Goal: Task Accomplishment & Management: Manage account settings

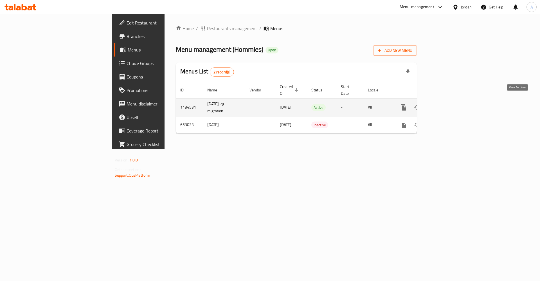
click at [447, 105] on icon "enhanced table" at bounding box center [444, 107] width 5 height 5
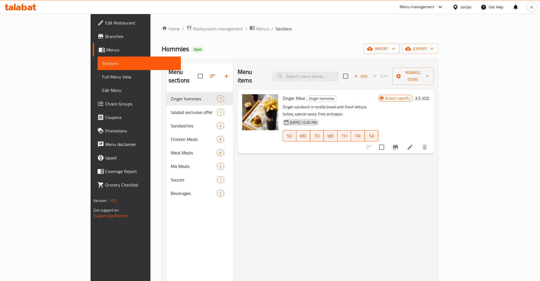
click at [399, 144] on icon "Branch-specific-item" at bounding box center [395, 147] width 7 height 7
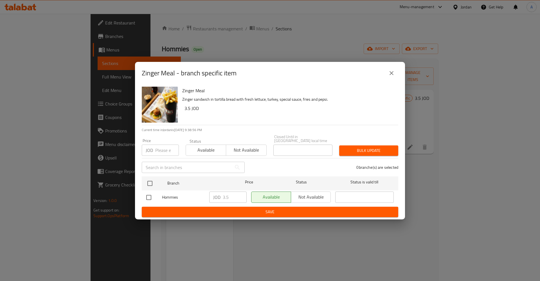
click at [135, 176] on div "Zinger Meal - branch specific item Zinger Meal Zinger sandwich in tortilla brea…" at bounding box center [270, 140] width 540 height 281
click at [155, 178] on input "checkbox" at bounding box center [150, 184] width 12 height 12
checkbox input "true"
drag, startPoint x: 218, startPoint y: 196, endPoint x: 226, endPoint y: 198, distance: 7.7
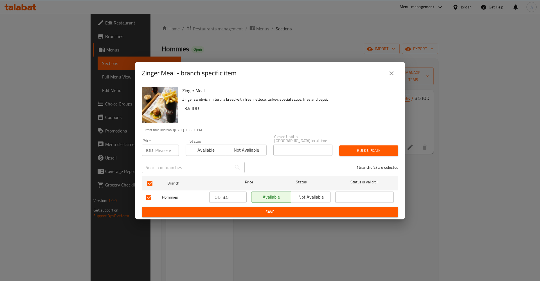
click at [219, 196] on p "JOD" at bounding box center [216, 197] width 7 height 7
click at [234, 195] on input "3.5" at bounding box center [235, 197] width 24 height 11
type button "0"
type button "1"
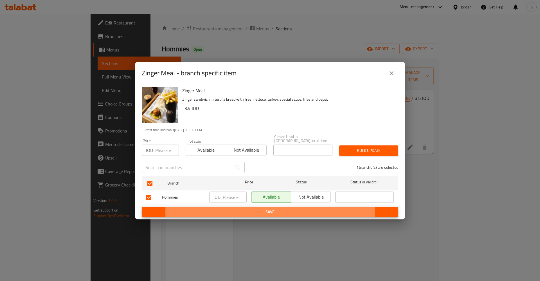
click at [142, 207] on button "Save" at bounding box center [270, 212] width 257 height 10
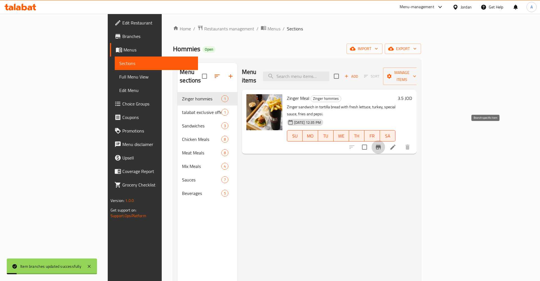
click at [412, 94] on h6 "3.5 JOD" at bounding box center [405, 98] width 14 height 8
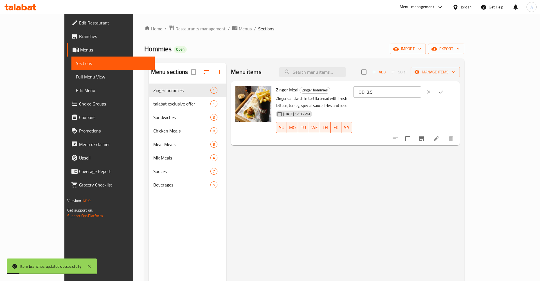
click at [444, 90] on icon "ok" at bounding box center [441, 92] width 6 height 6
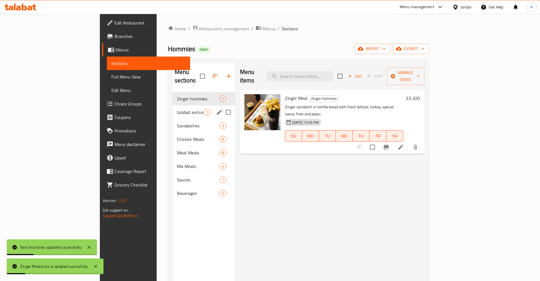
click at [173, 97] on div "Zinger hommies 1" at bounding box center [204, 99] width 63 height 14
click at [177, 109] on span "talabat exclusive offer" at bounding box center [190, 112] width 27 height 7
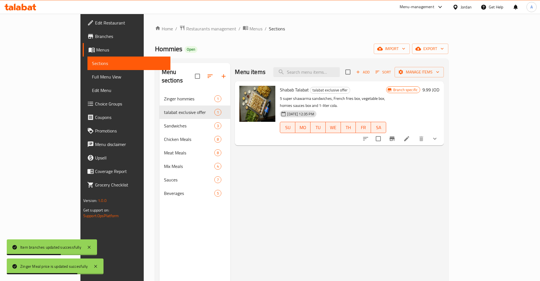
drag, startPoint x: 467, startPoint y: 147, endPoint x: 467, endPoint y: 132, distance: 14.9
click at [444, 147] on div "Menu items Add Sort Manage items Shabab Talabat talabat exclusive offer 5 super…" at bounding box center [337, 203] width 214 height 281
click at [399, 132] on button "Branch-specific-item" at bounding box center [393, 139] width 14 height 14
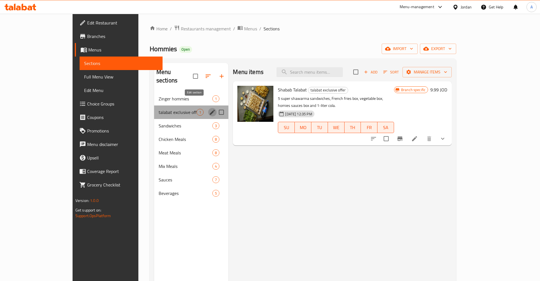
click at [210, 110] on icon "edit" at bounding box center [212, 112] width 5 height 5
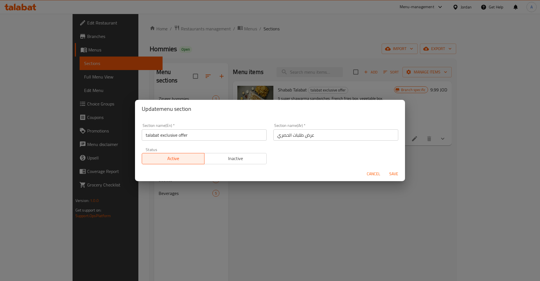
click at [223, 160] on span "Inactive" at bounding box center [236, 158] width 58 height 8
click at [394, 174] on span "Save" at bounding box center [394, 174] width 14 height 7
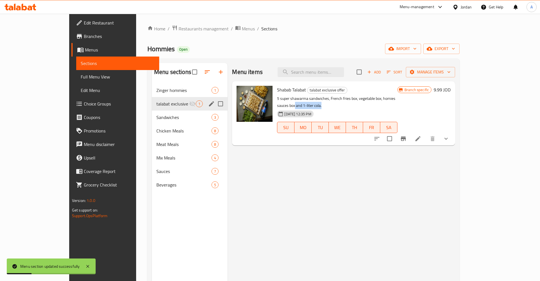
drag, startPoint x: 423, startPoint y: 98, endPoint x: 397, endPoint y: 102, distance: 26.8
click at [397, 102] on p "5 super shawarma sandwiches, French fries box, vegetable box, homies sauces box…" at bounding box center [337, 102] width 120 height 14
drag, startPoint x: 316, startPoint y: 167, endPoint x: 263, endPoint y: 131, distance: 64.2
click at [314, 166] on div "Menu items Add Sort Manage items Shabab Talabat talabat exclusive offer 5 super…" at bounding box center [342, 203] width 228 height 281
click at [241, 100] on img at bounding box center [255, 104] width 36 height 36
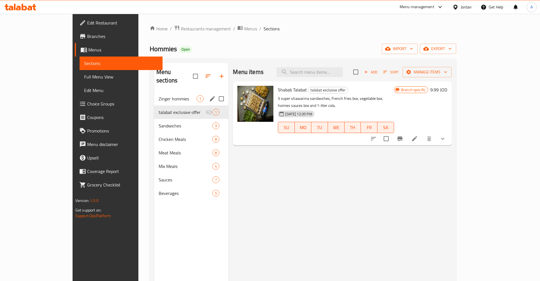
click at [194, 65] on div "Menu sections" at bounding box center [191, 76] width 75 height 27
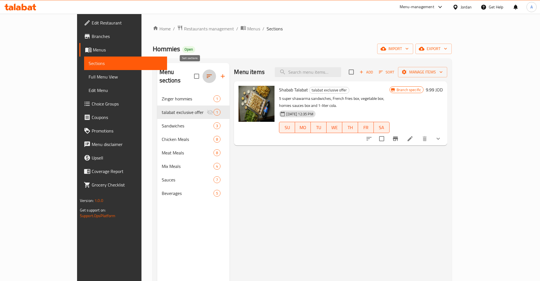
click at [206, 73] on icon "button" at bounding box center [209, 76] width 7 height 7
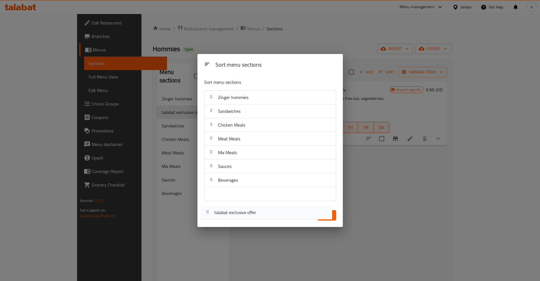
drag, startPoint x: 211, startPoint y: 112, endPoint x: 208, endPoint y: 216, distance: 104.2
click at [208, 216] on div "Sort menu sections Sort menu sections Zinger hommies talabat exclusive offer Sa…" at bounding box center [270, 140] width 145 height 173
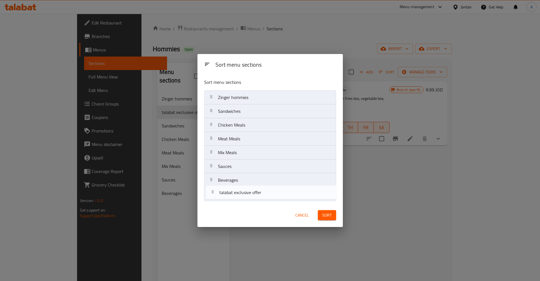
drag, startPoint x: 210, startPoint y: 122, endPoint x: 213, endPoint y: 196, distance: 73.5
click at [211, 195] on nav "Zinger hommies talabat exclusive offer Sandwiches Chicken Meals Meat Meals Mix …" at bounding box center [270, 145] width 132 height 111
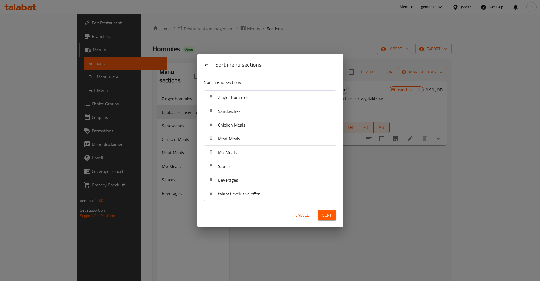
click at [337, 217] on div "Sort" at bounding box center [327, 215] width 25 height 17
click at [331, 217] on span "Sort" at bounding box center [327, 215] width 9 height 7
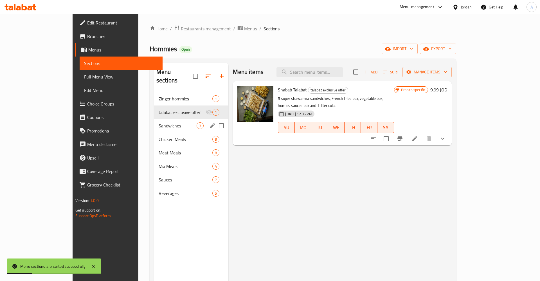
drag, startPoint x: 126, startPoint y: 121, endPoint x: 162, endPoint y: 129, distance: 37.3
click at [154, 120] on div "Sandwiches 3" at bounding box center [191, 126] width 75 height 14
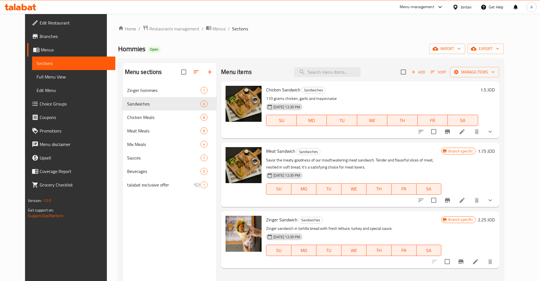
click at [454, 200] on button "Branch-specific-item" at bounding box center [448, 201] width 14 height 14
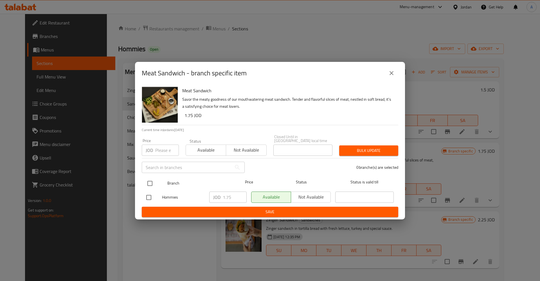
click at [153, 180] on input "checkbox" at bounding box center [150, 184] width 12 height 12
checkbox input "true"
click at [240, 197] on input "0.75" at bounding box center [235, 197] width 24 height 11
click at [229, 196] on input "0.75" at bounding box center [235, 197] width 24 height 11
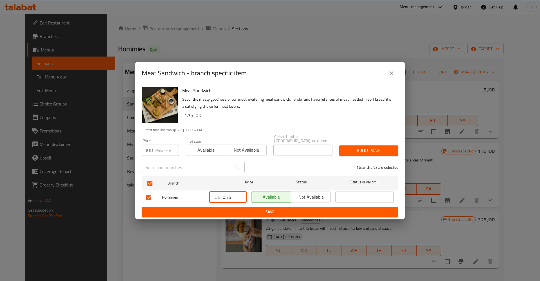
type input "0"
type button "0"
type button "1"
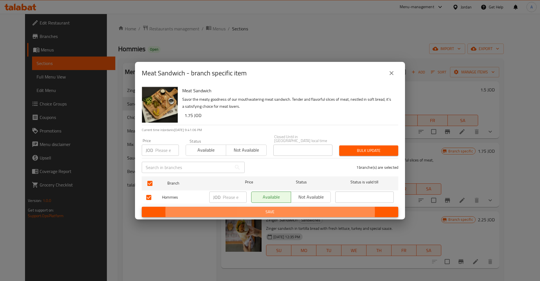
click at [142, 207] on button "Save" at bounding box center [270, 212] width 257 height 10
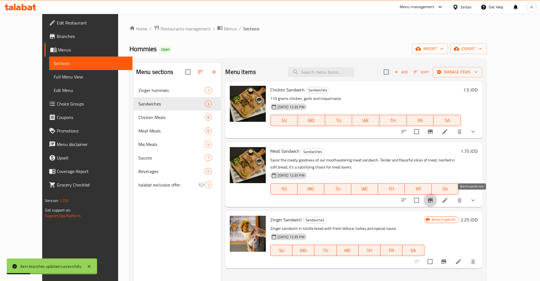
click at [478, 152] on h6 "1.75 JOD" at bounding box center [469, 151] width 17 height 8
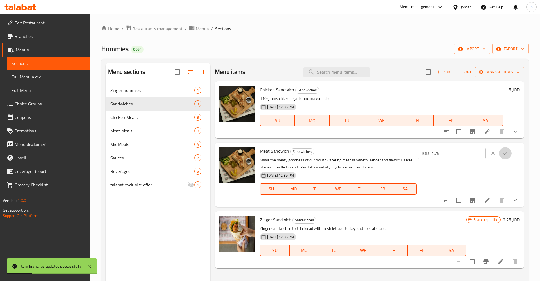
click at [508, 152] on icon "ok" at bounding box center [506, 154] width 6 height 6
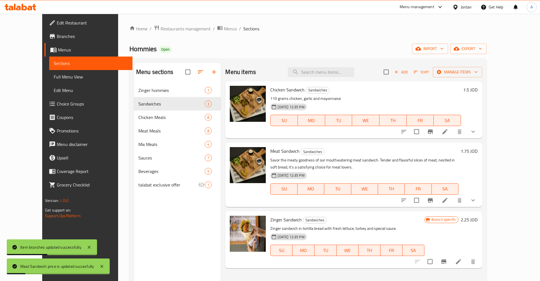
click at [478, 151] on h6 "1.75 JOD" at bounding box center [469, 151] width 17 height 8
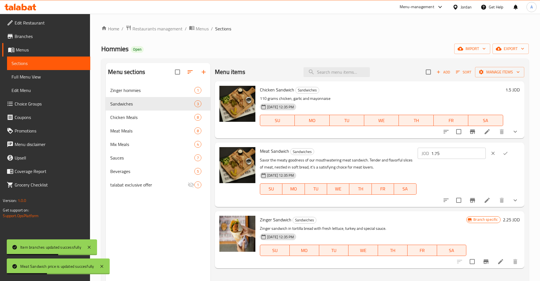
click at [524, 174] on div "Meat Sandwich Sandwiches Savor the meaty goodness of our mouthwatering meat san…" at bounding box center [369, 175] width 309 height 64
click at [511, 151] on button "ok" at bounding box center [506, 153] width 12 height 12
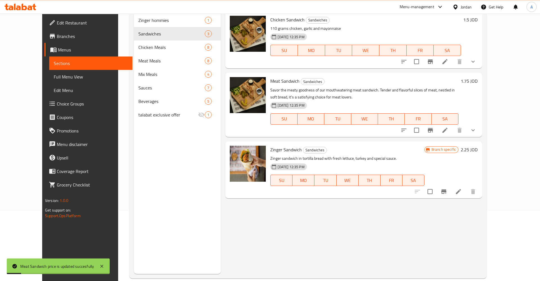
scroll to position [79, 0]
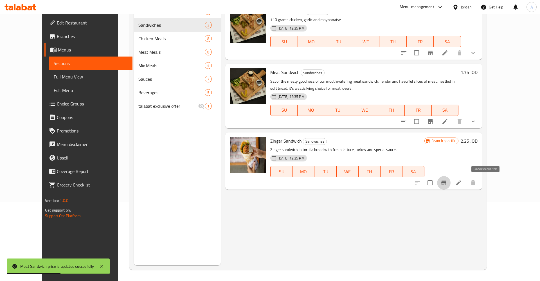
click at [447, 183] on icon "Branch-specific-item" at bounding box center [444, 183] width 5 height 5
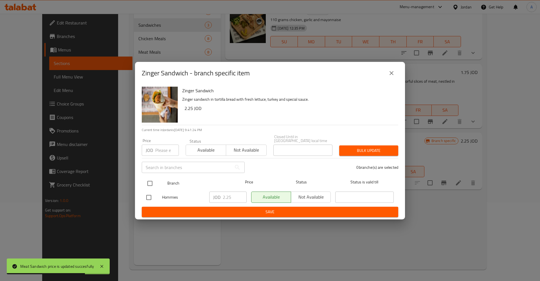
click at [147, 184] on input "checkbox" at bounding box center [150, 184] width 12 height 12
checkbox input "true"
drag, startPoint x: 207, startPoint y: 192, endPoint x: 223, endPoint y: 194, distance: 15.2
click at [209, 193] on div "JOD 2.25 ​" at bounding box center [228, 197] width 42 height 16
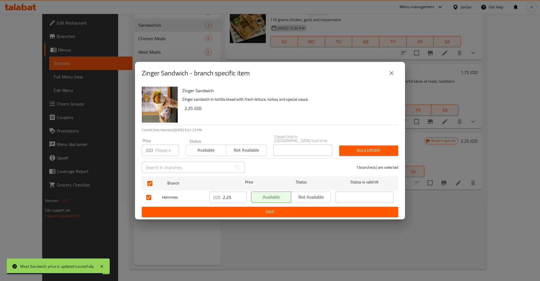
click at [223, 194] on div "JOD 2.25 ​" at bounding box center [227, 197] width 37 height 11
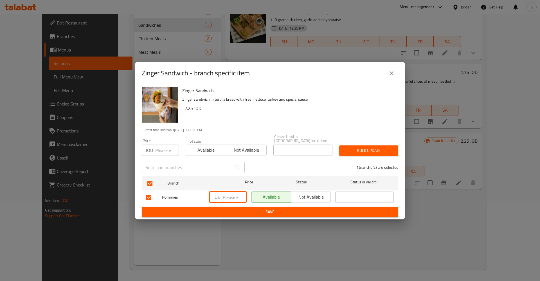
type button "0"
type button "1"
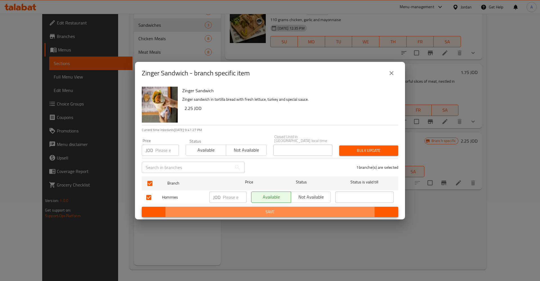
click at [142, 207] on button "Save" at bounding box center [270, 212] width 257 height 10
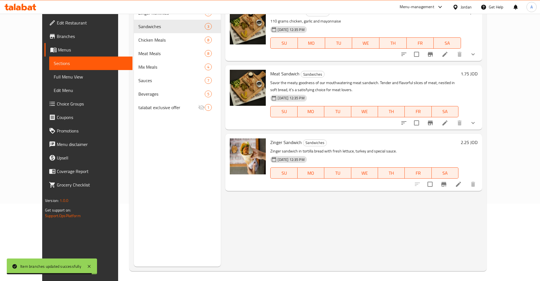
scroll to position [50, 0]
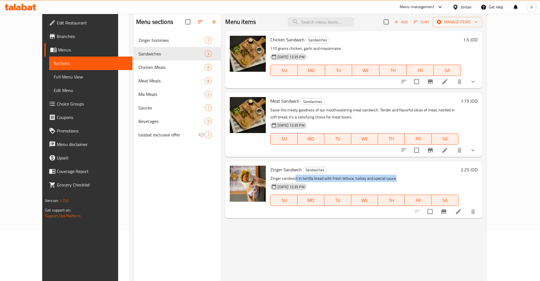
drag, startPoint x: 285, startPoint y: 180, endPoint x: 413, endPoint y: 178, distance: 127.8
click at [413, 178] on p "Zinger sandwich in tortilla bread with fresh lettuce, turkey and special sauce." at bounding box center [364, 178] width 188 height 7
drag, startPoint x: 420, startPoint y: 181, endPoint x: 333, endPoint y: 158, distance: 90.0
click at [420, 180] on p "Zinger sandwich in tortilla bread with fresh lettuce, turkey and special sauce." at bounding box center [364, 178] width 188 height 7
click at [293, 181] on p "Zinger sandwich in tortilla bread with fresh lettuce, turkey and special sauce." at bounding box center [364, 178] width 188 height 7
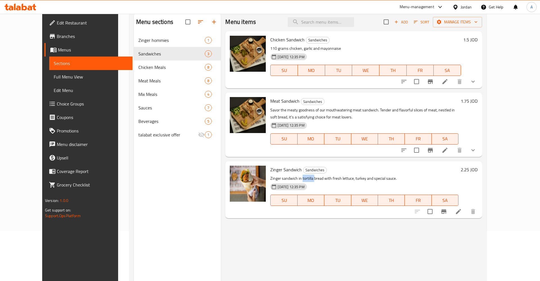
click at [293, 181] on p "Zinger sandwich in tortilla bread with fresh lettuce, turkey and special sauce." at bounding box center [364, 178] width 188 height 7
copy p "tortilla"
click at [447, 210] on icon "Branch-specific-item" at bounding box center [444, 211] width 5 height 5
click at [467, 212] on li at bounding box center [459, 212] width 16 height 10
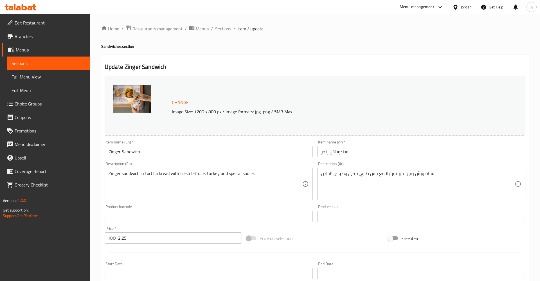
click at [373, 162] on div "Description (Ar) ساندويش زنجر بخبز تورتيلا مع خس طازج، تركي وصوص الخاص. Descrip…" at bounding box center [421, 181] width 208 height 39
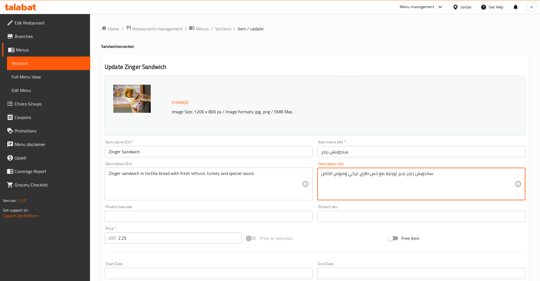
drag, startPoint x: 433, startPoint y: 181, endPoint x: 417, endPoint y: 180, distance: 16.4
click at [424, 180] on textarea "ساندويش زنجر بخبز تورتيلا مع خس طازج، تركي وصوص الخاص." at bounding box center [418, 184] width 194 height 27
drag, startPoint x: 417, startPoint y: 180, endPoint x: 378, endPoint y: 177, distance: 39.0
click at [378, 177] on textarea "ساندويش زنجر بخبز تورتيلا مع خس طازج، تركي وصوص الخاص." at bounding box center [418, 184] width 194 height 27
click at [436, 200] on div "ساندويش زنجر بخبز تورتيلا مع خس طازج، تركي وصوص الخاص. Description (Ar)" at bounding box center [421, 184] width 208 height 33
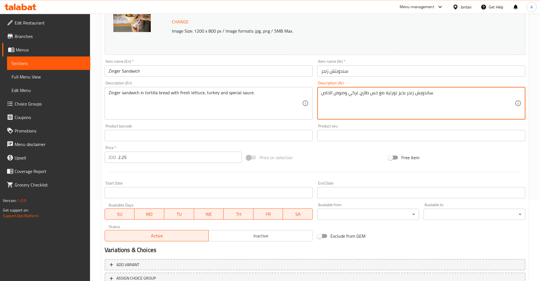
scroll to position [86, 0]
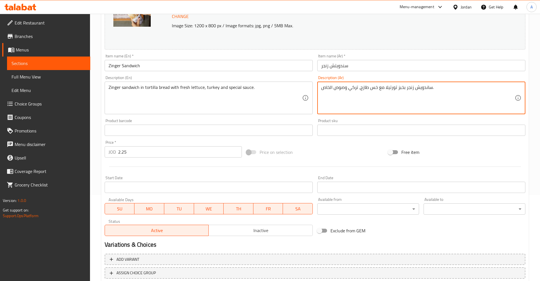
click at [156, 87] on textarea "Zinger sandwich in tortilla bread with fresh lettuce, turkey and special sauce." at bounding box center [206, 98] width 194 height 27
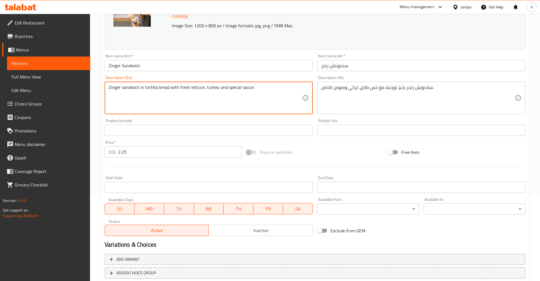
click at [145, 88] on textarea "Zinger sandwich in tortilla bread with fresh lettuce, turkey and special sauce." at bounding box center [206, 98] width 194 height 27
click at [395, 90] on textarea "ساندويش زنجر بخبز تورتيلا مع خس طازج، تركي وصوص الخاص." at bounding box center [418, 98] width 194 height 27
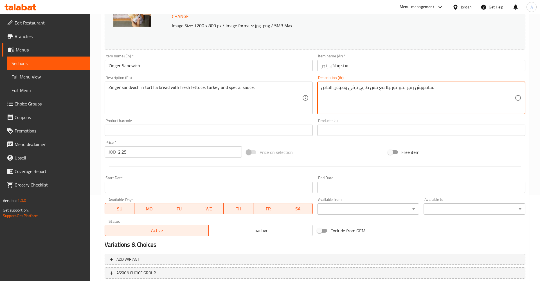
click at [377, 96] on textarea "ساندويش زنجر بخبز تورتيلا مع خس طازج، تركي وصوص الخاص." at bounding box center [418, 98] width 194 height 27
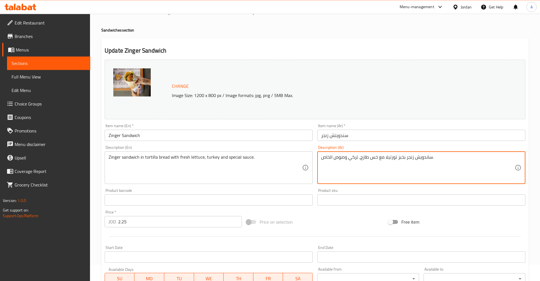
scroll to position [0, 0]
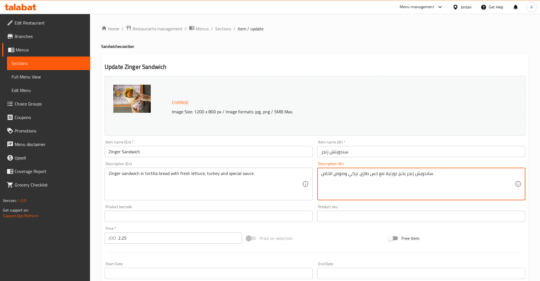
click at [231, 27] on ol "Home / Restaurants management / Menus / Sections / item / update" at bounding box center [315, 28] width 428 height 7
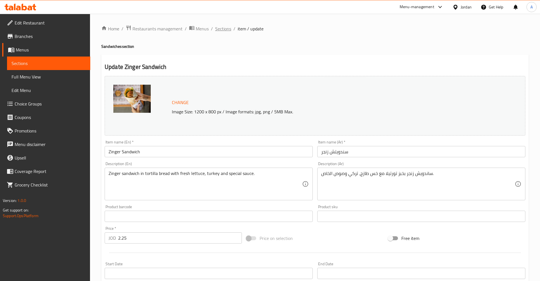
click at [225, 30] on span "Sections" at bounding box center [223, 28] width 16 height 7
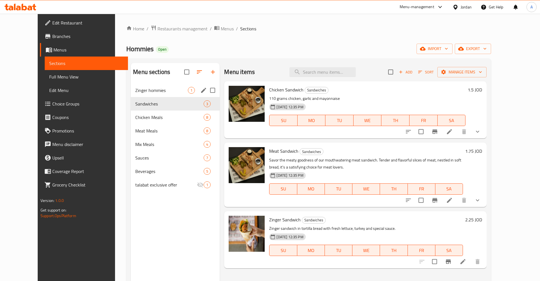
click at [135, 92] on span "Zinger hommies" at bounding box center [161, 90] width 53 height 7
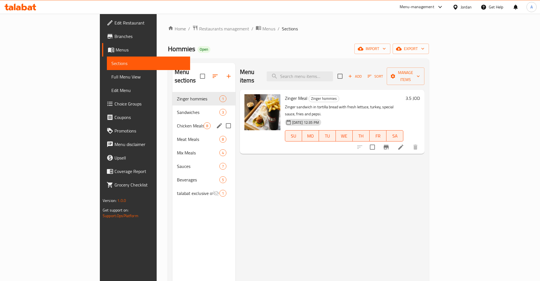
click at [177, 122] on span "Chicken Meals" at bounding box center [190, 125] width 27 height 7
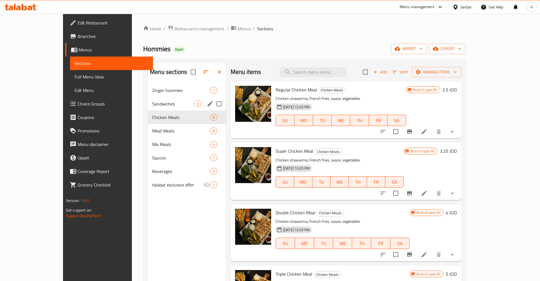
click at [152, 105] on span "Sandwiches" at bounding box center [173, 103] width 42 height 7
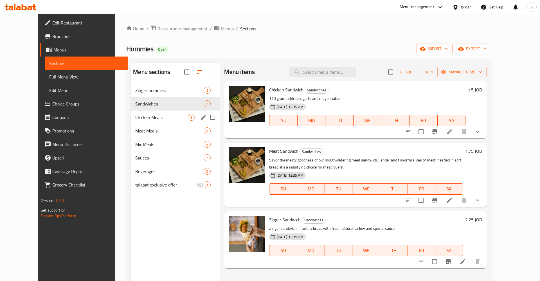
click at [131, 121] on div "Chicken Meals 8" at bounding box center [175, 118] width 89 height 14
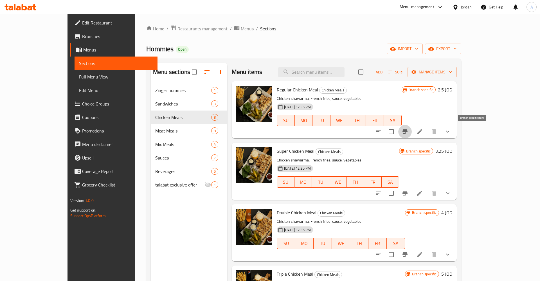
click at [408, 130] on icon "Branch-specific-item" at bounding box center [405, 131] width 5 height 5
click at [412, 131] on button "Branch-specific-item" at bounding box center [405, 132] width 14 height 14
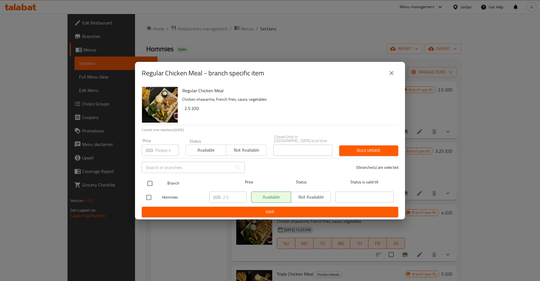
click at [148, 180] on input "checkbox" at bounding box center [150, 184] width 12 height 12
checkbox input "true"
click at [237, 198] on input "2.5" at bounding box center [235, 197] width 24 height 11
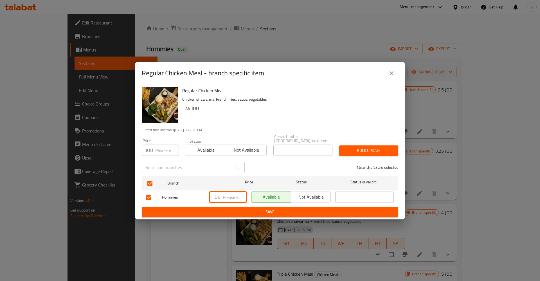
type button "0"
type button "1"
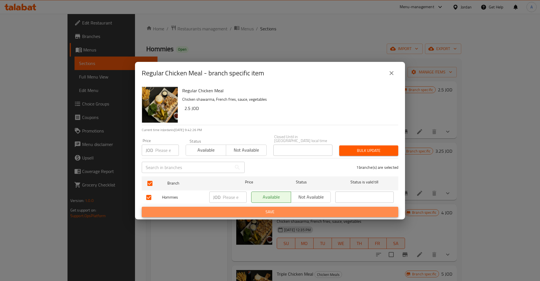
click at [142, 207] on button "Save" at bounding box center [270, 212] width 257 height 10
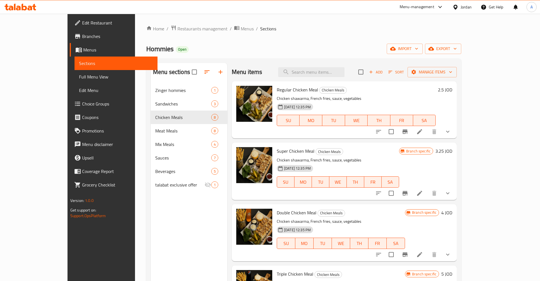
click at [453, 89] on h6 "2.5 JOD" at bounding box center [445, 90] width 14 height 8
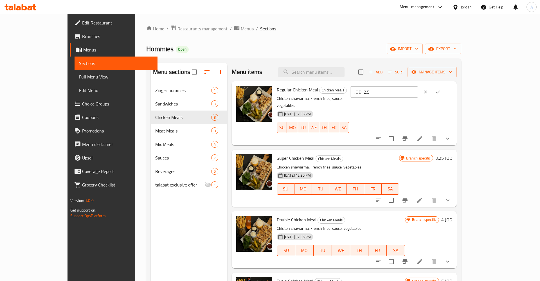
click at [418, 92] on input "2.5" at bounding box center [391, 91] width 55 height 11
type input "2.75"
click at [444, 92] on button "ok" at bounding box center [438, 92] width 12 height 12
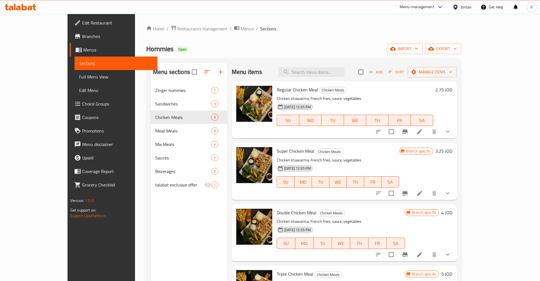
drag, startPoint x: 466, startPoint y: 190, endPoint x: 471, endPoint y: 191, distance: 5.2
click at [455, 191] on div at bounding box center [413, 194] width 83 height 14
click at [408, 192] on icon "Branch-specific-item" at bounding box center [405, 193] width 5 height 5
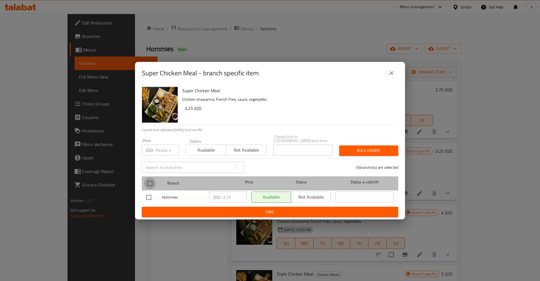
click at [151, 179] on input "checkbox" at bounding box center [150, 184] width 12 height 12
checkbox input "true"
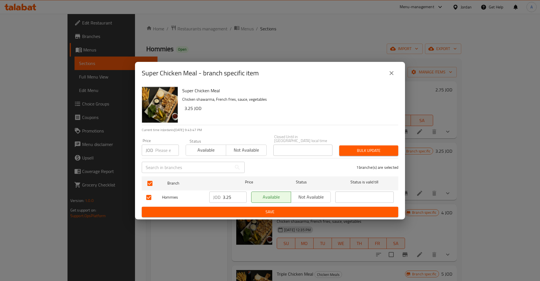
click at [233, 197] on input "3.25" at bounding box center [235, 197] width 24 height 11
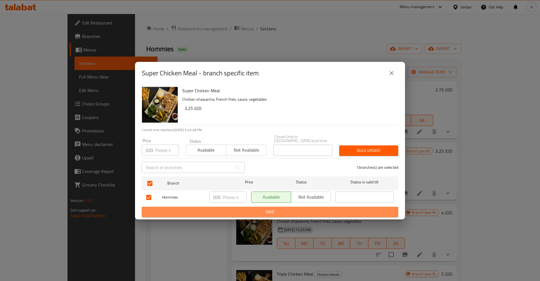
click at [243, 209] on span "Save" at bounding box center [270, 212] width 248 height 7
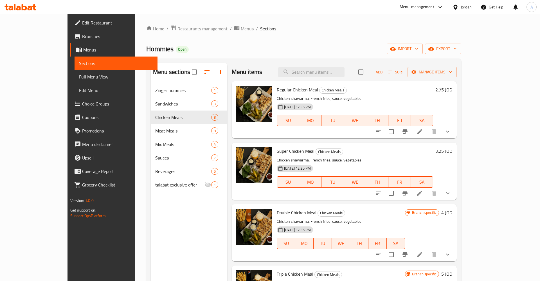
click at [453, 151] on h6 "3.25 JOD" at bounding box center [444, 151] width 17 height 8
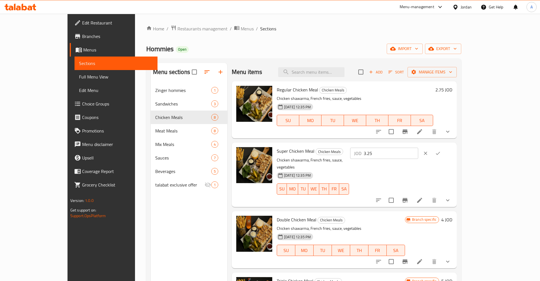
click at [418, 151] on input "3.25" at bounding box center [391, 153] width 55 height 11
type input "3.35"
click at [441, 152] on icon "ok" at bounding box center [438, 154] width 6 height 6
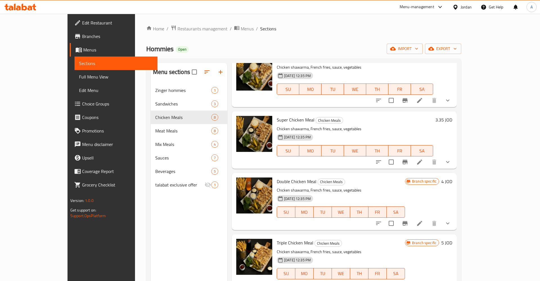
scroll to position [44, 0]
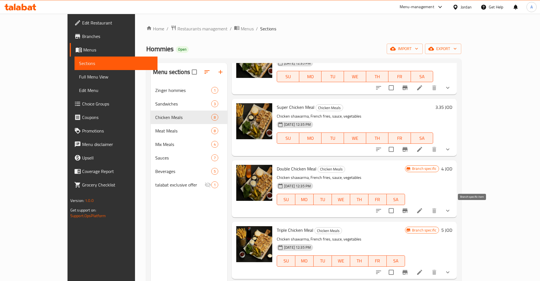
click at [408, 210] on icon "Branch-specific-item" at bounding box center [405, 211] width 5 height 5
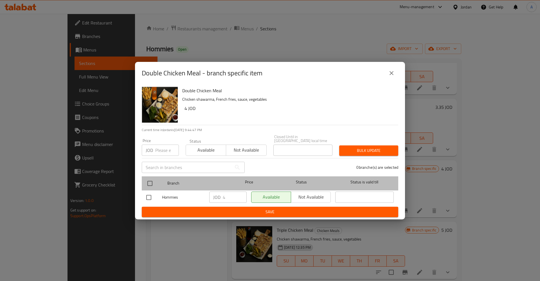
click at [142, 178] on div "Branch Price Status Status is valid till" at bounding box center [270, 183] width 257 height 14
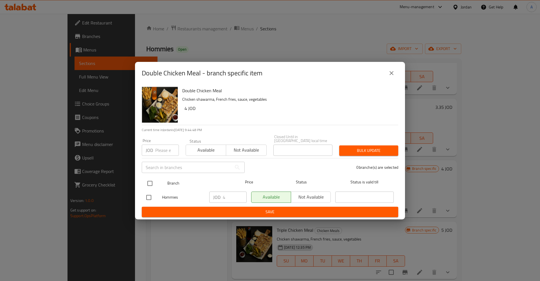
click at [154, 181] on input "checkbox" at bounding box center [150, 184] width 12 height 12
checkbox input "true"
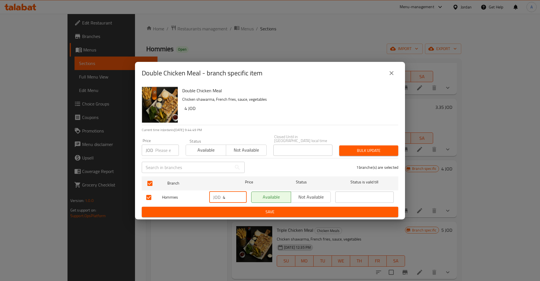
drag, startPoint x: 231, startPoint y: 197, endPoint x: 171, endPoint y: 194, distance: 60.8
click at [223, 196] on input "4" at bounding box center [235, 197] width 24 height 11
click at [245, 203] on div "JOD ​" at bounding box center [228, 197] width 42 height 16
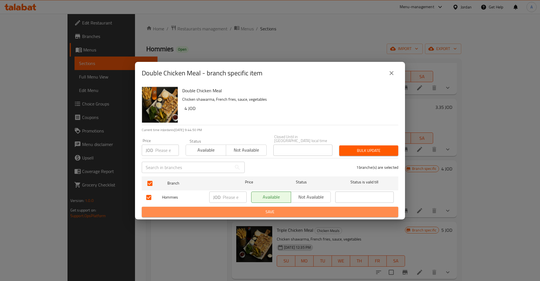
click at [247, 207] on button "Save" at bounding box center [270, 212] width 257 height 10
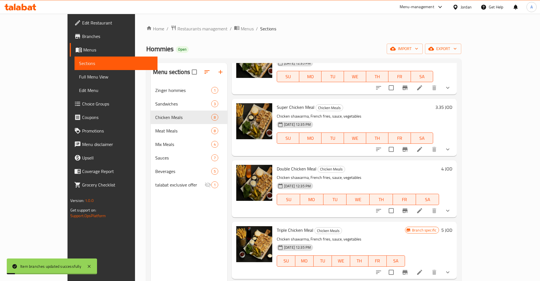
click at [453, 172] on h6 "4 JOD" at bounding box center [447, 169] width 11 height 8
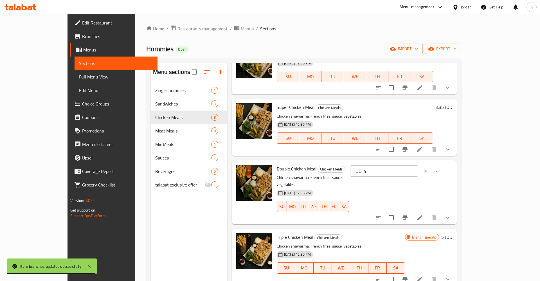
click at [418, 172] on input "4" at bounding box center [391, 170] width 55 height 11
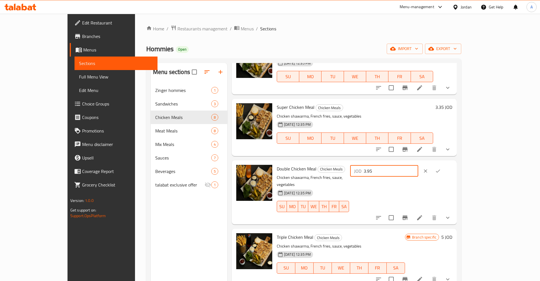
type input "3.95"
click at [441, 171] on icon "ok" at bounding box center [438, 171] width 6 height 6
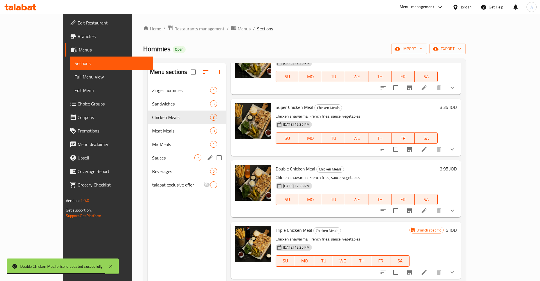
click at [152, 161] on span "Sauces" at bounding box center [173, 157] width 42 height 7
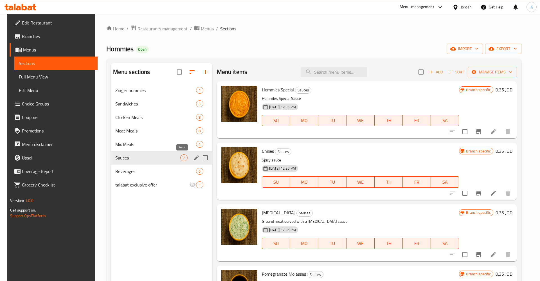
click at [172, 163] on div "Sauces 7" at bounding box center [162, 158] width 102 height 14
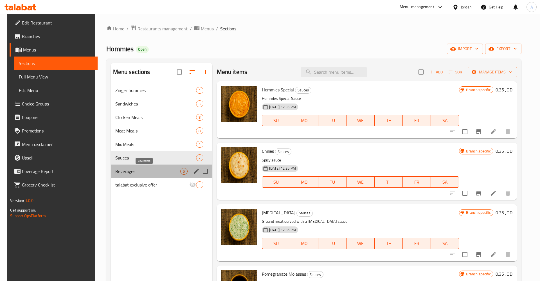
click at [166, 172] on span "Beverages" at bounding box center [147, 171] width 65 height 7
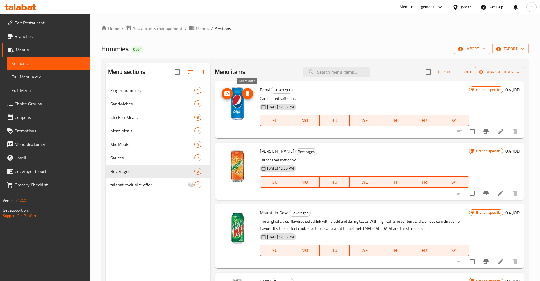
click at [247, 94] on icon "delete image" at bounding box center [248, 93] width 4 height 5
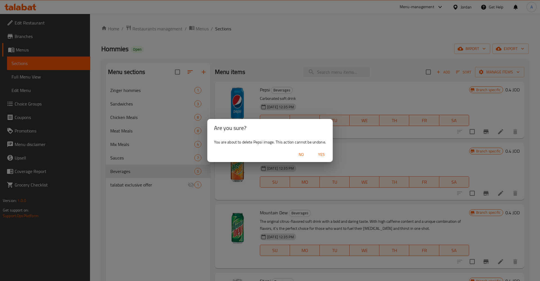
click at [322, 155] on span "Yes" at bounding box center [322, 154] width 14 height 7
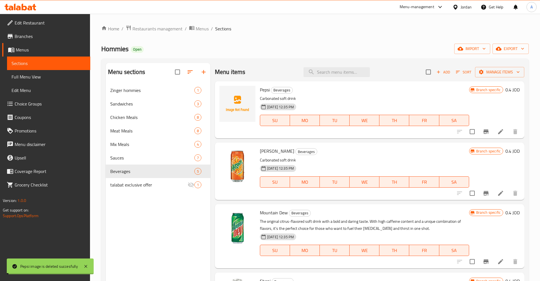
click at [242, 160] on img at bounding box center [238, 165] width 36 height 36
click at [240, 171] on img at bounding box center [238, 165] width 36 height 36
click at [227, 160] on img at bounding box center [238, 165] width 36 height 36
click at [242, 153] on img at bounding box center [238, 165] width 36 height 36
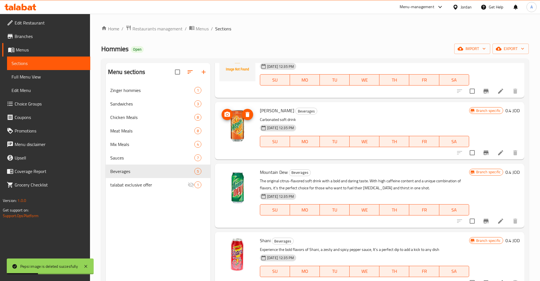
scroll to position [47, 0]
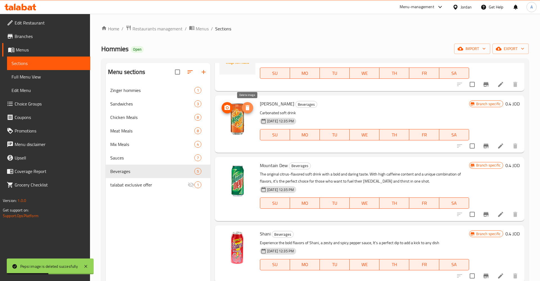
click at [252, 108] on span "delete image" at bounding box center [247, 107] width 11 height 7
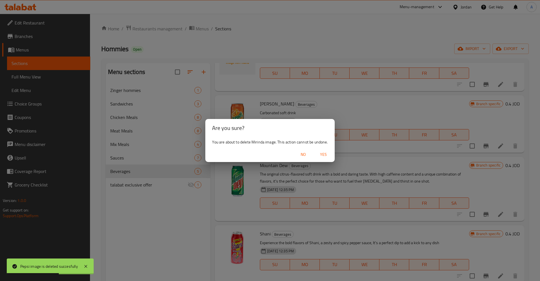
click at [318, 152] on span "Yes" at bounding box center [324, 154] width 14 height 7
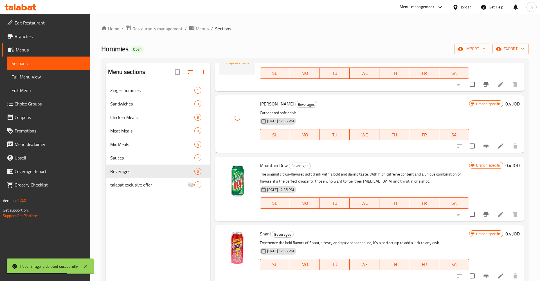
click at [237, 164] on div at bounding box center [237, 189] width 41 height 60
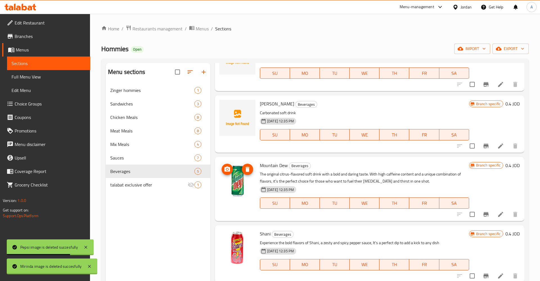
click at [239, 173] on img at bounding box center [238, 180] width 36 height 36
click at [246, 169] on icon "delete image" at bounding box center [247, 169] width 7 height 7
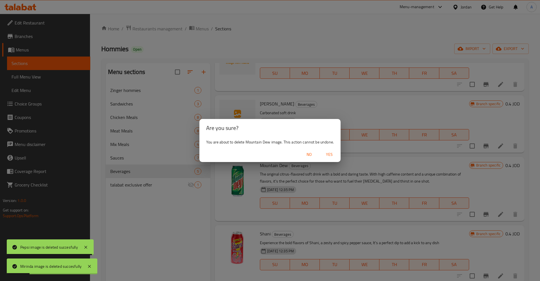
click at [328, 155] on span "Yes" at bounding box center [330, 154] width 14 height 7
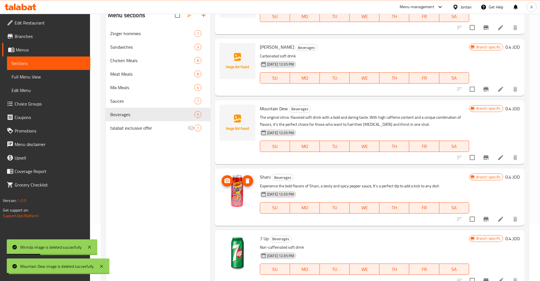
scroll to position [57, 0]
click at [235, 195] on img at bounding box center [238, 191] width 36 height 36
click at [246, 180] on icon "delete image" at bounding box center [248, 180] width 4 height 5
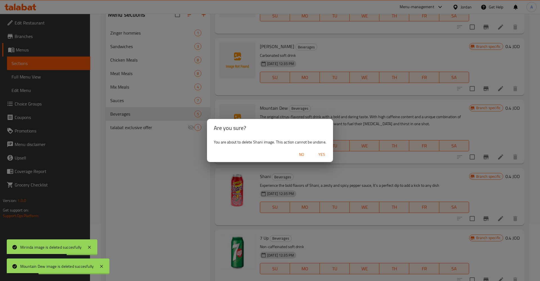
click at [321, 155] on span "Yes" at bounding box center [322, 154] width 14 height 7
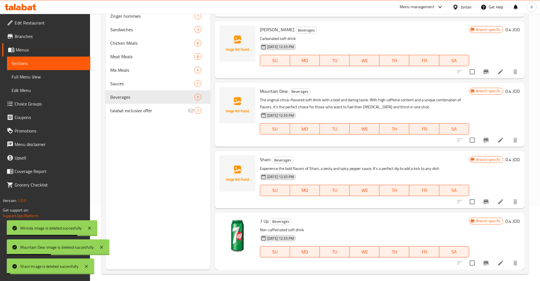
scroll to position [79, 0]
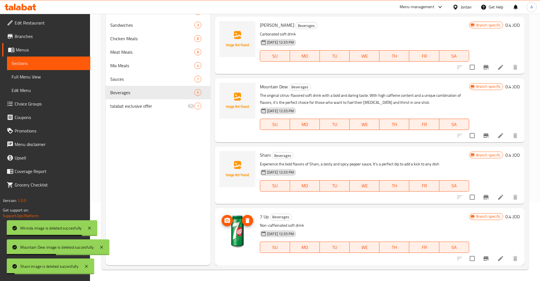
click at [236, 218] on img at bounding box center [238, 231] width 36 height 36
click at [249, 222] on icon "delete image" at bounding box center [248, 220] width 4 height 5
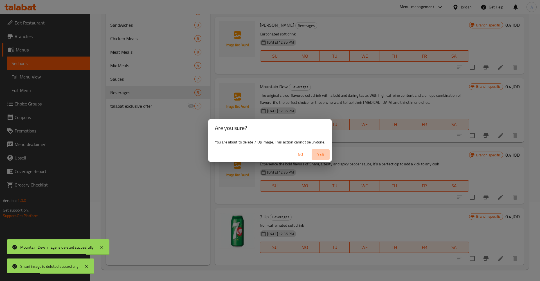
click at [318, 157] on span "Yes" at bounding box center [321, 154] width 14 height 7
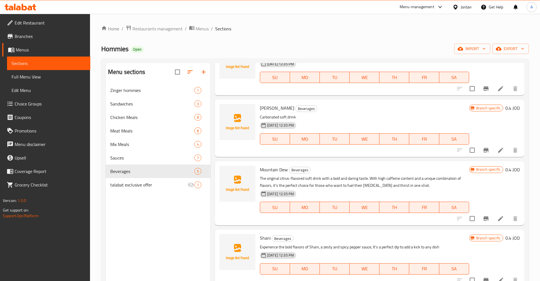
scroll to position [47, 0]
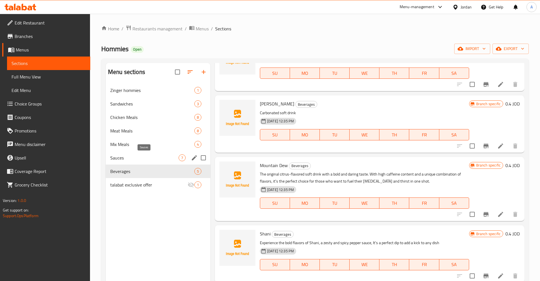
click at [142, 157] on span "Sauces" at bounding box center [144, 157] width 68 height 7
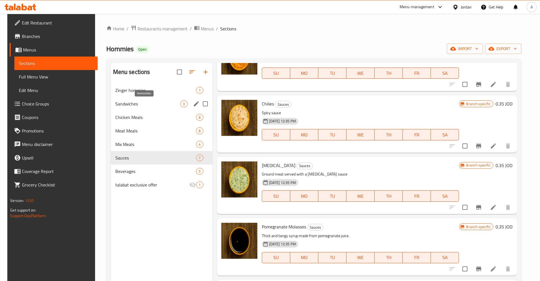
click at [134, 104] on span "Sandwiches" at bounding box center [147, 103] width 65 height 7
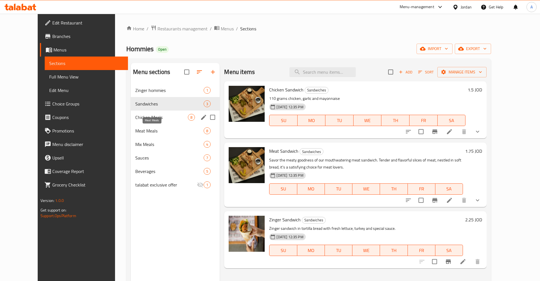
click at [135, 118] on span "Chicken Meals" at bounding box center [161, 117] width 53 height 7
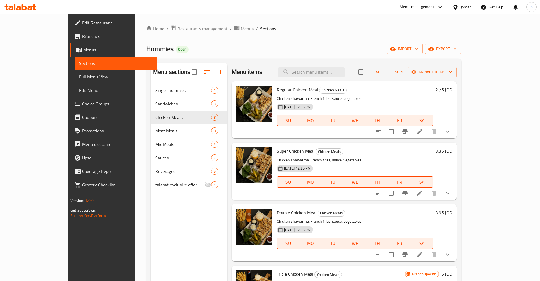
scroll to position [44, 0]
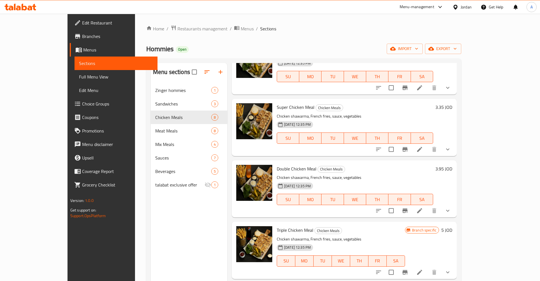
drag, startPoint x: 178, startPoint y: 267, endPoint x: 180, endPoint y: 259, distance: 7.5
click at [178, 265] on div "Menu sections Zinger hommies 1 Sandwiches 3 Chicken Meals 8 Meat Meals 8 Mix Me…" at bounding box center [189, 203] width 77 height 281
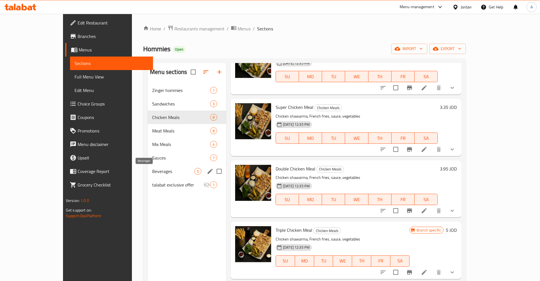
click at [152, 174] on span "Beverages" at bounding box center [173, 171] width 42 height 7
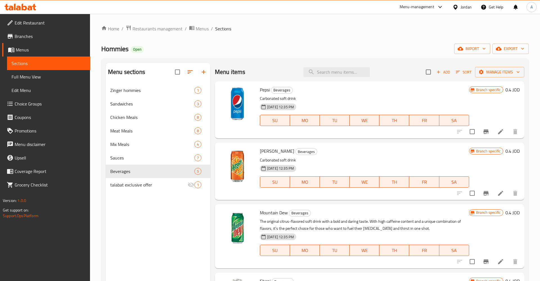
click at [121, 164] on div "Sauces 7" at bounding box center [158, 158] width 105 height 14
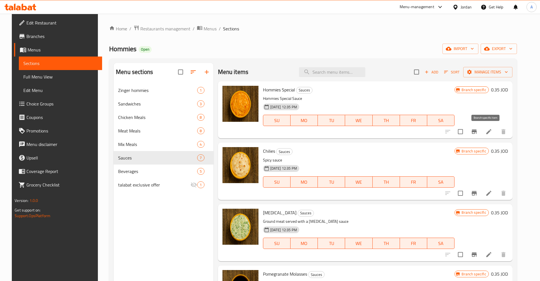
click at [481, 133] on button "Branch-specific-item" at bounding box center [475, 132] width 14 height 14
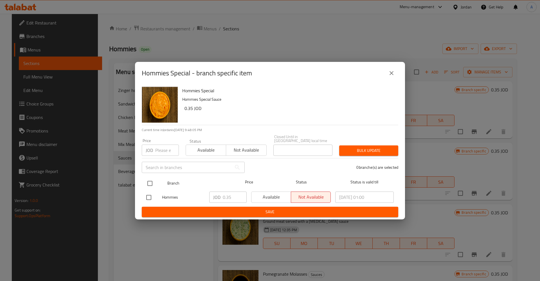
click at [152, 179] on input "checkbox" at bounding box center [150, 184] width 12 height 12
checkbox input "true"
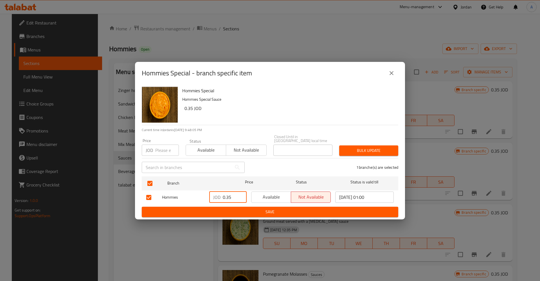
click at [238, 198] on input "0.35" at bounding box center [235, 197] width 24 height 11
type input "0"
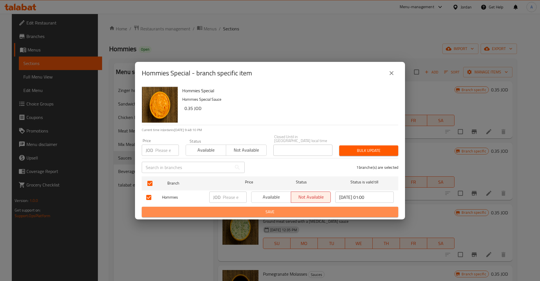
click at [261, 214] on button "Save" at bounding box center [270, 212] width 257 height 10
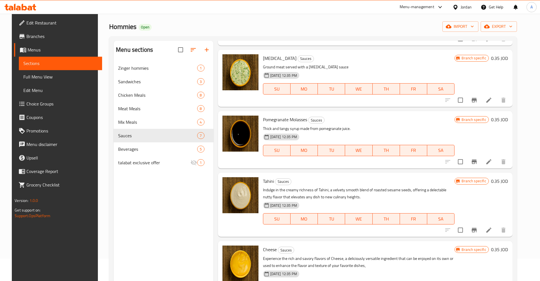
scroll to position [21, 0]
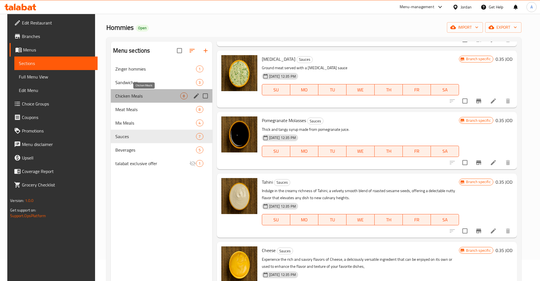
click at [118, 97] on span "Chicken Meals" at bounding box center [147, 96] width 65 height 7
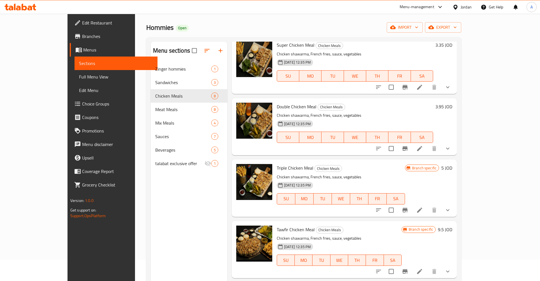
scroll to position [88, 0]
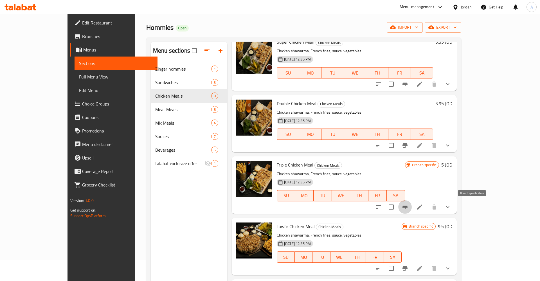
click at [409, 208] on icon "Branch-specific-item" at bounding box center [405, 207] width 7 height 7
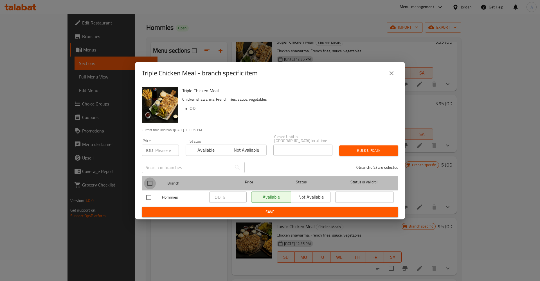
click at [153, 180] on input "checkbox" at bounding box center [150, 184] width 12 height 12
checkbox input "true"
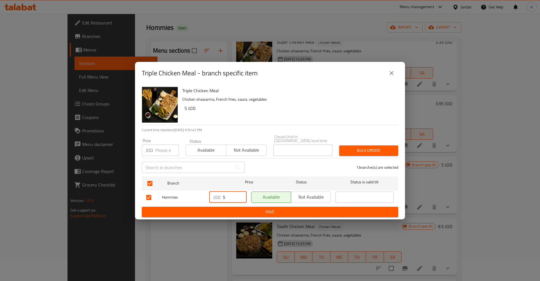
click at [223, 196] on input "5" at bounding box center [235, 197] width 24 height 11
click at [321, 201] on div "Available Not available" at bounding box center [291, 197] width 84 height 16
click at [314, 193] on span "Not available" at bounding box center [311, 197] width 35 height 8
click at [235, 196] on input "number" at bounding box center [235, 197] width 24 height 11
click at [267, 198] on span "Available" at bounding box center [271, 197] width 35 height 8
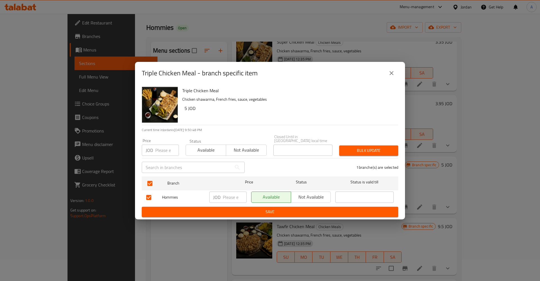
click at [274, 209] on span "Save" at bounding box center [270, 212] width 248 height 7
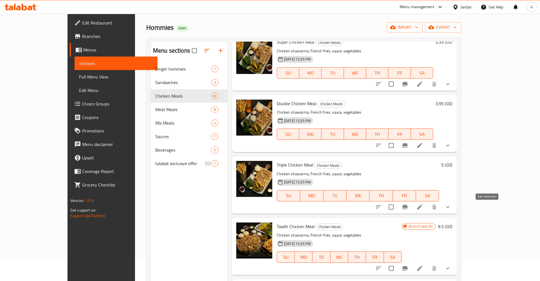
click at [422, 207] on icon at bounding box center [419, 207] width 5 height 5
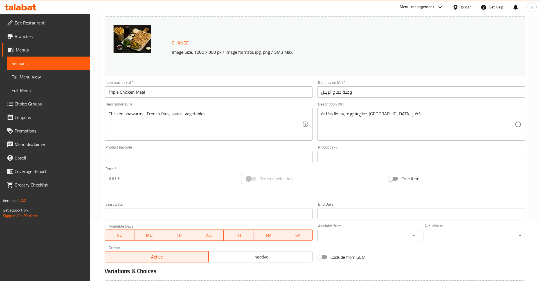
scroll to position [115, 0]
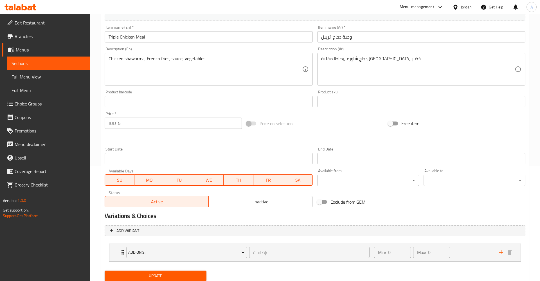
click at [139, 121] on input "5" at bounding box center [180, 123] width 124 height 11
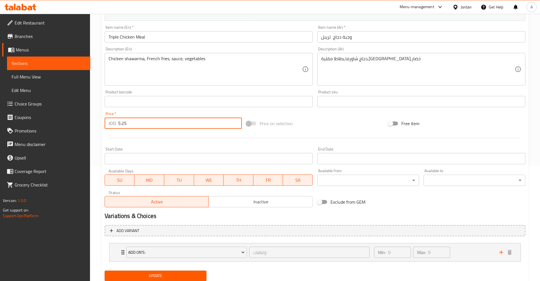
scroll to position [134, 0]
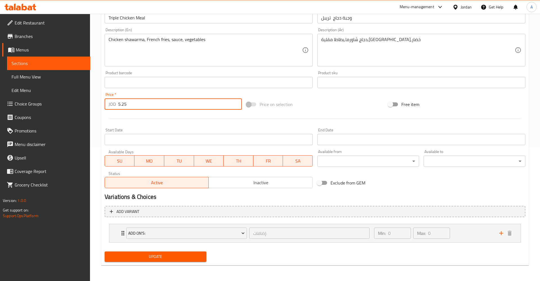
type input "5.25"
click at [156, 253] on span "Update" at bounding box center [155, 256] width 93 height 7
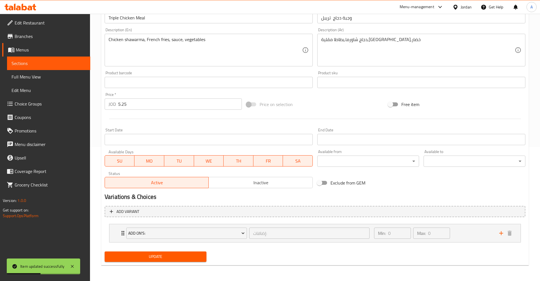
click at [36, 65] on span "Sections" at bounding box center [49, 63] width 74 height 7
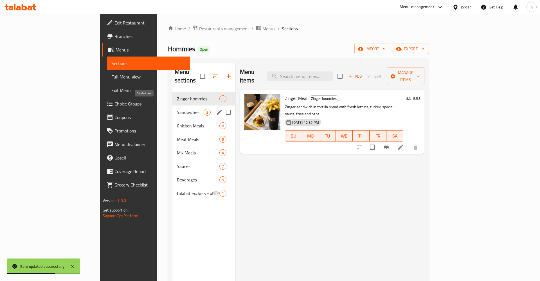
click at [177, 109] on span "Sandwiches" at bounding box center [190, 112] width 27 height 7
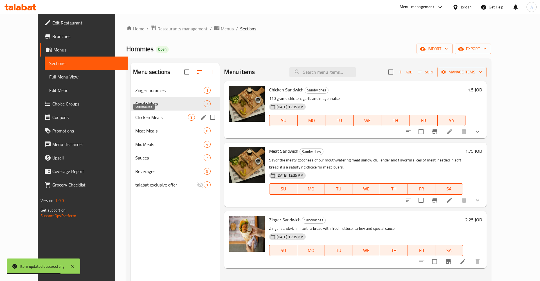
click at [136, 118] on span "Chicken Meals" at bounding box center [161, 117] width 53 height 7
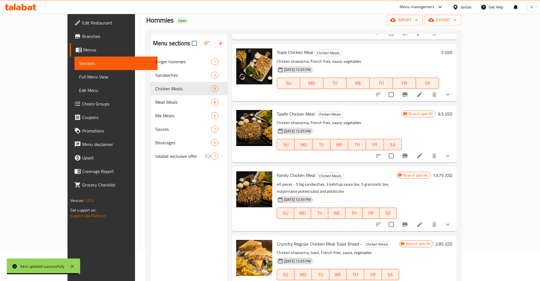
scroll to position [181, 0]
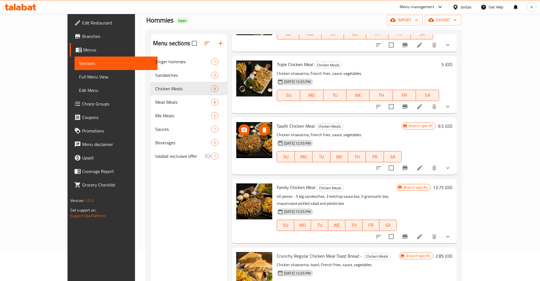
click at [259, 132] on span "delete image" at bounding box center [264, 130] width 11 height 7
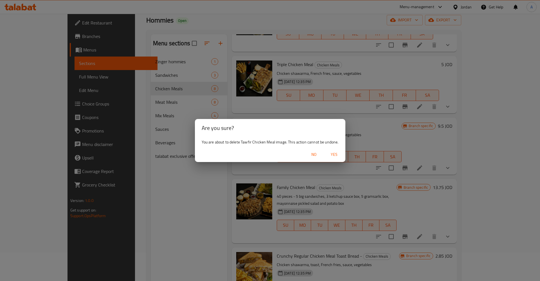
click at [312, 156] on span "No" at bounding box center [314, 154] width 14 height 7
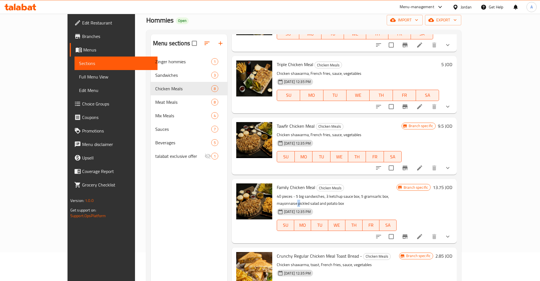
click at [390, 197] on p "40 pieces - 5 big sandwiches, 3 ketchup sauce box, 5 gramsarlic box, mayonnaise…" at bounding box center [337, 200] width 120 height 14
click at [236, 139] on img at bounding box center [254, 140] width 36 height 36
click at [243, 129] on circle "upload picture" at bounding box center [244, 130] width 2 height 2
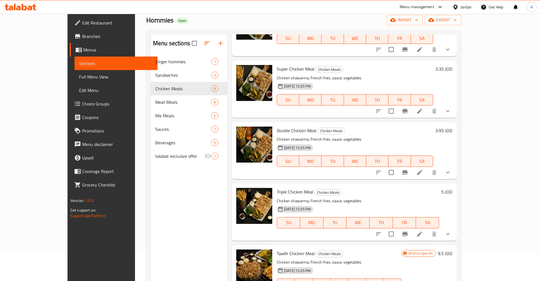
scroll to position [5, 0]
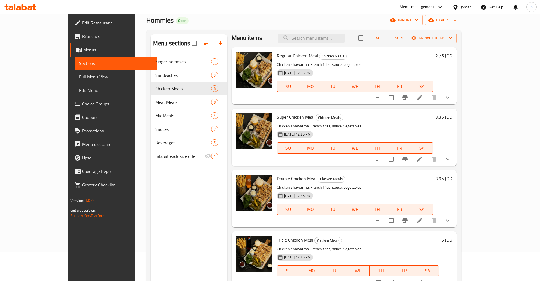
click at [338, 128] on p "Chicken shawarma, French fries, sauce, vegetables" at bounding box center [355, 126] width 156 height 7
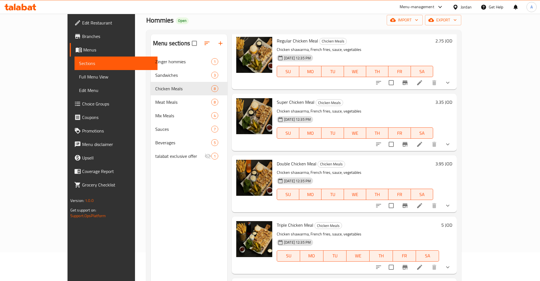
scroll to position [0, 0]
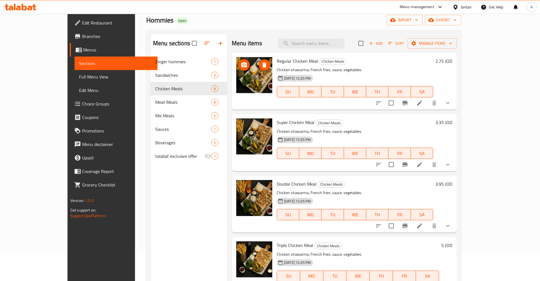
click at [239, 81] on img at bounding box center [254, 75] width 36 height 36
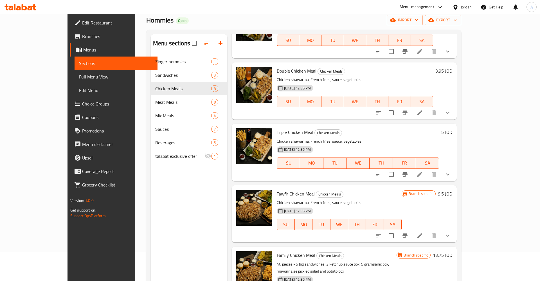
scroll to position [132, 0]
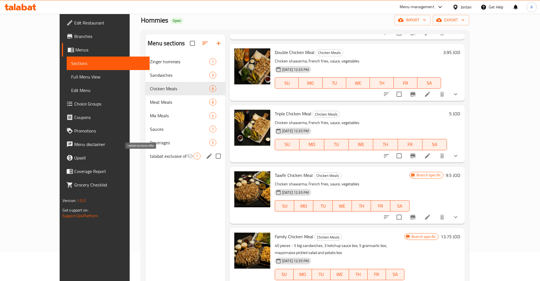
click at [150, 159] on span "talabat exclusive offer" at bounding box center [168, 156] width 37 height 7
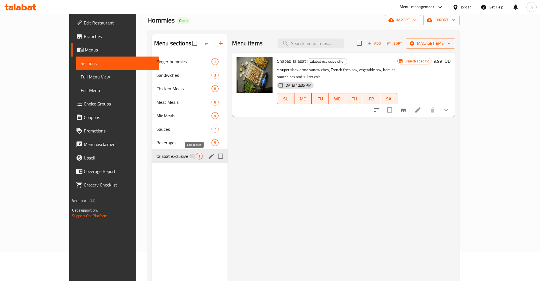
click at [208, 157] on icon "edit" at bounding box center [211, 156] width 7 height 7
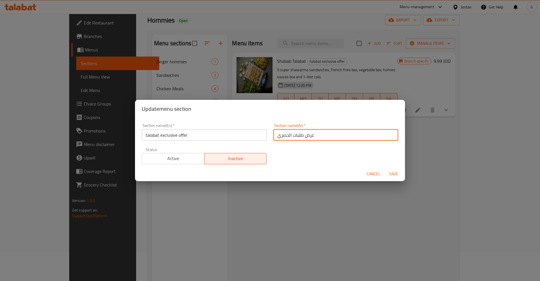
drag, startPoint x: 295, startPoint y: 136, endPoint x: 254, endPoint y: 137, distance: 41.4
click at [274, 137] on input "عرض طلبات الحصري" at bounding box center [336, 134] width 125 height 11
click at [452, 191] on div "Update menu section Section name(En)   * talabat exclusive offer Section name(E…" at bounding box center [270, 140] width 540 height 281
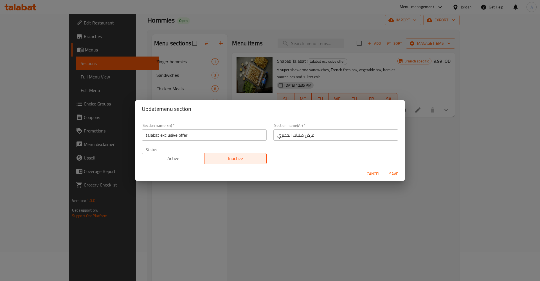
click at [361, 172] on div "Cancel Save" at bounding box center [270, 174] width 270 height 15
click at [366, 174] on button "Cancel" at bounding box center [374, 174] width 18 height 10
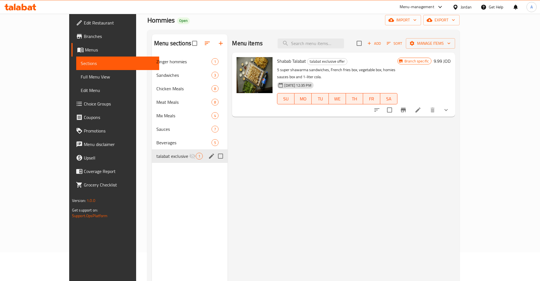
click at [285, 63] on span "Shabab Talabat" at bounding box center [291, 61] width 29 height 8
drag, startPoint x: 438, startPoint y: 153, endPoint x: 453, endPoint y: 126, distance: 31.4
click at [438, 153] on div "Menu items Add Sort Manage items Shabab Talabat talabat exclusive offer 5 super…" at bounding box center [342, 174] width 228 height 281
click at [422, 107] on icon at bounding box center [418, 110] width 7 height 7
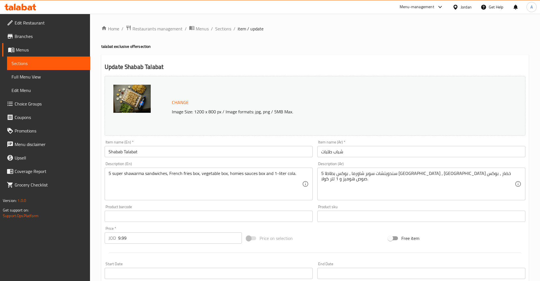
click at [150, 102] on img at bounding box center [131, 99] width 37 height 28
click at [143, 103] on img at bounding box center [131, 99] width 37 height 28
click at [38, 59] on link "Sections" at bounding box center [48, 64] width 83 height 14
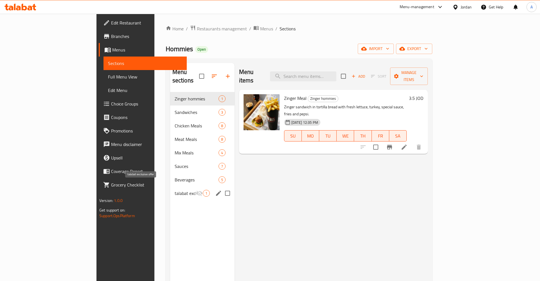
click at [175, 190] on span "talabat exclusive offer" at bounding box center [185, 193] width 21 height 7
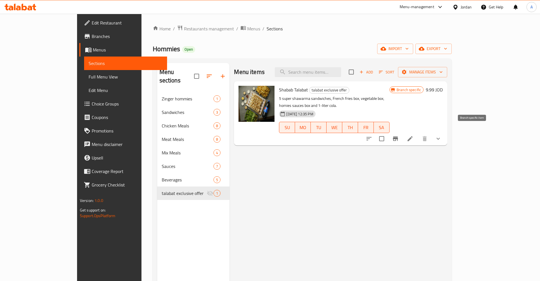
click at [402, 133] on button "Branch-specific-item" at bounding box center [396, 139] width 14 height 14
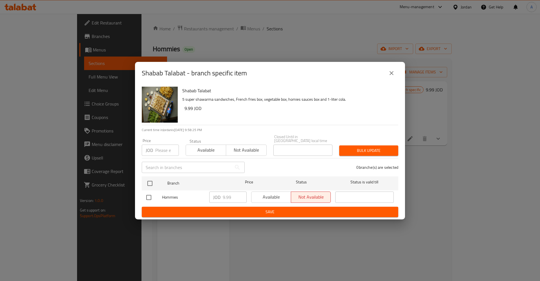
click at [391, 75] on icon "close" at bounding box center [391, 73] width 7 height 7
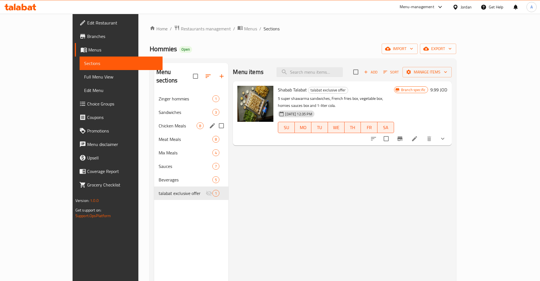
click at [159, 122] on span "Chicken Meals" at bounding box center [178, 125] width 38 height 7
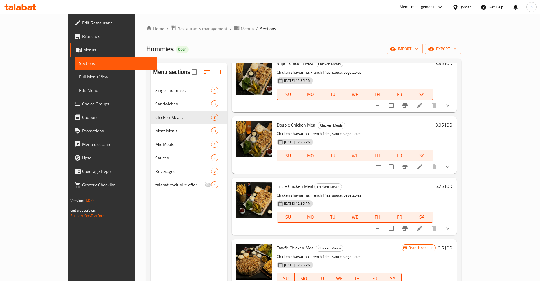
scroll to position [132, 0]
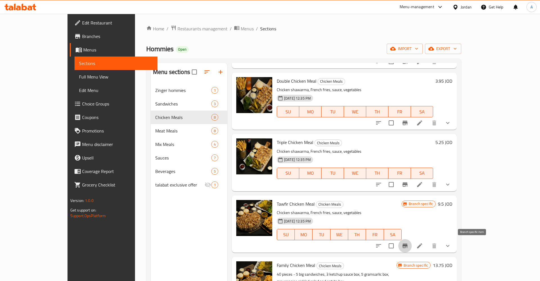
click at [409, 243] on icon "Branch-specific-item" at bounding box center [405, 246] width 7 height 7
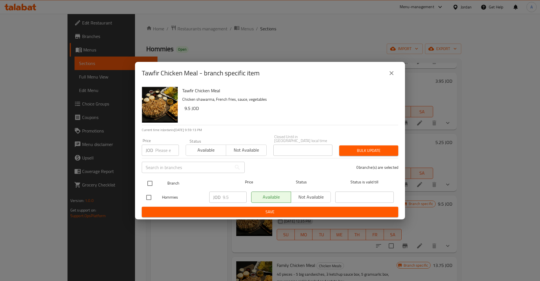
click at [149, 180] on input "checkbox" at bounding box center [150, 184] width 12 height 12
checkbox input "true"
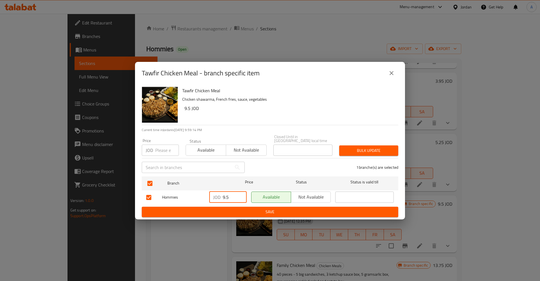
drag, startPoint x: 213, startPoint y: 197, endPoint x: 195, endPoint y: 198, distance: 18.1
click at [223, 198] on input "9.5" at bounding box center [235, 197] width 24 height 11
type button "0"
type button "1"
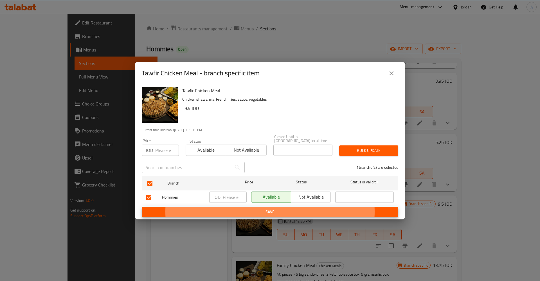
click at [142, 207] on button "Save" at bounding box center [270, 212] width 257 height 10
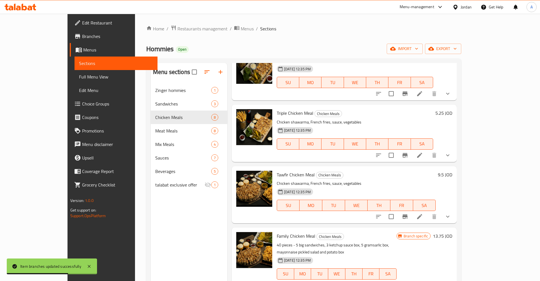
scroll to position [176, 0]
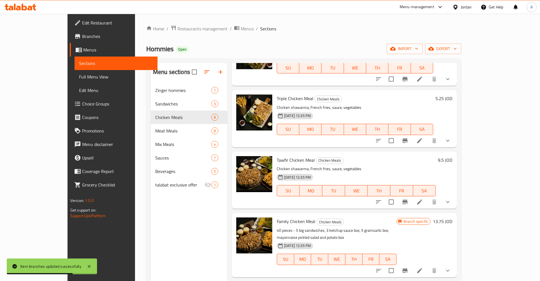
click at [436, 171] on p "Chicken shawarma, French fries, sauce, vegetables" at bounding box center [356, 168] width 159 height 7
type button "0"
click at [380, 174] on div "18-08-2023 12:35 PM SU MO TU WE TH FR SA" at bounding box center [357, 187] width 164 height 30
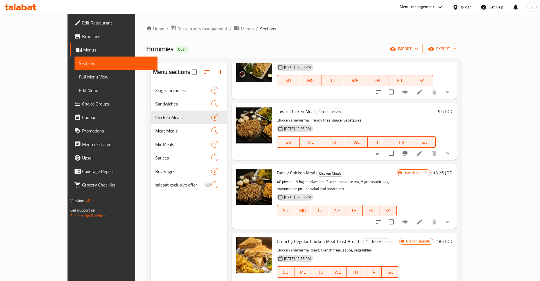
scroll to position [225, 0]
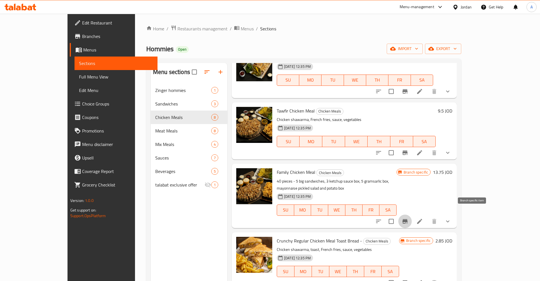
click at [412, 215] on button "Branch-specific-item" at bounding box center [405, 222] width 14 height 14
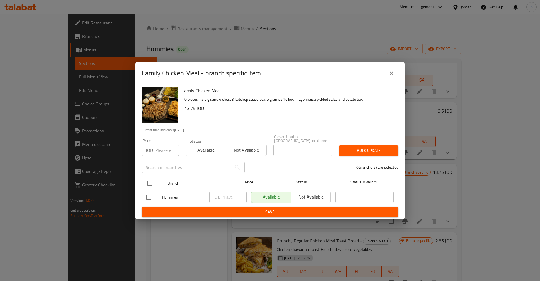
click at [151, 186] on input "checkbox" at bounding box center [150, 184] width 12 height 12
checkbox input "true"
click at [231, 198] on input "13.75" at bounding box center [235, 197] width 24 height 11
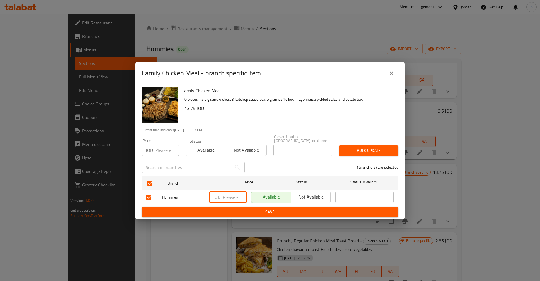
type button "0"
type button "1"
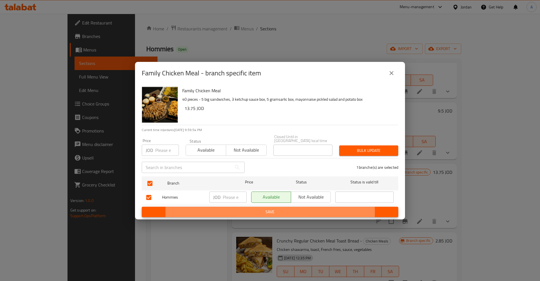
click at [142, 207] on button "Save" at bounding box center [270, 212] width 257 height 10
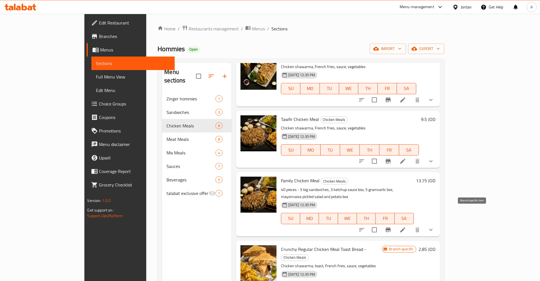
click at [436, 177] on h6 "13.75 JOD" at bounding box center [425, 181] width 19 height 8
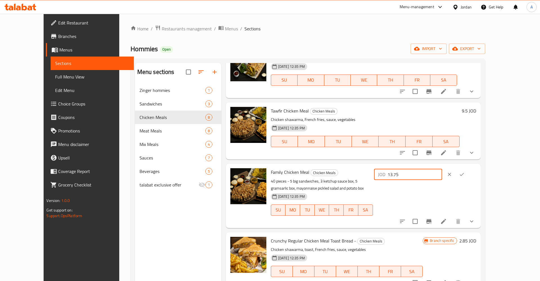
drag, startPoint x: 462, startPoint y: 171, endPoint x: 388, endPoint y: 176, distance: 73.7
click at [389, 176] on input "13.75" at bounding box center [415, 174] width 55 height 11
type input "14"
click at [468, 176] on button "ok" at bounding box center [462, 174] width 12 height 12
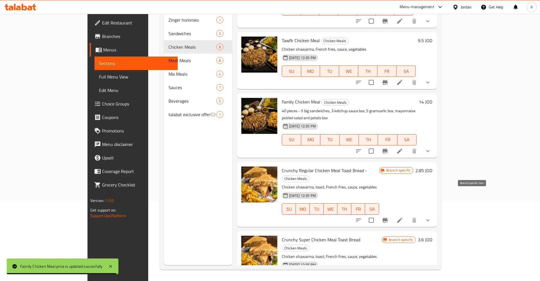
click at [388, 218] on icon "Branch-specific-item" at bounding box center [385, 220] width 5 height 5
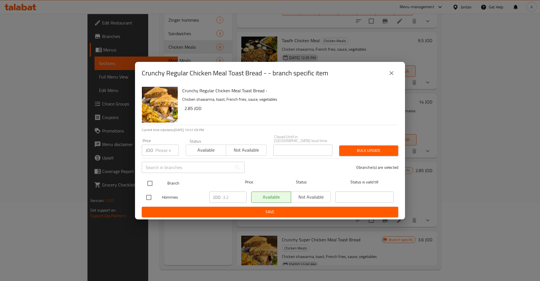
click at [149, 183] on input "checkbox" at bounding box center [150, 184] width 12 height 12
checkbox input "true"
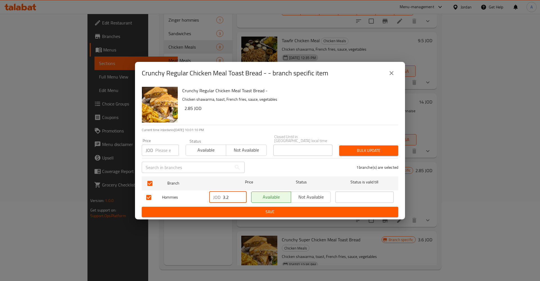
drag, startPoint x: 218, startPoint y: 196, endPoint x: 195, endPoint y: 196, distance: 22.2
click at [223, 196] on input "3.2" at bounding box center [235, 197] width 24 height 11
click at [256, 209] on span "Save" at bounding box center [270, 212] width 248 height 7
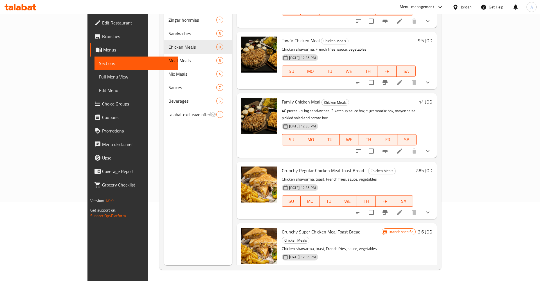
click at [433, 167] on h6 "2.85 JOD" at bounding box center [424, 171] width 17 height 8
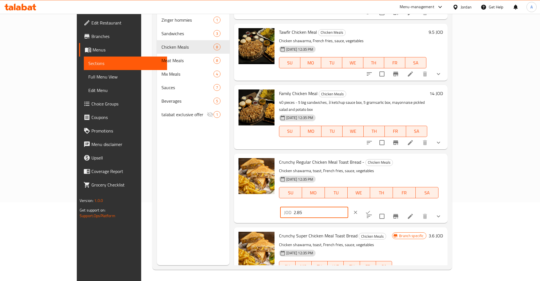
drag, startPoint x: 453, startPoint y: 155, endPoint x: 418, endPoint y: 161, distance: 36.3
click at [348, 207] on input "2.85" at bounding box center [321, 212] width 55 height 11
type input "3"
click at [371, 210] on icon "ok" at bounding box center [368, 213] width 6 height 6
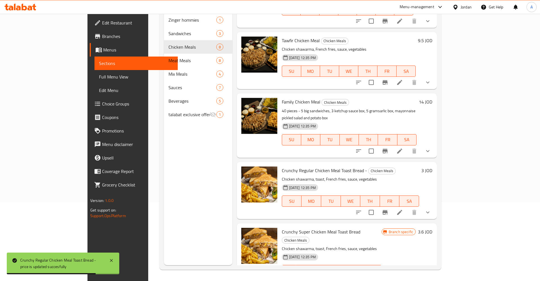
click at [433, 167] on h6 "3 JOD" at bounding box center [427, 171] width 11 height 8
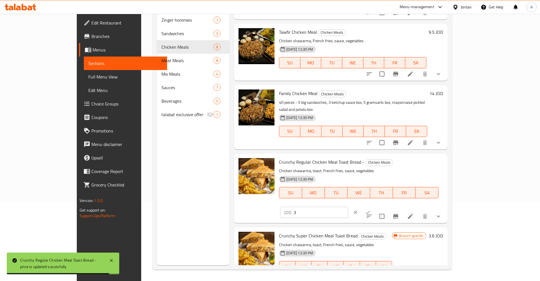
click at [348, 207] on input "3" at bounding box center [321, 212] width 55 height 11
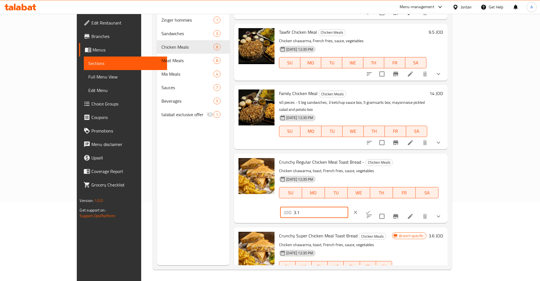
type input "3.1"
click at [371, 210] on icon "ok" at bounding box center [368, 213] width 6 height 6
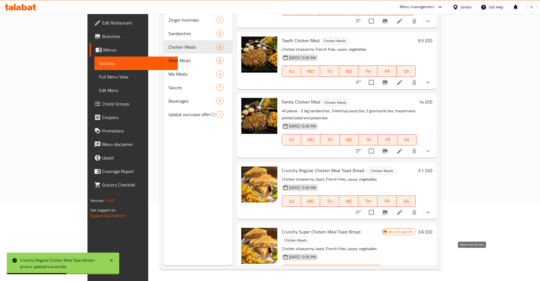
click at [392, 275] on button "Branch-specific-item" at bounding box center [386, 282] width 14 height 14
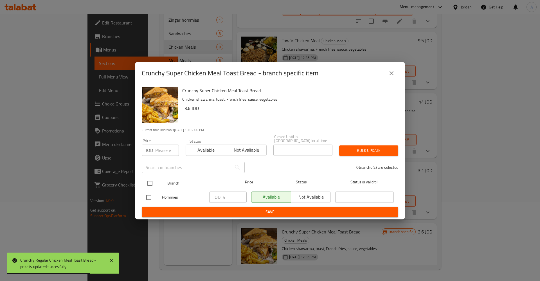
click at [149, 178] on input "checkbox" at bounding box center [150, 184] width 12 height 12
checkbox input "true"
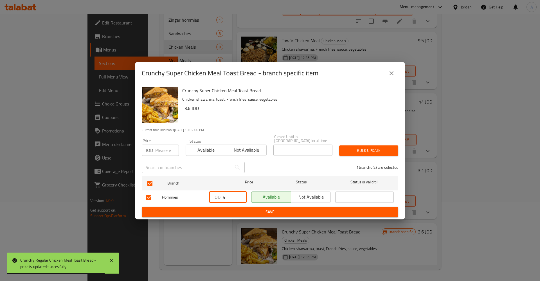
click at [224, 196] on input "4" at bounding box center [235, 197] width 24 height 11
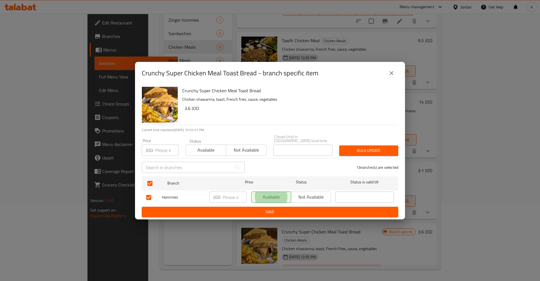
type button "0"
type button "1"
click at [291, 192] on button "Not available" at bounding box center [311, 197] width 40 height 11
click at [262, 194] on span "Available" at bounding box center [271, 197] width 35 height 8
click at [265, 214] on button "Save" at bounding box center [270, 212] width 257 height 10
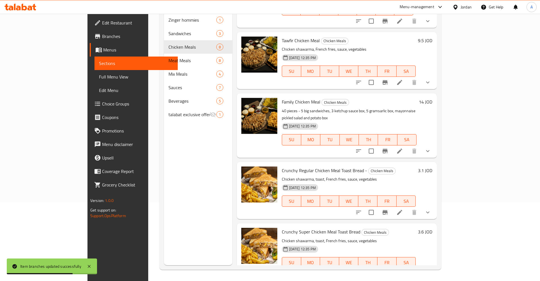
click at [433, 228] on h6 "3.6 JOD" at bounding box center [425, 232] width 14 height 8
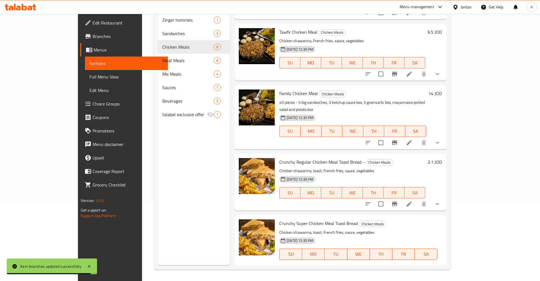
drag, startPoint x: 455, startPoint y: 218, endPoint x: 437, endPoint y: 220, distance: 18.2
click at [349, 268] on input "3.6" at bounding box center [321, 273] width 55 height 11
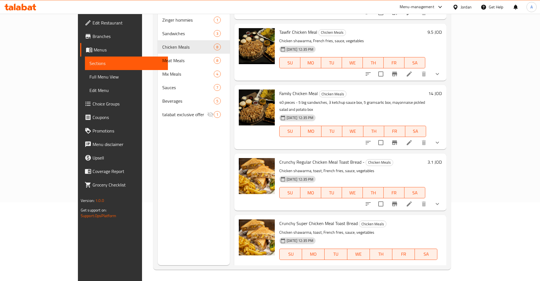
type input "3.75"
click at [375, 268] on button "ok" at bounding box center [368, 274] width 12 height 12
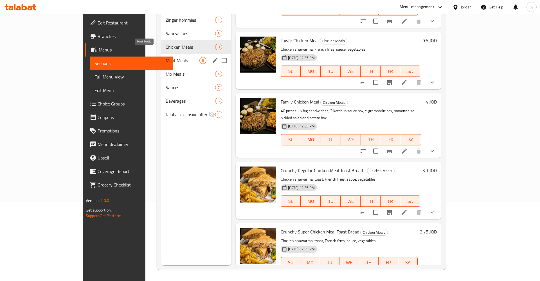
click at [166, 57] on span "Meat Meals" at bounding box center [183, 60] width 34 height 7
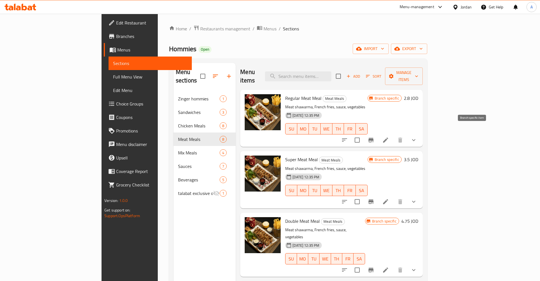
click at [374, 138] on icon "Branch-specific-item" at bounding box center [371, 140] width 5 height 5
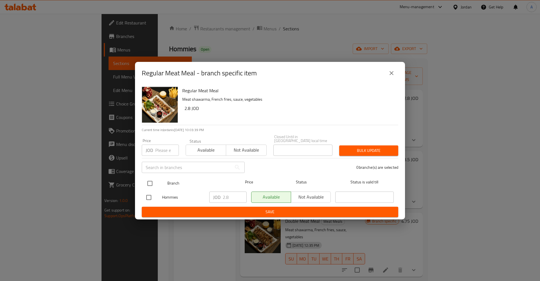
click at [160, 178] on div at bounding box center [154, 183] width 21 height 16
click at [153, 181] on input "checkbox" at bounding box center [150, 184] width 12 height 12
checkbox input "true"
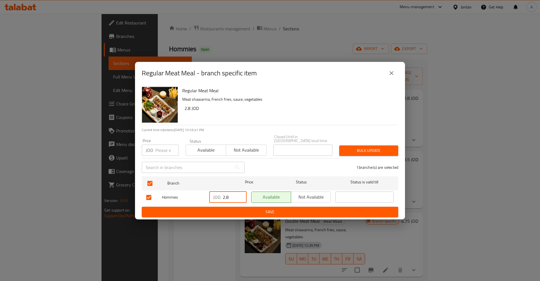
click at [230, 198] on input "2.8" at bounding box center [235, 197] width 24 height 11
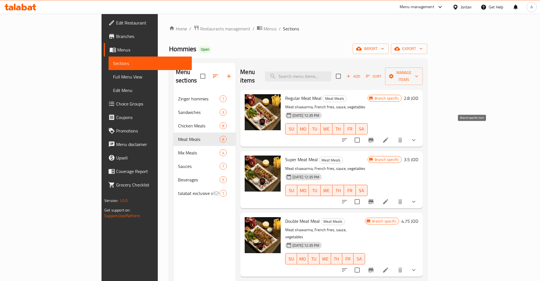
click at [378, 134] on button "Branch-specific-item" at bounding box center [371, 140] width 14 height 14
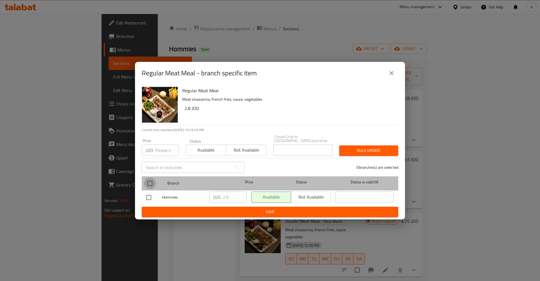
click at [151, 184] on input "checkbox" at bounding box center [150, 184] width 12 height 12
checkbox input "true"
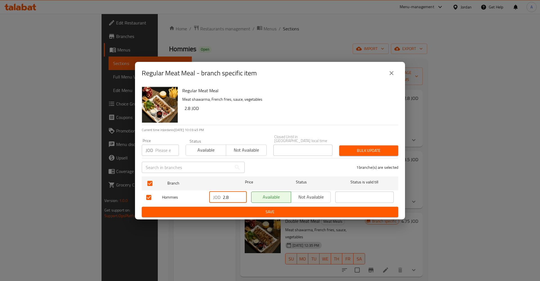
drag, startPoint x: 202, startPoint y: 197, endPoint x: 197, endPoint y: 197, distance: 4.8
click at [223, 197] on input "2.8" at bounding box center [235, 197] width 24 height 11
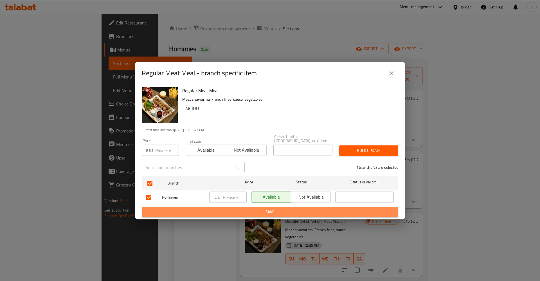
click at [249, 210] on span "Save" at bounding box center [270, 212] width 248 height 7
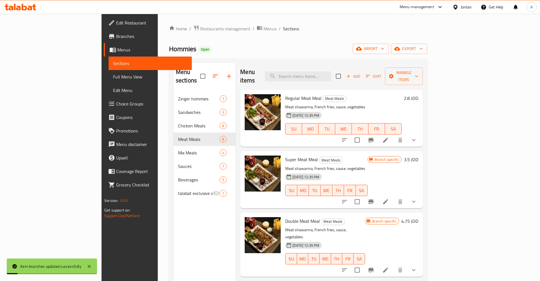
click at [418, 94] on h6 "2.8 JOD" at bounding box center [411, 98] width 14 height 8
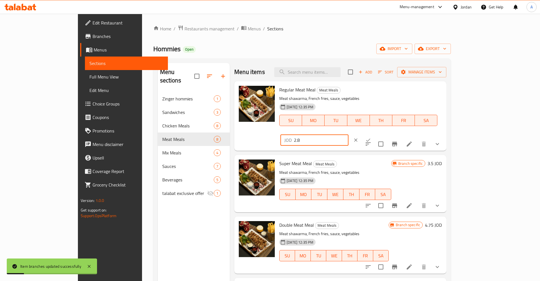
drag, startPoint x: 446, startPoint y: 94, endPoint x: 404, endPoint y: 94, distance: 41.7
click at [349, 135] on input "2.8" at bounding box center [321, 140] width 55 height 11
type input "2.95"
click at [371, 137] on icon "ok" at bounding box center [369, 140] width 6 height 6
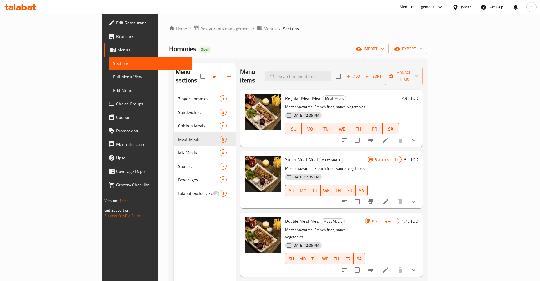
click at [359, 22] on div "Home / Restaurants management / Menus / Sections Hommies Open import export Men…" at bounding box center [298, 187] width 281 height 346
click at [374, 200] on icon "Branch-specific-item" at bounding box center [371, 202] width 5 height 5
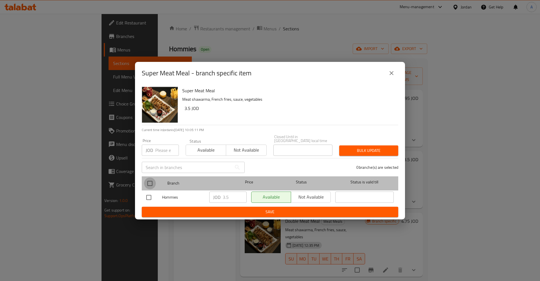
drag, startPoint x: 147, startPoint y: 184, endPoint x: 189, endPoint y: 189, distance: 41.6
click at [147, 184] on input "checkbox" at bounding box center [150, 184] width 12 height 12
checkbox input "true"
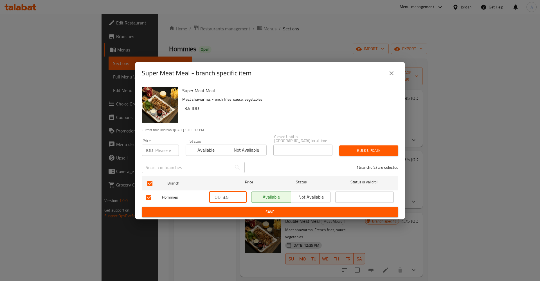
drag, startPoint x: 229, startPoint y: 196, endPoint x: 200, endPoint y: 197, distance: 29.0
click at [223, 197] on input "3.5" at bounding box center [235, 197] width 24 height 11
click at [254, 212] on span "Save" at bounding box center [270, 212] width 248 height 7
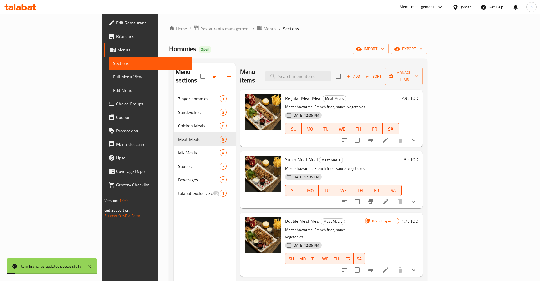
click at [418, 156] on h6 "3.5 JOD" at bounding box center [411, 160] width 14 height 8
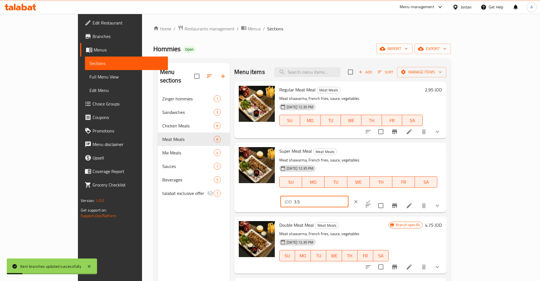
drag, startPoint x: 456, startPoint y: 153, endPoint x: 399, endPoint y: 156, distance: 57.5
click at [349, 196] on input "3.5" at bounding box center [321, 201] width 55 height 11
type input "3.75"
click at [371, 199] on icon "ok" at bounding box center [369, 202] width 6 height 6
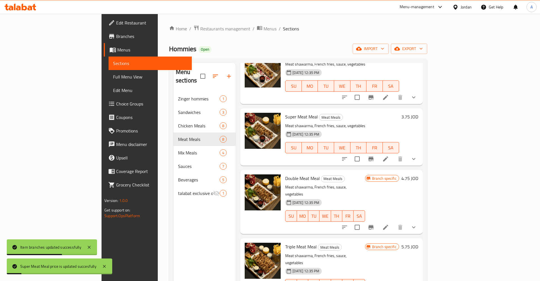
scroll to position [44, 0]
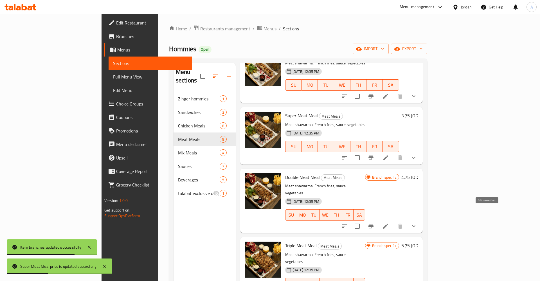
click at [388, 224] on icon at bounding box center [385, 226] width 5 height 5
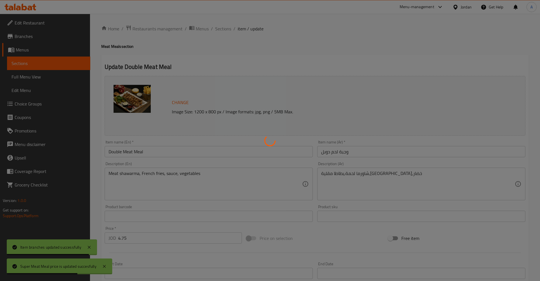
type input "إضافات:"
type input "0"
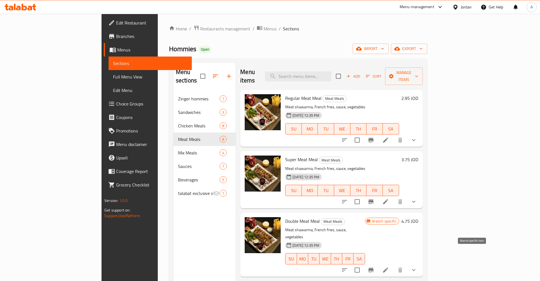
click at [374, 268] on icon "Branch-specific-item" at bounding box center [371, 270] width 5 height 5
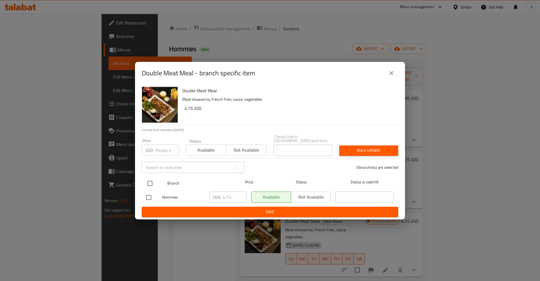
click at [164, 178] on div at bounding box center [154, 183] width 21 height 16
click at [145, 178] on input "checkbox" at bounding box center [150, 184] width 12 height 12
checkbox input "true"
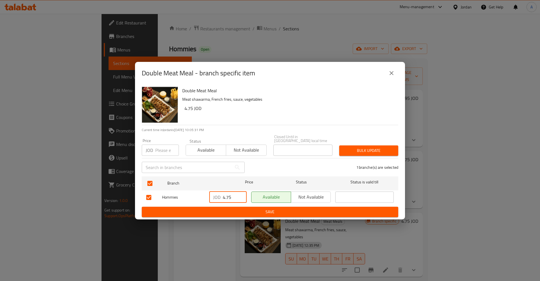
drag, startPoint x: 232, startPoint y: 199, endPoint x: 205, endPoint y: 199, distance: 27.0
click at [223, 199] on input "4.75" at bounding box center [235, 197] width 24 height 11
click at [267, 209] on span "Save" at bounding box center [270, 212] width 248 height 7
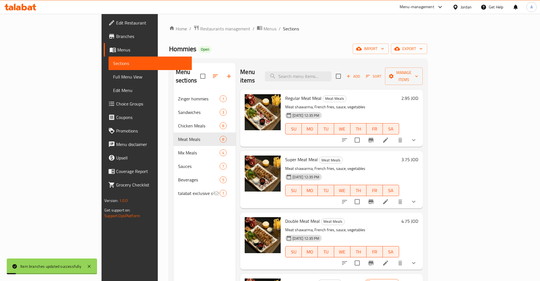
click at [418, 217] on h6 "4.75 JOD" at bounding box center [410, 221] width 17 height 8
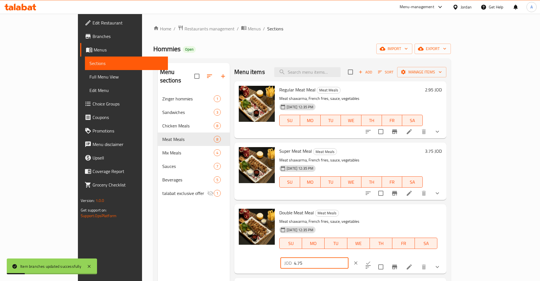
drag, startPoint x: 448, startPoint y: 215, endPoint x: 381, endPoint y: 219, distance: 67.1
click at [349, 257] on input "4.75" at bounding box center [321, 262] width 55 height 11
type input "4.9"
click at [371, 262] on icon "ok" at bounding box center [368, 263] width 4 height 3
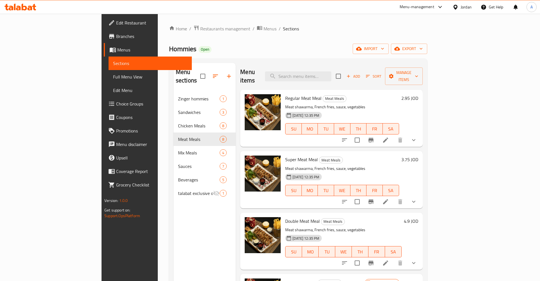
drag, startPoint x: 226, startPoint y: 15, endPoint x: 223, endPoint y: 15, distance: 3.1
click at [225, 15] on div "Home / Restaurants management / Menus / Sections Hommies Open import export Men…" at bounding box center [298, 187] width 281 height 346
click at [200, 28] on span "Restaurants management" at bounding box center [225, 28] width 50 height 7
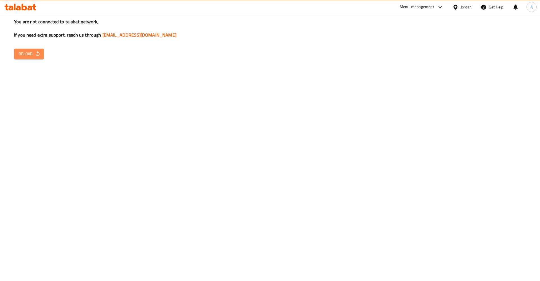
click at [34, 52] on span "Reload" at bounding box center [29, 53] width 21 height 7
click at [25, 48] on div "You are not connected to talabat network, If you need extra support, reach us t…" at bounding box center [270, 140] width 540 height 281
click at [25, 50] on button "Reload" at bounding box center [29, 54] width 30 height 10
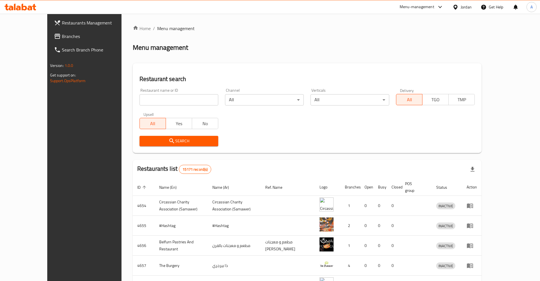
click at [140, 98] on input "search" at bounding box center [179, 99] width 79 height 11
paste input "641410"
click at [146, 144] on span "Search" at bounding box center [179, 141] width 70 height 7
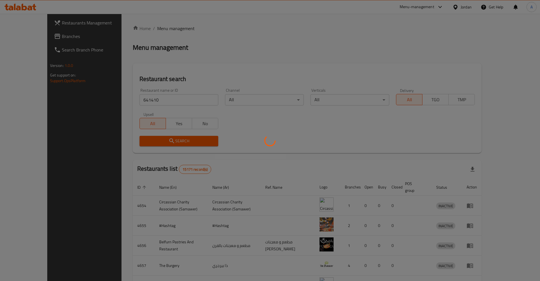
click at [146, 144] on div at bounding box center [270, 140] width 540 height 281
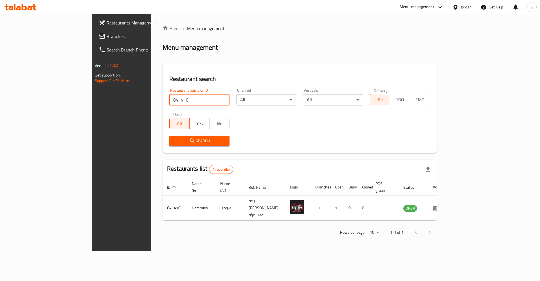
drag, startPoint x: 154, startPoint y: 105, endPoint x: 77, endPoint y: 105, distance: 76.8
click at [169, 105] on input "641410" at bounding box center [199, 99] width 60 height 11
type input "هوميز"
click button "Search" at bounding box center [199, 141] width 60 height 10
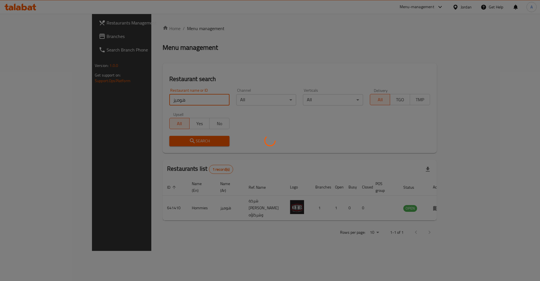
click button "Search" at bounding box center [199, 141] width 60 height 10
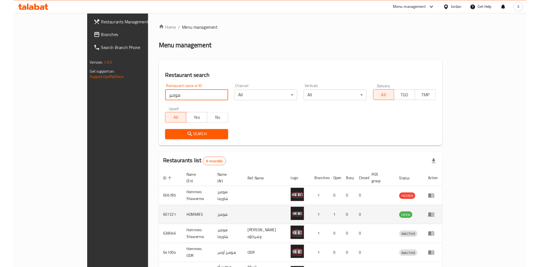
scroll to position [58, 0]
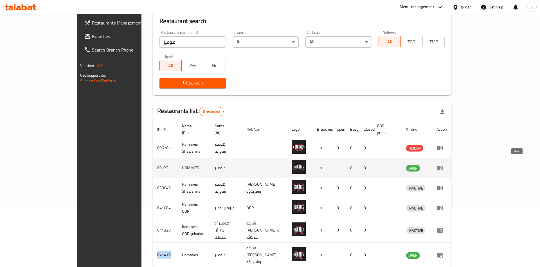
click at [443, 166] on icon "enhanced table" at bounding box center [440, 168] width 6 height 5
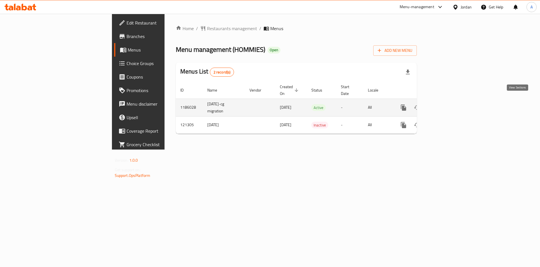
click at [451, 101] on link "enhanced table" at bounding box center [445, 108] width 14 height 14
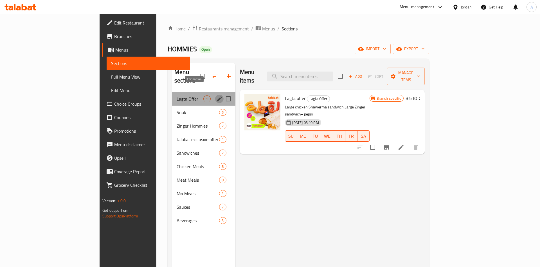
click at [216, 95] on icon "edit" at bounding box center [219, 98] width 7 height 7
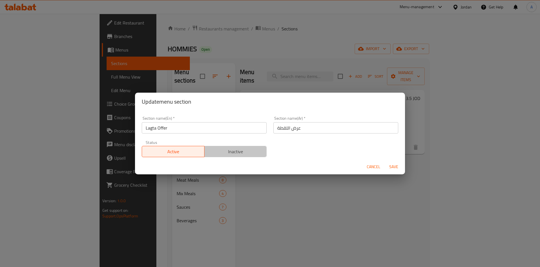
drag, startPoint x: 230, startPoint y: 152, endPoint x: 361, endPoint y: 169, distance: 131.7
click at [232, 152] on span "Inactive" at bounding box center [236, 151] width 58 height 8
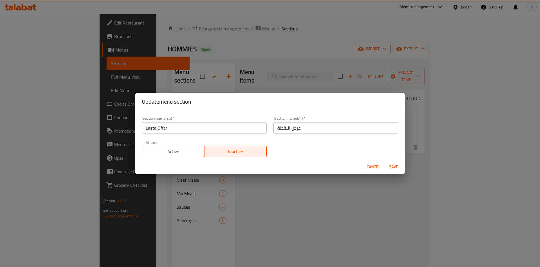
click at [398, 169] on span "Save" at bounding box center [394, 166] width 14 height 7
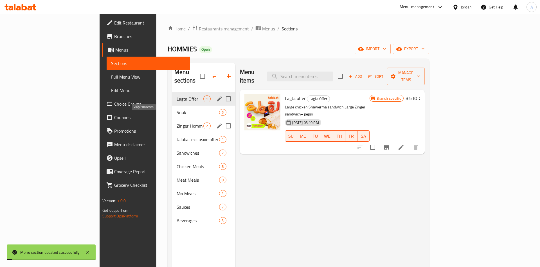
click at [177, 109] on span "Snak" at bounding box center [198, 112] width 42 height 7
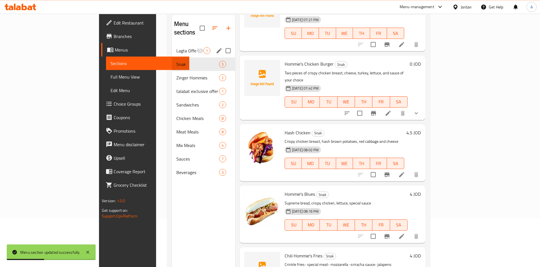
scroll to position [57, 0]
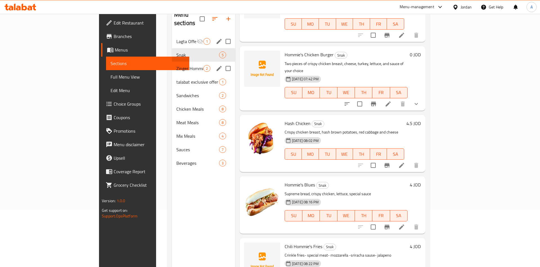
click at [172, 65] on div "Zinger Hommies 2" at bounding box center [203, 69] width 63 height 14
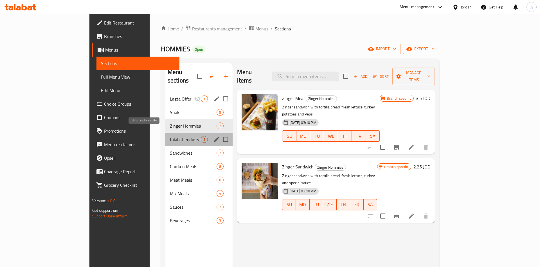
click at [170, 136] on span "talabat exclusive offer" at bounding box center [185, 139] width 31 height 7
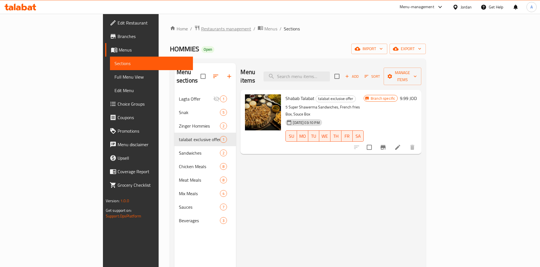
click at [201, 29] on span "Restaurants management" at bounding box center [226, 28] width 50 height 7
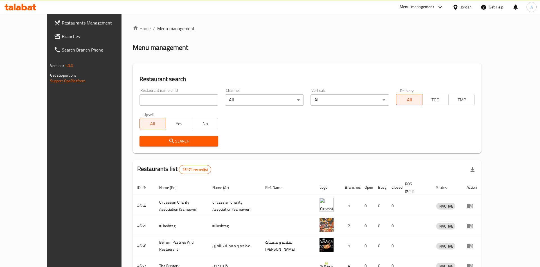
click at [141, 105] on input "search" at bounding box center [179, 99] width 79 height 11
type input "هوميز"
click button "Search" at bounding box center [179, 141] width 79 height 10
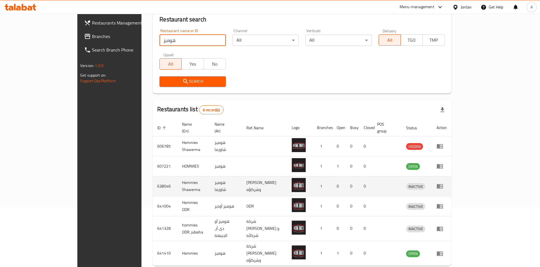
scroll to position [72, 0]
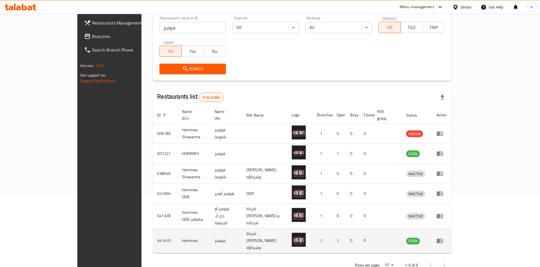
click at [452, 230] on td "enhanced table" at bounding box center [441, 240] width 19 height 25
click at [443, 238] on icon "enhanced table" at bounding box center [440, 240] width 6 height 5
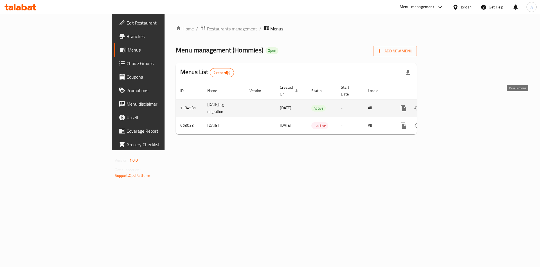
click at [448, 105] on icon "enhanced table" at bounding box center [444, 108] width 7 height 7
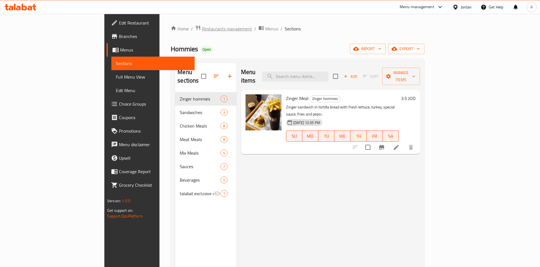
click at [202, 31] on span "Restaurants management" at bounding box center [227, 28] width 50 height 7
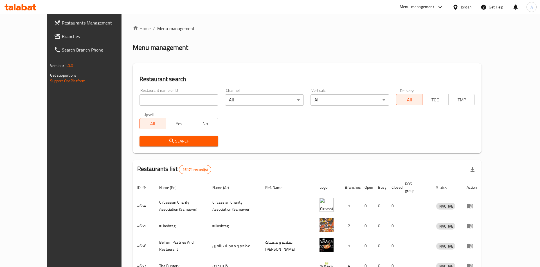
click at [169, 98] on input "search" at bounding box center [179, 99] width 79 height 11
type input "هوميز"
click button "Search" at bounding box center [179, 141] width 79 height 10
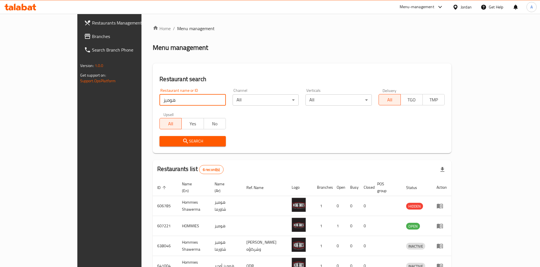
click button "Search" at bounding box center [193, 141] width 66 height 10
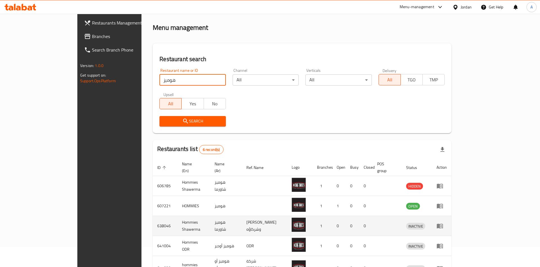
scroll to position [29, 0]
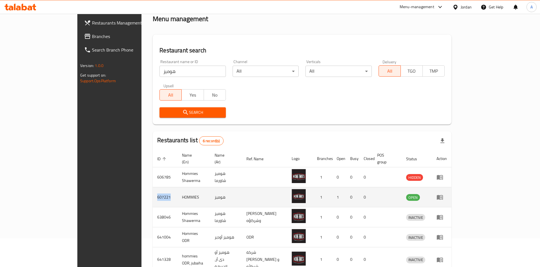
drag, startPoint x: 96, startPoint y: 187, endPoint x: 136, endPoint y: 192, distance: 40.8
click at [178, 192] on td "HOMMIES" at bounding box center [194, 197] width 32 height 20
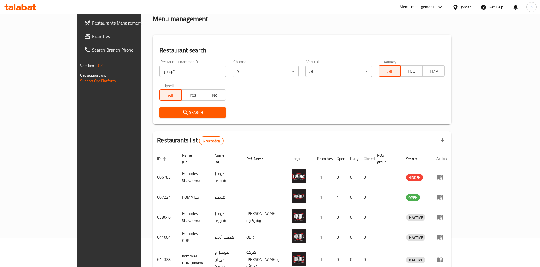
click at [160, 68] on input "هوميز" at bounding box center [193, 71] width 66 height 11
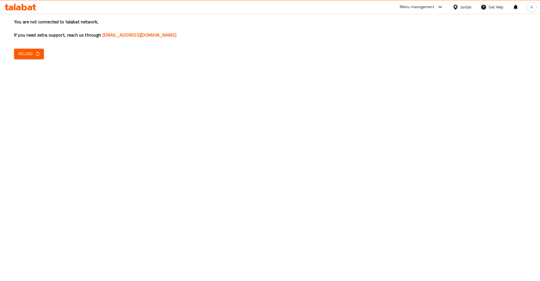
click at [368, 157] on div "You are not connected to talabat network, If you need extra support, reach us t…" at bounding box center [270, 140] width 540 height 281
click at [43, 51] on button "Reload" at bounding box center [29, 54] width 30 height 10
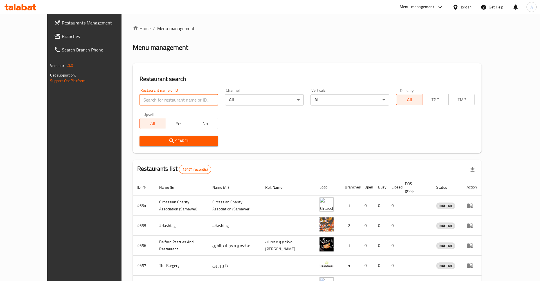
click at [142, 100] on input "search" at bounding box center [179, 99] width 79 height 11
paste input "666536"
type input "666536"
click at [140, 100] on input "666536" at bounding box center [179, 99] width 79 height 11
paste input "666536"
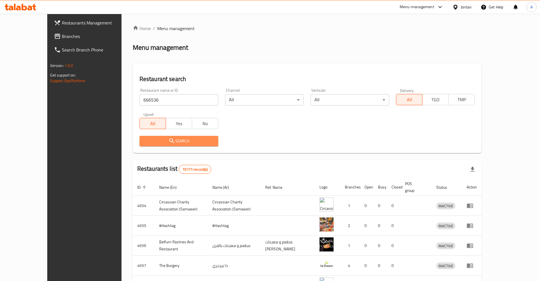
click at [144, 142] on span "Search" at bounding box center [179, 141] width 70 height 7
click at [140, 142] on div at bounding box center [270, 140] width 540 height 281
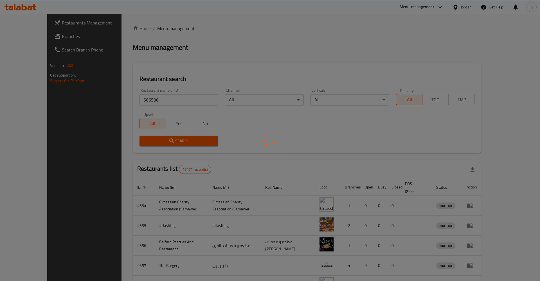
click at [140, 142] on div at bounding box center [270, 140] width 540 height 281
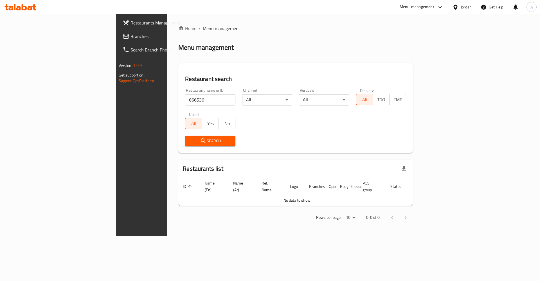
click at [185, 94] on input "666536" at bounding box center [210, 99] width 50 height 11
type input "I,LD"
type input "هوميز"
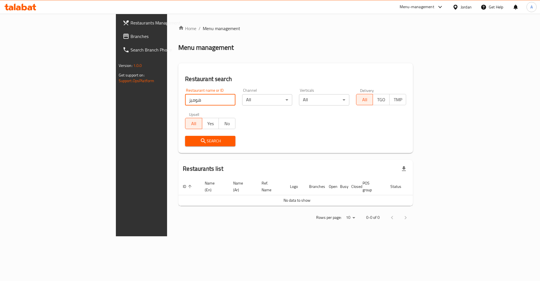
click button "Search" at bounding box center [210, 141] width 50 height 10
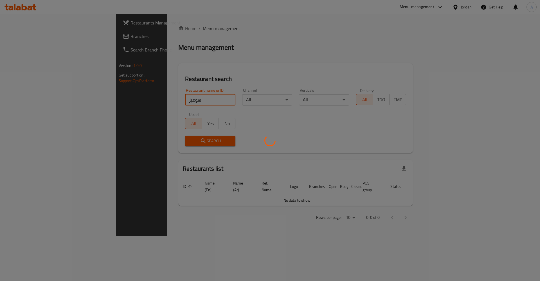
click button "Search" at bounding box center [210, 141] width 50 height 10
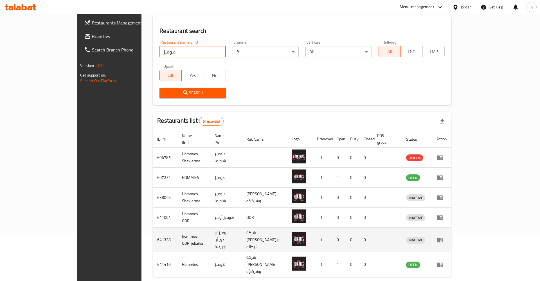
scroll to position [58, 0]
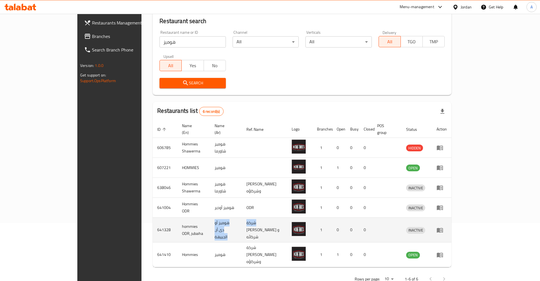
drag, startPoint x: 284, startPoint y: 226, endPoint x: 228, endPoint y: 221, distance: 55.9
click at [228, 221] on tr "641328 hommies ODR, jubaiha هوميز أو دى أر، الجبيهة شركة [PERSON_NAME] و شركائه…" at bounding box center [302, 230] width 299 height 25
click at [178, 223] on td "hommies ODR, jubaiha" at bounding box center [194, 230] width 32 height 25
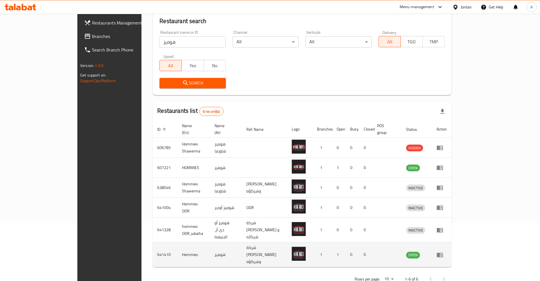
click at [452, 244] on td "enhanced table" at bounding box center [441, 255] width 19 height 25
click at [442, 254] on icon "enhanced table" at bounding box center [441, 255] width 2 height 2
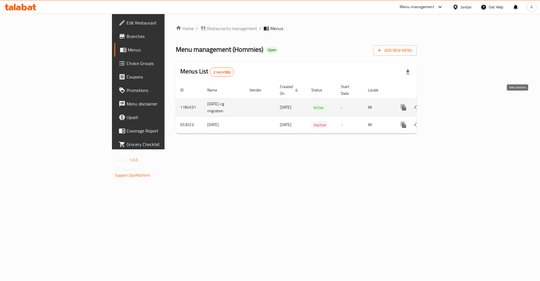
click at [451, 101] on link "enhanced table" at bounding box center [445, 108] width 14 height 14
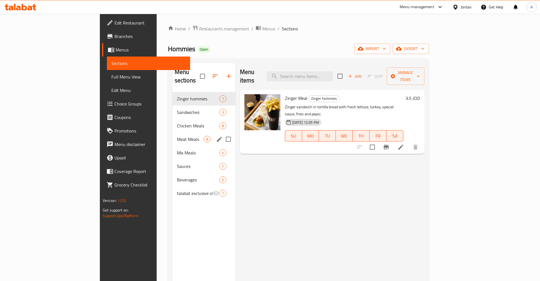
click at [173, 136] on div "Meat Meals 8" at bounding box center [204, 140] width 63 height 14
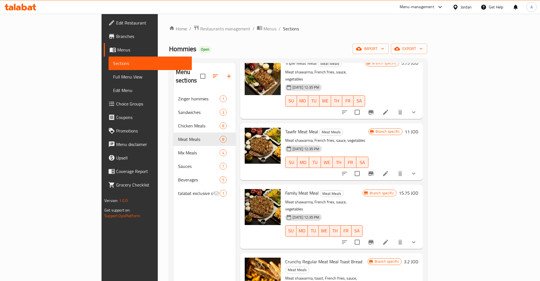
scroll to position [225, 0]
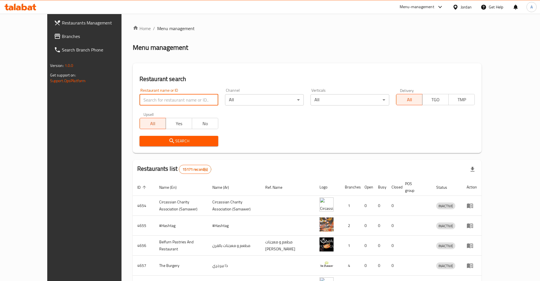
click at [160, 100] on input "search" at bounding box center [179, 99] width 79 height 11
type input "ض"
click button "Search" at bounding box center [179, 141] width 79 height 10
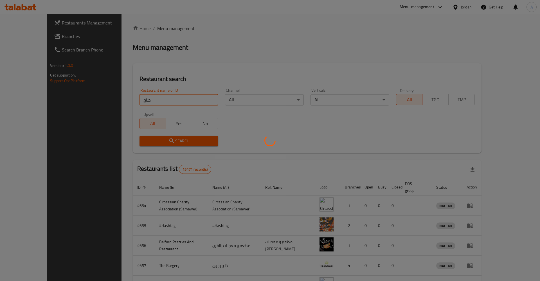
click button "Search" at bounding box center [179, 141] width 79 height 10
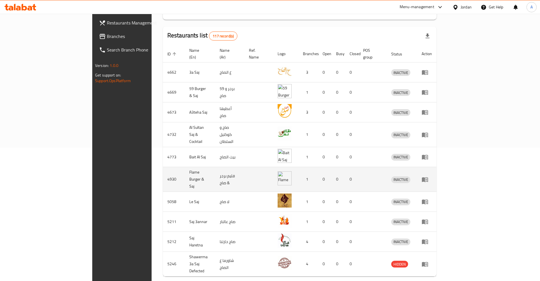
scroll to position [137, 0]
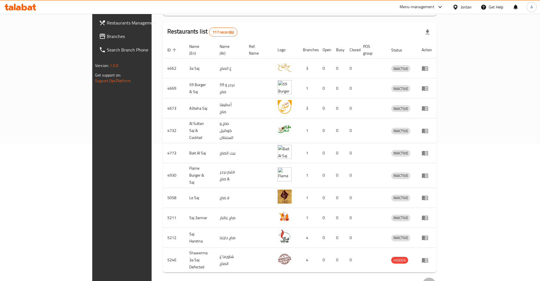
click at [436, 278] on button "Next page" at bounding box center [430, 285] width 14 height 14
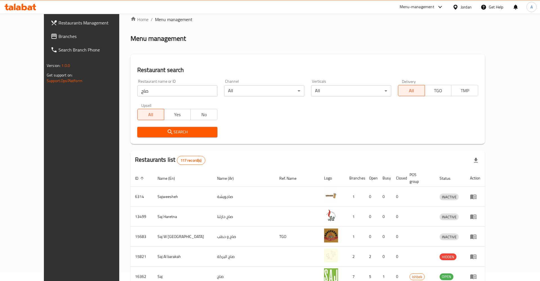
scroll to position [0, 0]
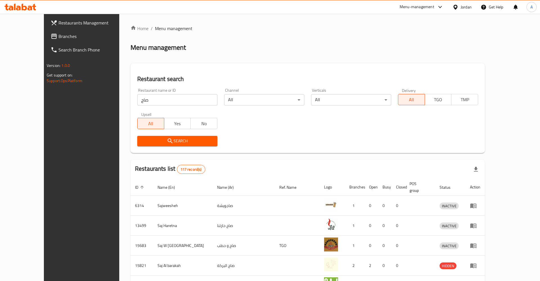
click at [147, 103] on input "صاج" at bounding box center [177, 99] width 80 height 11
type input "شاورما ع الصاج"
click button "Search" at bounding box center [177, 141] width 80 height 10
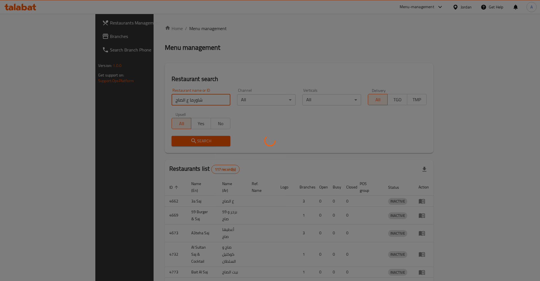
click button "Search" at bounding box center [201, 141] width 59 height 10
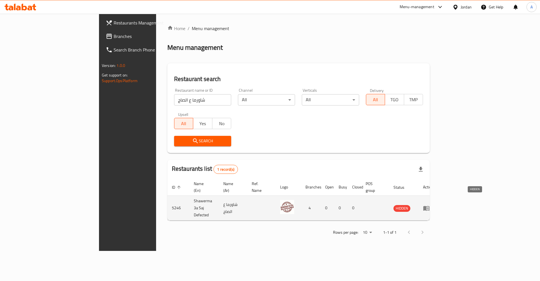
click at [411, 205] on span "HIDDEN" at bounding box center [402, 208] width 17 height 6
click at [319, 197] on tr "5246 Shawerma 3a Saj Defected شاورما ع الصاج 4 0 0 0 HIDDEN" at bounding box center [302, 208] width 271 height 25
drag, startPoint x: 231, startPoint y: 202, endPoint x: 215, endPoint y: 202, distance: 15.5
click at [230, 202] on td "شاورما ع الصاج" at bounding box center [233, 208] width 28 height 25
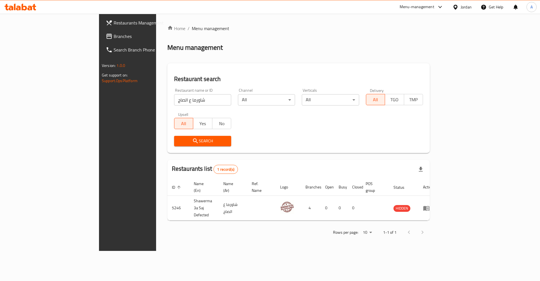
drag, startPoint x: 180, startPoint y: 108, endPoint x: 168, endPoint y: 100, distance: 13.9
click at [178, 106] on div "Restaurant name or ID شاورما ع الصاج Restaurant name or ID" at bounding box center [203, 97] width 64 height 24
click at [174, 100] on input "شاورما ع الصاج" at bounding box center [202, 99] width 57 height 11
type input "ا"
click button "Search" at bounding box center [202, 141] width 57 height 10
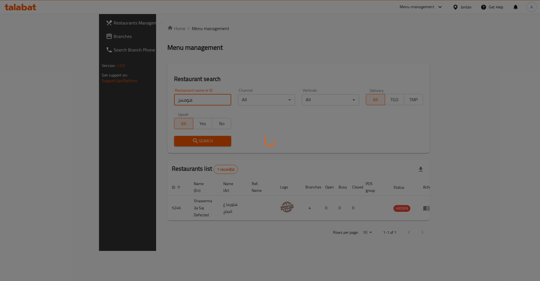
click button "Search" at bounding box center [202, 141] width 57 height 10
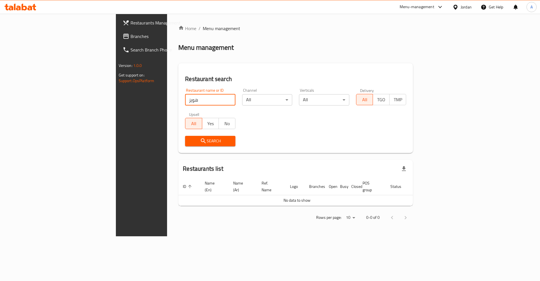
click button "Search" at bounding box center [210, 141] width 50 height 10
type input "هوميز"
click button "Search" at bounding box center [210, 141] width 50 height 10
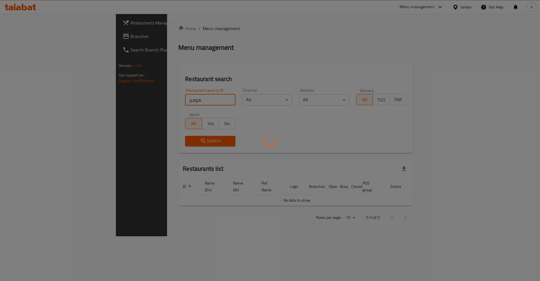
click button "Search" at bounding box center [210, 141] width 50 height 10
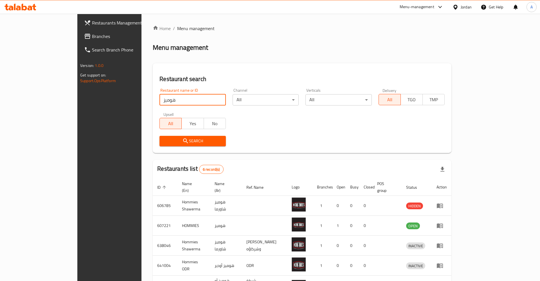
click at [156, 135] on div "Search" at bounding box center [192, 141] width 73 height 17
click at [182, 140] on icon "submit" at bounding box center [185, 141] width 7 height 7
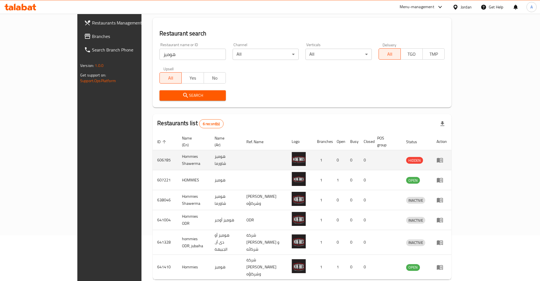
scroll to position [58, 0]
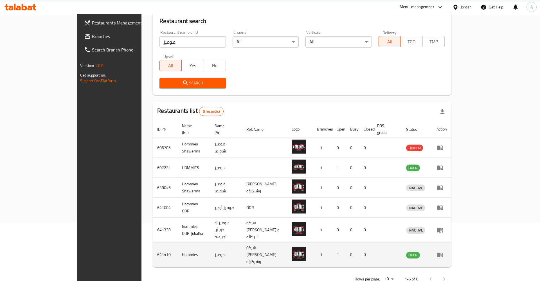
click at [443, 253] on icon "enhanced table" at bounding box center [440, 255] width 6 height 5
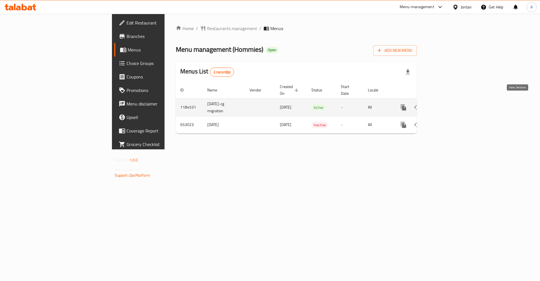
click at [448, 104] on icon "enhanced table" at bounding box center [444, 107] width 7 height 7
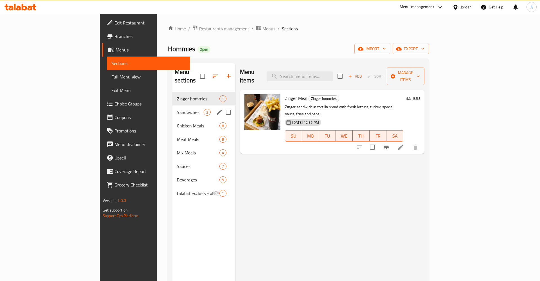
click at [173, 107] on div "Sandwiches 3" at bounding box center [204, 113] width 63 height 14
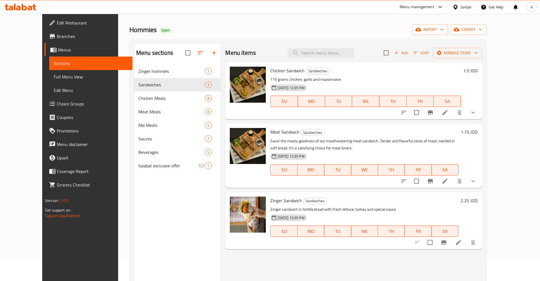
scroll to position [79, 0]
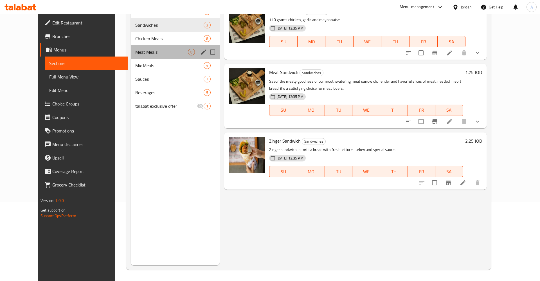
click at [159, 48] on div "Meat Meals 8" at bounding box center [175, 52] width 89 height 14
click at [152, 39] on span "Chicken Meals" at bounding box center [169, 38] width 68 height 7
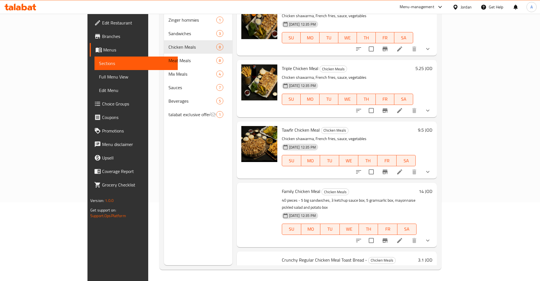
scroll to position [225, 0]
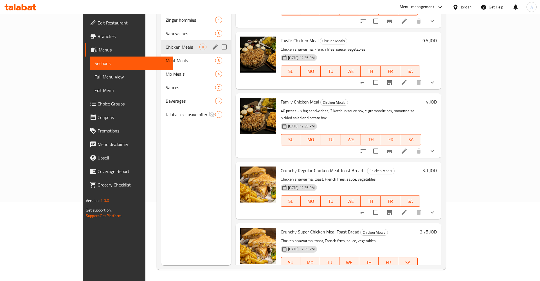
click at [161, 54] on div "Meat Meals 8" at bounding box center [196, 61] width 70 height 14
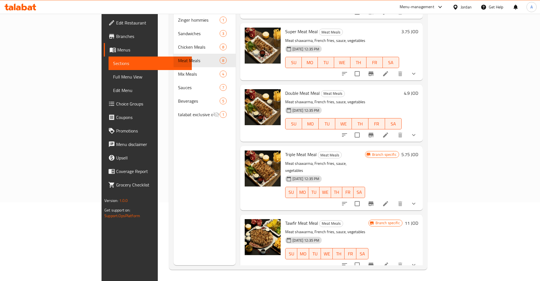
scroll to position [5, 0]
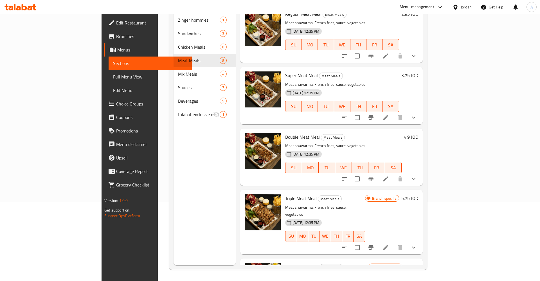
click at [375, 244] on icon "Branch-specific-item" at bounding box center [371, 247] width 7 height 7
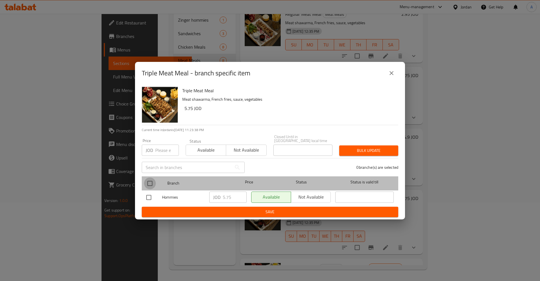
click at [150, 178] on input "checkbox" at bounding box center [150, 184] width 12 height 12
checkbox input "true"
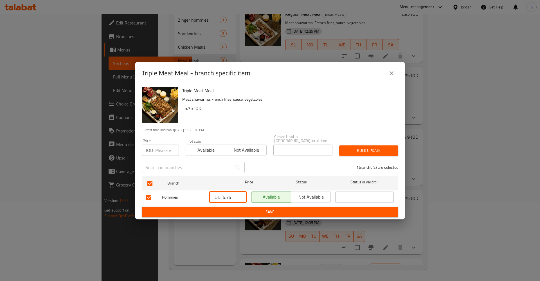
click at [236, 194] on input "5.75" at bounding box center [235, 197] width 24 height 11
type button "0"
type button "1"
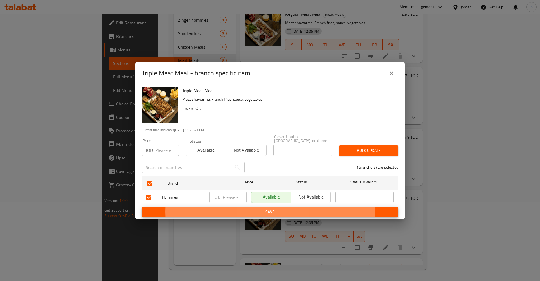
click at [142, 207] on button "Save" at bounding box center [270, 212] width 257 height 10
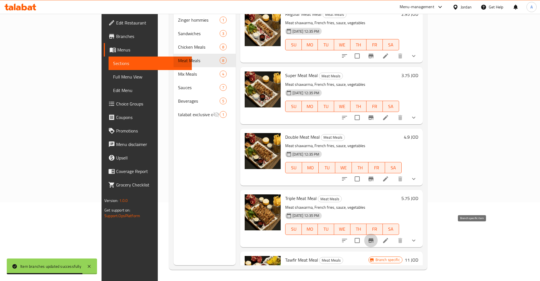
click at [418, 194] on h6 "5.75 JOD" at bounding box center [410, 198] width 17 height 8
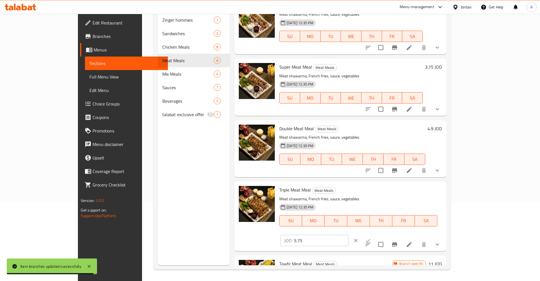
click at [349, 235] on input "5.75" at bounding box center [321, 240] width 55 height 11
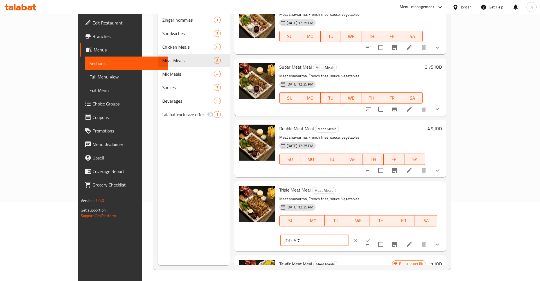
type input "5"
type input "5.9"
click at [371, 238] on icon "ok" at bounding box center [369, 241] width 6 height 6
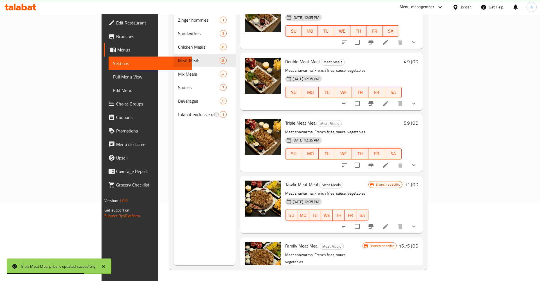
scroll to position [93, 0]
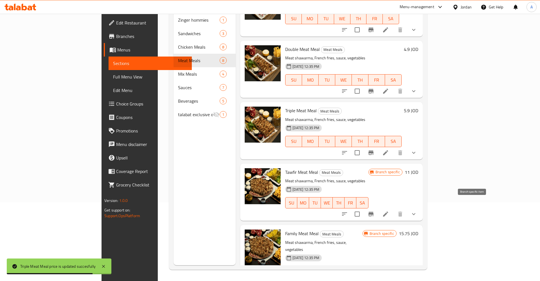
click at [374, 212] on icon "Branch-specific-item" at bounding box center [371, 214] width 5 height 5
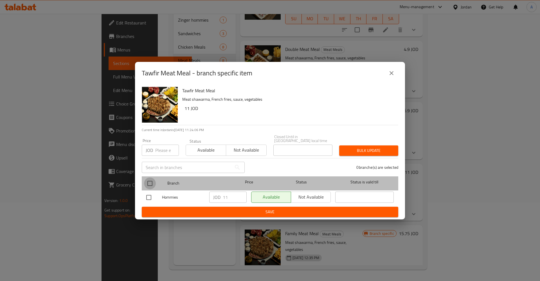
click at [149, 180] on input "checkbox" at bounding box center [150, 184] width 12 height 12
checkbox input "true"
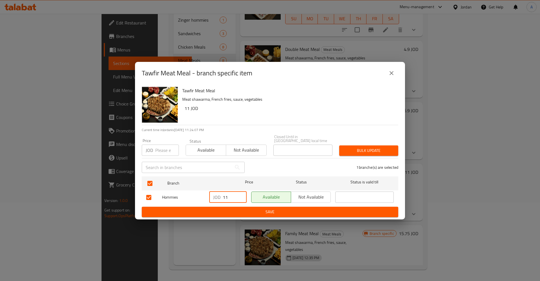
drag, startPoint x: 232, startPoint y: 196, endPoint x: 188, endPoint y: 196, distance: 43.9
click at [223, 196] on input "11" at bounding box center [235, 197] width 24 height 11
click at [279, 207] on button "Save" at bounding box center [270, 212] width 257 height 10
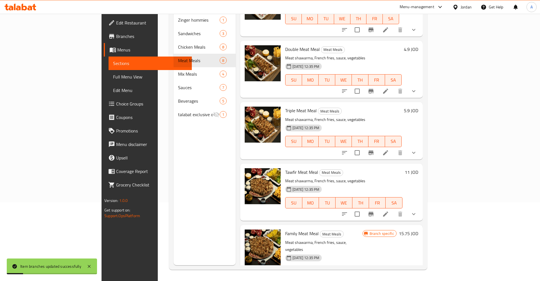
click at [418, 168] on h6 "11 JOD" at bounding box center [412, 172] width 14 height 8
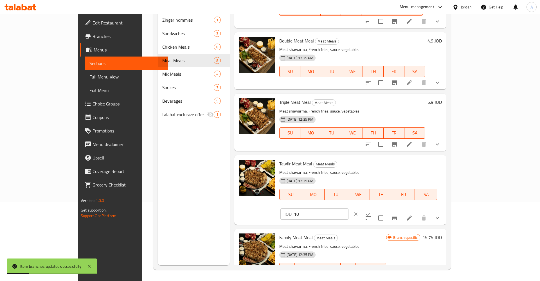
click at [349, 209] on input "10" at bounding box center [321, 214] width 55 height 11
drag, startPoint x: 482, startPoint y: 164, endPoint x: 478, endPoint y: 164, distance: 3.7
click at [349, 209] on input "11" at bounding box center [321, 214] width 55 height 11
type input "11.25"
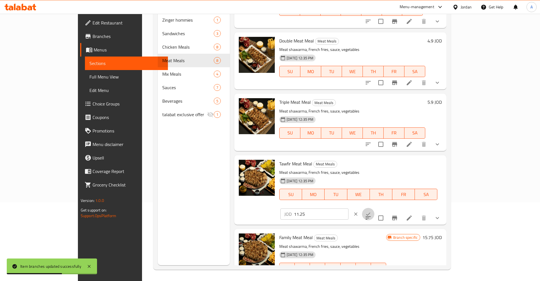
click button "ok" at bounding box center [368, 214] width 12 height 12
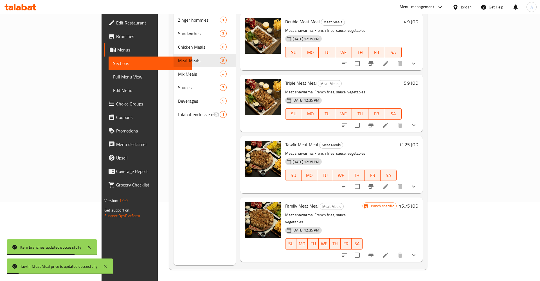
scroll to position [137, 0]
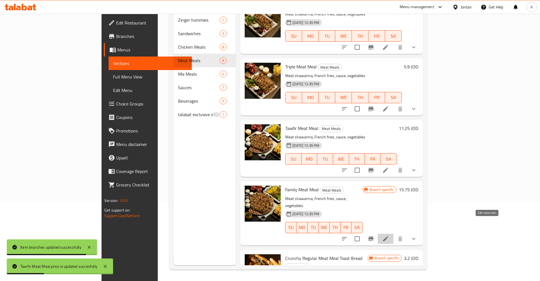
click at [389, 236] on icon at bounding box center [385, 239] width 7 height 7
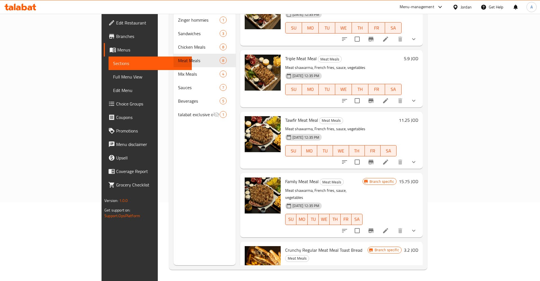
scroll to position [176, 0]
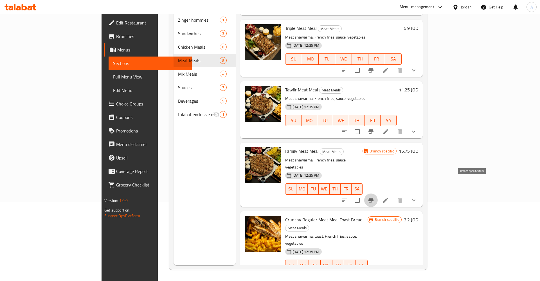
click at [374, 198] on icon "Branch-specific-item" at bounding box center [371, 200] width 5 height 5
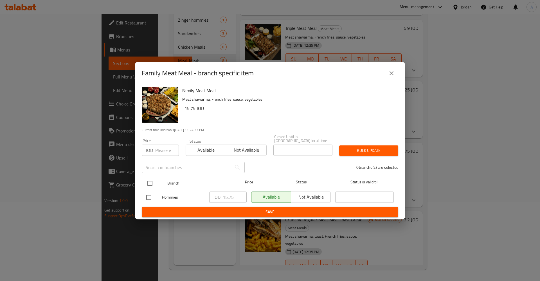
click at [149, 182] on input "checkbox" at bounding box center [150, 184] width 12 height 12
checkbox input "true"
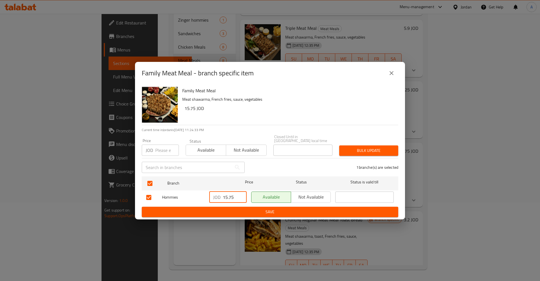
click at [226, 198] on input "15.75" at bounding box center [235, 197] width 24 height 11
type button "0"
type button "1"
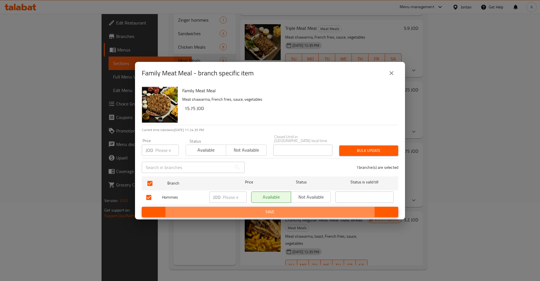
click at [142, 207] on button "Save" at bounding box center [270, 212] width 257 height 10
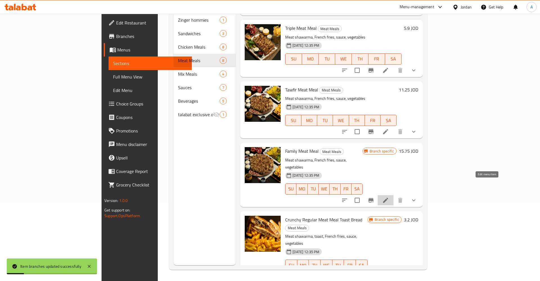
click at [389, 197] on icon at bounding box center [385, 200] width 7 height 7
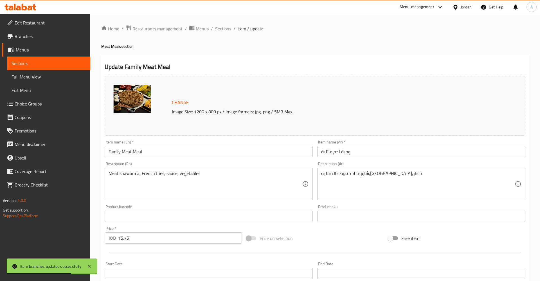
click at [223, 32] on span "Sections" at bounding box center [223, 28] width 16 height 7
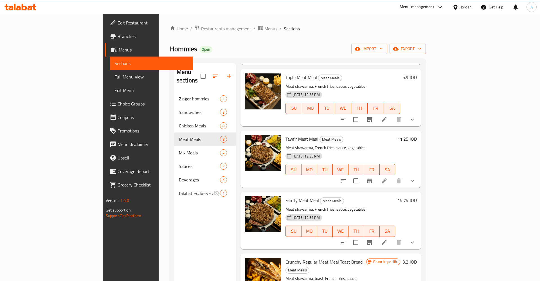
scroll to position [220, 0]
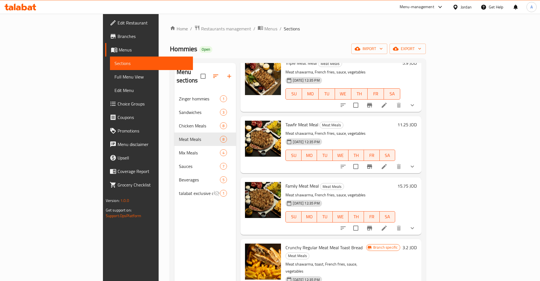
click at [417, 182] on h6 "15.75 JOD" at bounding box center [407, 186] width 19 height 8
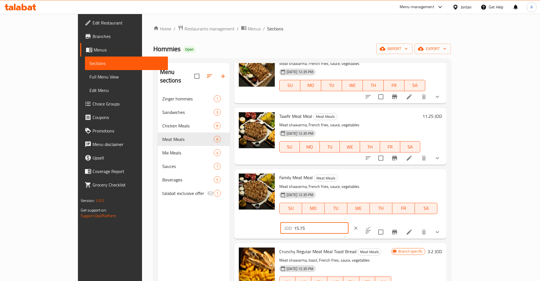
drag, startPoint x: 468, startPoint y: 184, endPoint x: 410, endPoint y: 179, distance: 58.5
click at [349, 223] on input "15.75" at bounding box center [321, 228] width 55 height 11
type input "16.5"
click at [375, 222] on button "ok" at bounding box center [368, 228] width 12 height 12
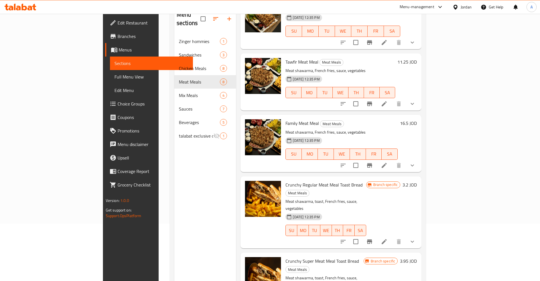
scroll to position [79, 0]
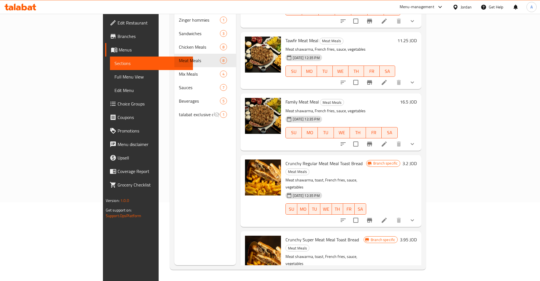
click at [373, 217] on icon "Branch-specific-item" at bounding box center [369, 220] width 7 height 7
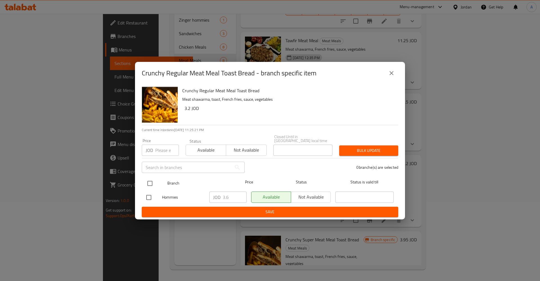
click at [156, 179] on input "checkbox" at bounding box center [150, 184] width 12 height 12
checkbox input "true"
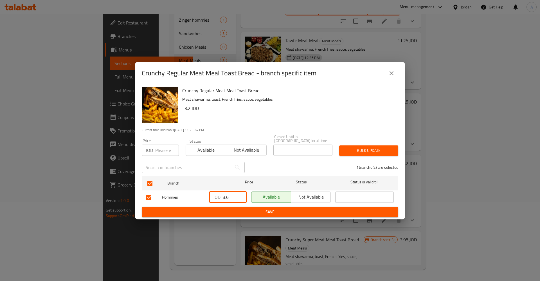
drag, startPoint x: 235, startPoint y: 196, endPoint x: 222, endPoint y: 196, distance: 13.2
click at [223, 196] on input "3.6" at bounding box center [235, 197] width 24 height 11
click at [267, 209] on span "Save" at bounding box center [270, 212] width 248 height 7
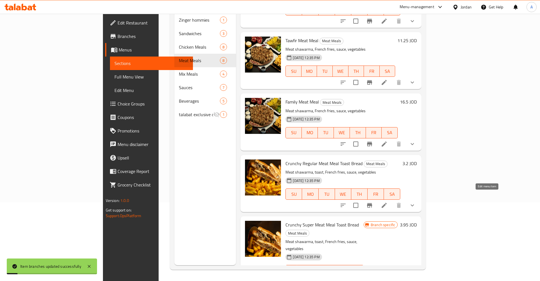
click at [388, 202] on icon at bounding box center [384, 205] width 7 height 7
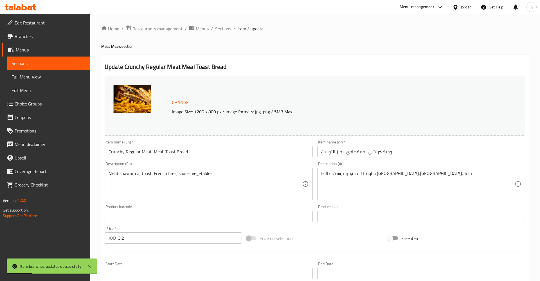
click at [148, 238] on input "3.2" at bounding box center [180, 237] width 124 height 11
type input "3.35"
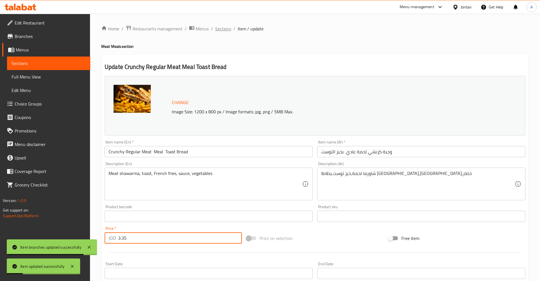
click at [229, 26] on span "Sections" at bounding box center [223, 28] width 16 height 7
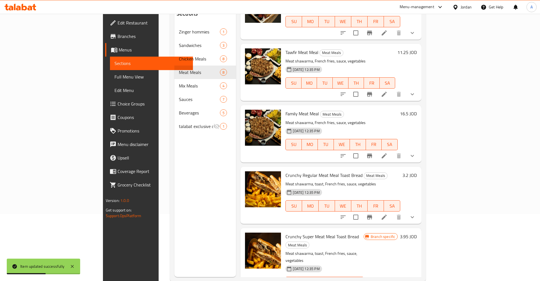
scroll to position [79, 0]
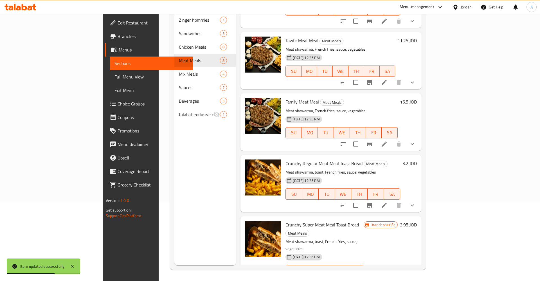
click at [417, 160] on h6 "3.2 JOD" at bounding box center [410, 164] width 14 height 8
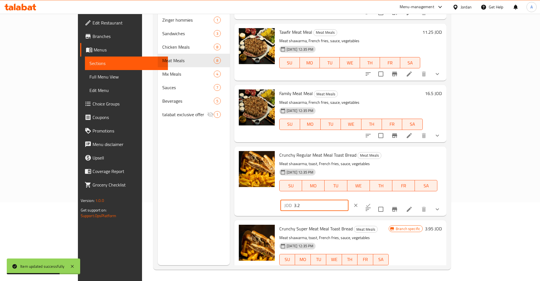
drag, startPoint x: 449, startPoint y: 160, endPoint x: 404, endPoint y: 160, distance: 45.9
click at [349, 200] on input "3.2" at bounding box center [321, 205] width 55 height 11
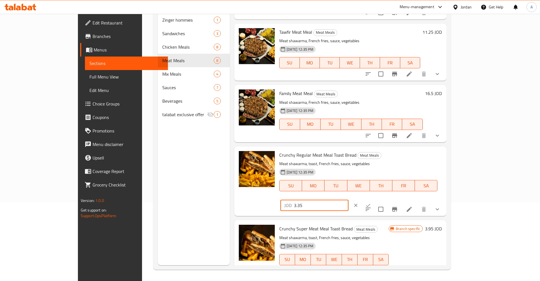
type input "3.35"
click at [375, 199] on button "ok" at bounding box center [368, 205] width 12 height 12
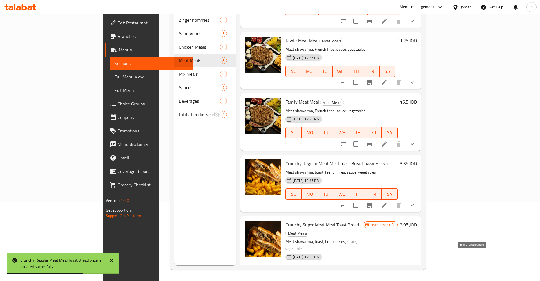
click at [377, 275] on button "Branch-specific-item" at bounding box center [370, 282] width 14 height 14
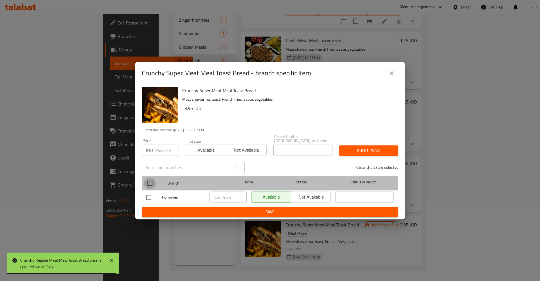
click at [149, 183] on input "checkbox" at bounding box center [150, 184] width 12 height 12
checkbox input "true"
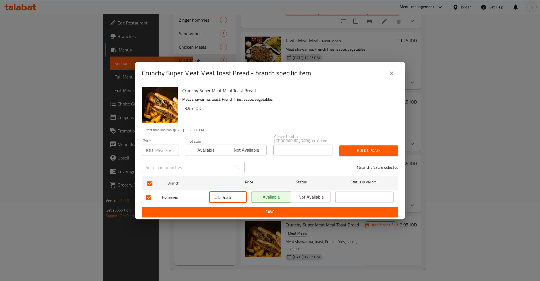
drag, startPoint x: 234, startPoint y: 195, endPoint x: 196, endPoint y: 196, distance: 38.6
click at [223, 196] on input "4.35" at bounding box center [235, 197] width 24 height 11
type button "0"
type button "1"
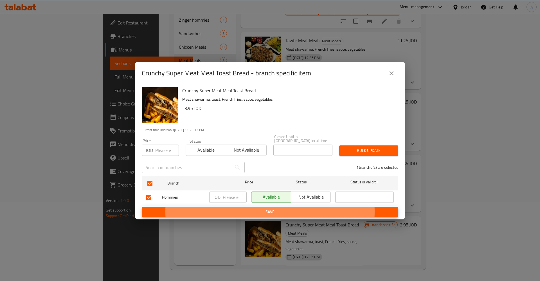
click at [142, 207] on button "Save" at bounding box center [270, 212] width 257 height 10
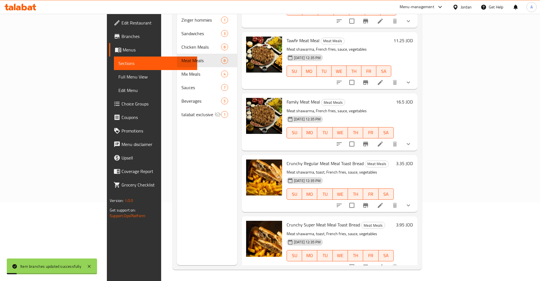
click at [384, 264] on icon at bounding box center [380, 267] width 7 height 7
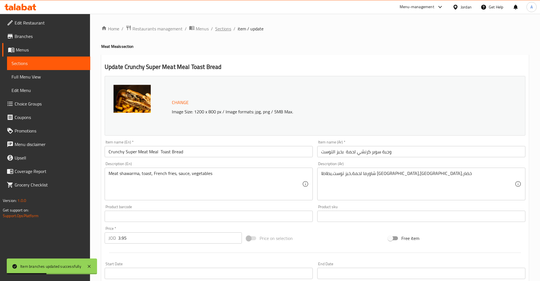
click at [219, 25] on span "Sections" at bounding box center [223, 28] width 16 height 7
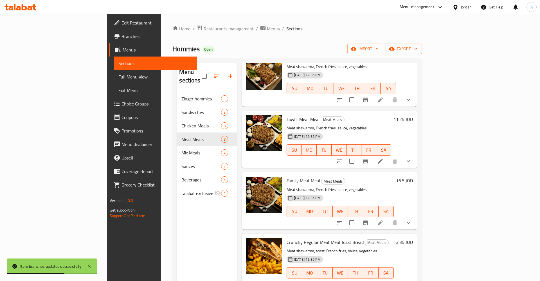
scroll to position [79, 0]
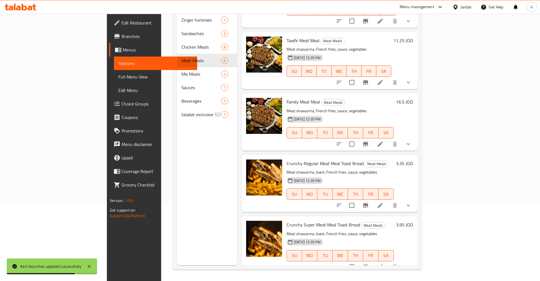
click at [413, 221] on h6 "3.95 JOD" at bounding box center [404, 225] width 17 height 8
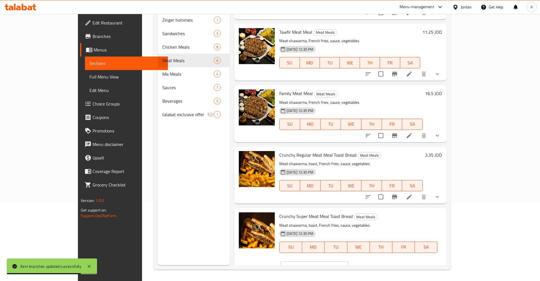
drag, startPoint x: 445, startPoint y: 219, endPoint x: 400, endPoint y: 223, distance: 44.4
click at [349, 261] on input "3.95" at bounding box center [321, 266] width 55 height 11
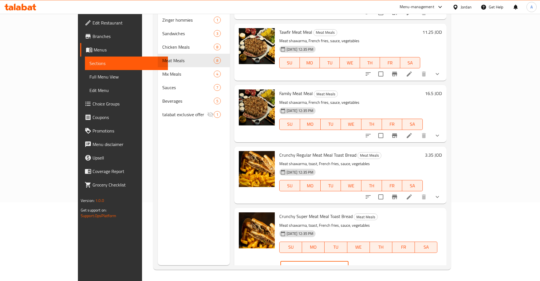
type input "4.5"
click at [371, 264] on icon "ok" at bounding box center [369, 267] width 6 height 6
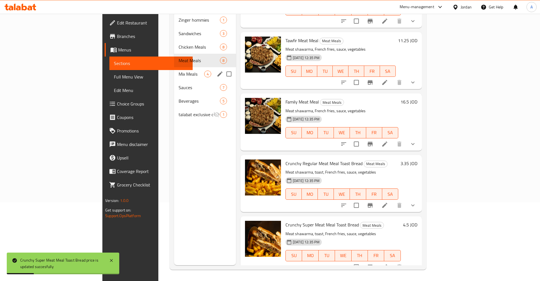
click at [179, 71] on span "Mix Meals" at bounding box center [192, 74] width 26 height 7
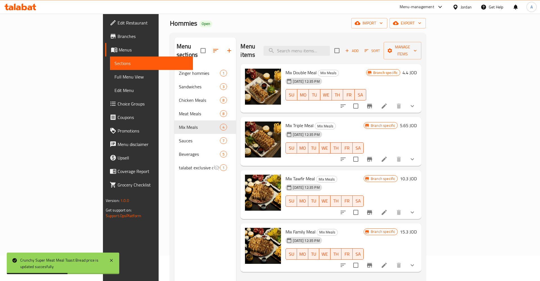
scroll to position [21, 0]
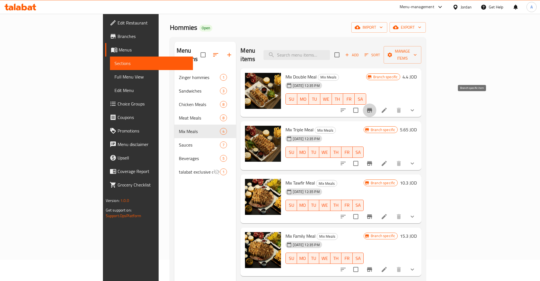
click at [372, 108] on icon "Branch-specific-item" at bounding box center [369, 110] width 5 height 5
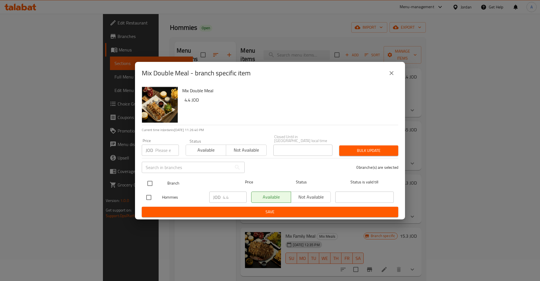
click at [151, 182] on input "checkbox" at bounding box center [150, 184] width 12 height 12
checkbox input "true"
click at [231, 196] on input "4.4" at bounding box center [235, 197] width 24 height 11
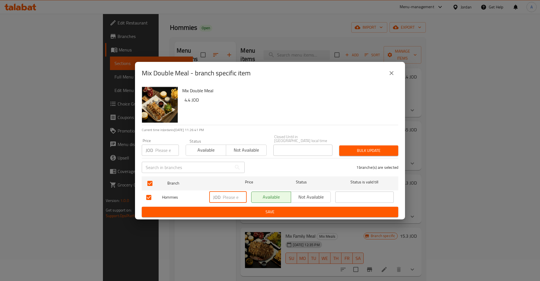
type button "0"
type button "1"
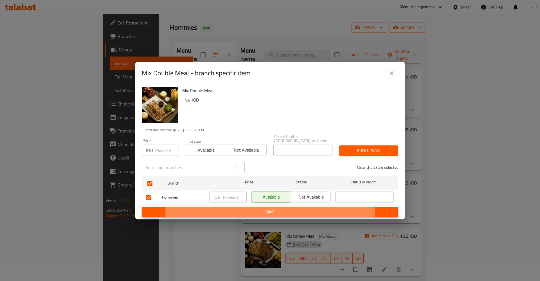
click at [142, 207] on button "Save" at bounding box center [270, 212] width 257 height 10
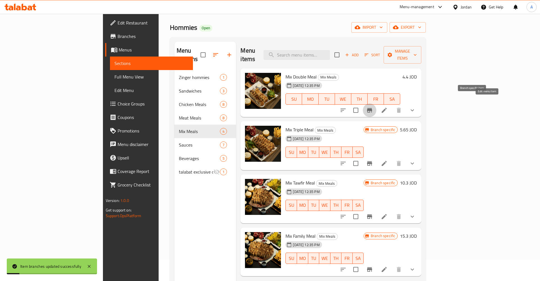
click at [388, 107] on icon at bounding box center [384, 110] width 7 height 7
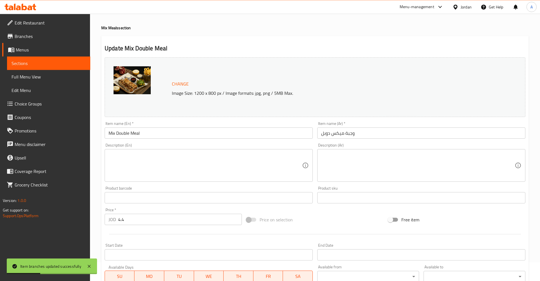
scroll to position [29, 0]
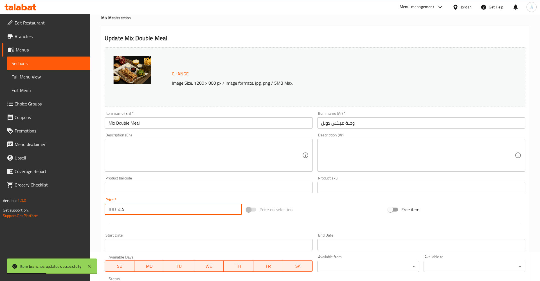
drag, startPoint x: 141, startPoint y: 211, endPoint x: 132, endPoint y: 211, distance: 8.4
click at [132, 211] on input "4.4" at bounding box center [180, 209] width 124 height 11
click at [30, 64] on span "Sections" at bounding box center [49, 63] width 74 height 7
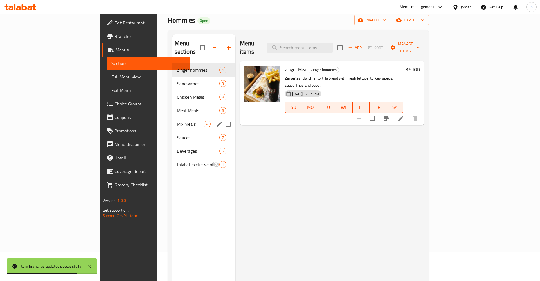
click at [173, 117] on div "Mix Meals 4" at bounding box center [204, 124] width 63 height 14
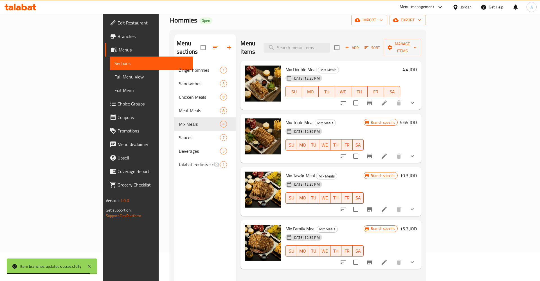
click at [417, 66] on h6 "4.4 JOD" at bounding box center [410, 70] width 14 height 8
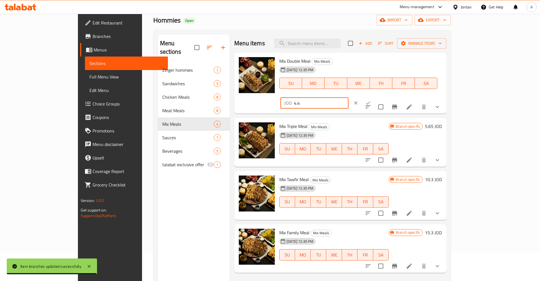
drag, startPoint x: 415, startPoint y: 64, endPoint x: 360, endPoint y: 66, distance: 55.2
click at [349, 97] on input "4.4" at bounding box center [321, 102] width 55 height 11
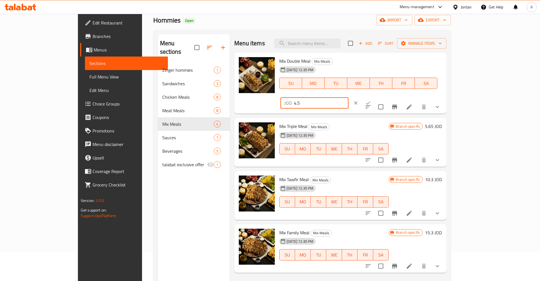
type input "4.5"
click button "ok" at bounding box center [368, 103] width 12 height 12
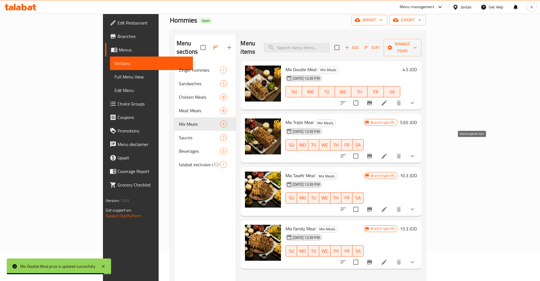
click at [377, 150] on button "Branch-specific-item" at bounding box center [370, 156] width 14 height 14
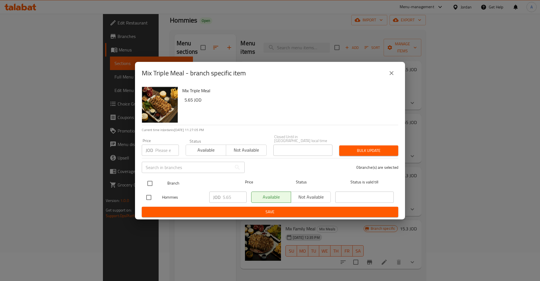
click at [151, 181] on input "checkbox" at bounding box center [150, 184] width 12 height 12
checkbox input "true"
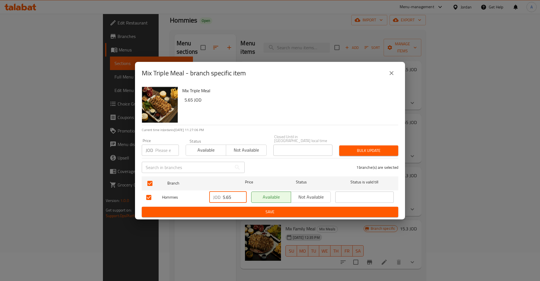
drag, startPoint x: 233, startPoint y: 197, endPoint x: 198, endPoint y: 189, distance: 35.7
click at [223, 197] on input "5.65" at bounding box center [235, 197] width 24 height 11
type button "0"
type button "1"
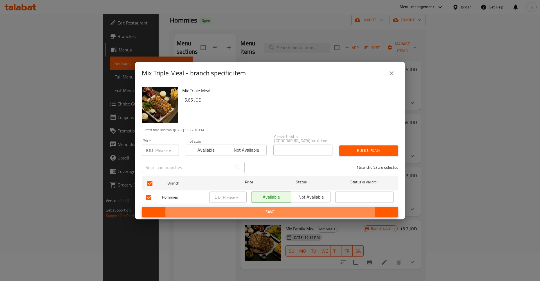
click at [142, 207] on button "Save" at bounding box center [270, 212] width 257 height 10
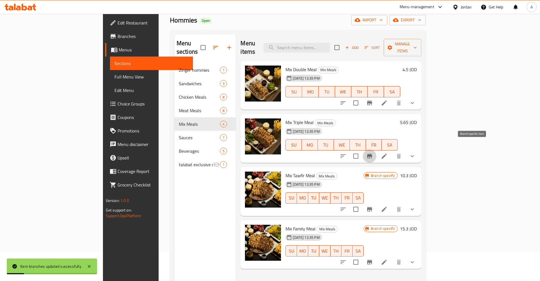
click at [417, 118] on h6 "5.65 JOD" at bounding box center [408, 122] width 17 height 8
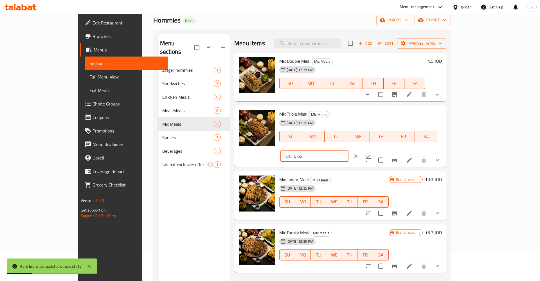
drag, startPoint x: 457, startPoint y: 118, endPoint x: 404, endPoint y: 118, distance: 53.8
click at [349, 151] on input "5.65" at bounding box center [321, 156] width 55 height 11
click at [383, 150] on div "JOD 5.65 ​" at bounding box center [330, 156] width 103 height 12
click at [359, 153] on icon "clear" at bounding box center [356, 156] width 6 height 6
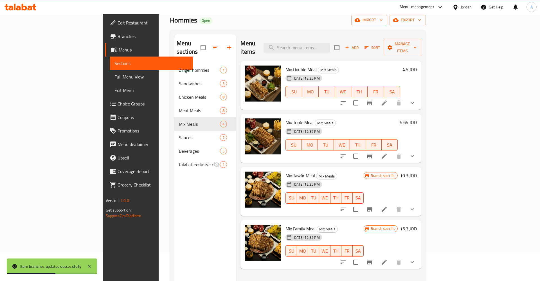
click at [373, 206] on icon "Branch-specific-item" at bounding box center [369, 209] width 7 height 7
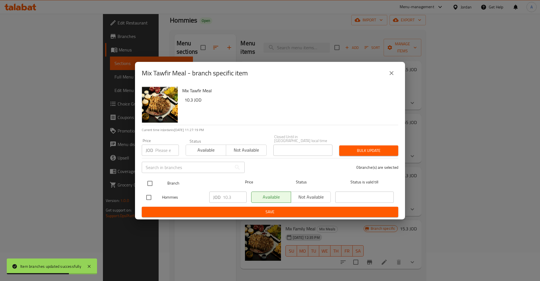
click at [148, 181] on input "checkbox" at bounding box center [150, 184] width 12 height 12
checkbox input "true"
click at [230, 197] on input "10.3" at bounding box center [235, 197] width 24 height 11
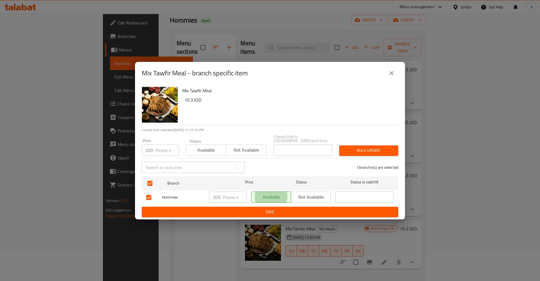
type button "0"
type button "1"
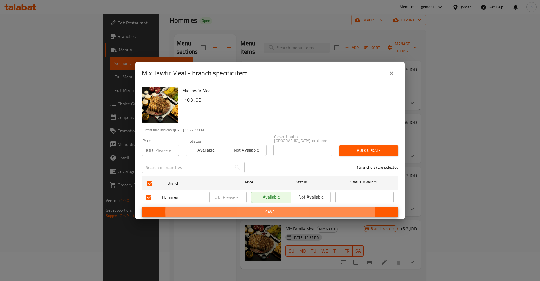
click at [142, 207] on button "Save" at bounding box center [270, 212] width 257 height 10
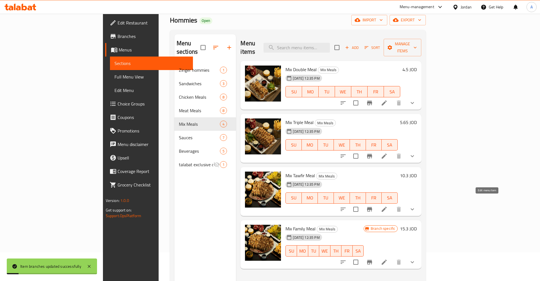
click at [388, 206] on icon at bounding box center [384, 209] width 7 height 7
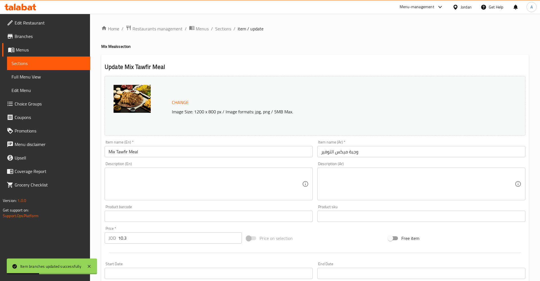
click at [231, 26] on ol "Home / Restaurants management / Menus / Sections / item / update" at bounding box center [315, 28] width 428 height 7
click at [227, 26] on span "Sections" at bounding box center [223, 28] width 16 height 7
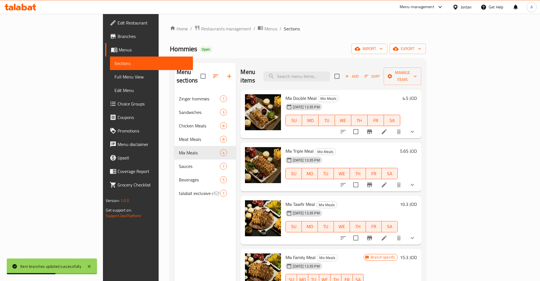
click at [417, 200] on h6 "10.3 JOD" at bounding box center [408, 204] width 17 height 8
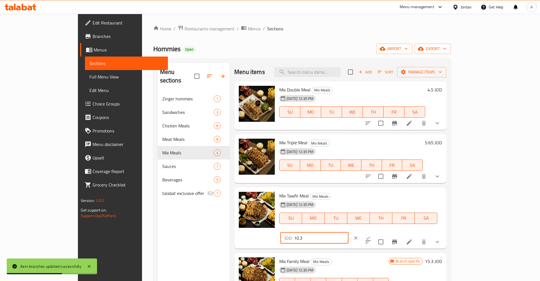
drag, startPoint x: 450, startPoint y: 198, endPoint x: 366, endPoint y: 203, distance: 84.3
click at [349, 232] on input "10.3" at bounding box center [321, 237] width 55 height 11
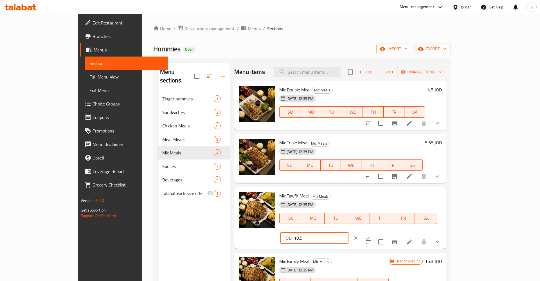
type input "10.5"
click button "ok" at bounding box center [368, 238] width 12 height 12
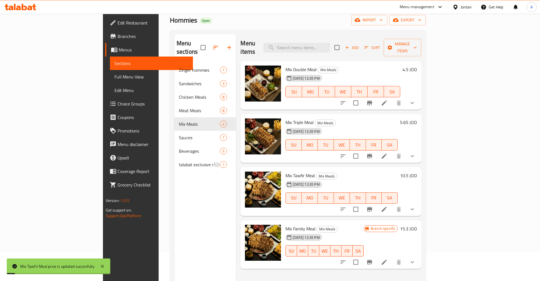
scroll to position [57, 0]
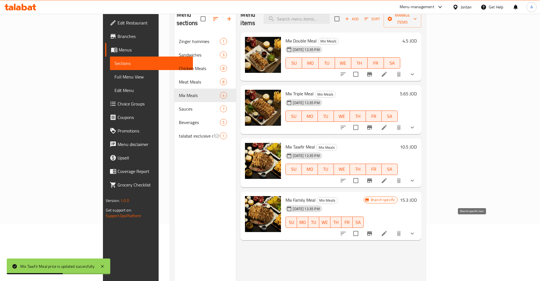
click at [372, 231] on icon "Branch-specific-item" at bounding box center [369, 233] width 5 height 5
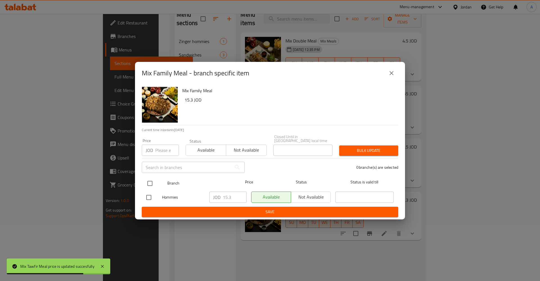
click at [154, 179] on input "checkbox" at bounding box center [150, 184] width 12 height 12
checkbox input "true"
click at [225, 199] on input "15.3" at bounding box center [235, 197] width 24 height 11
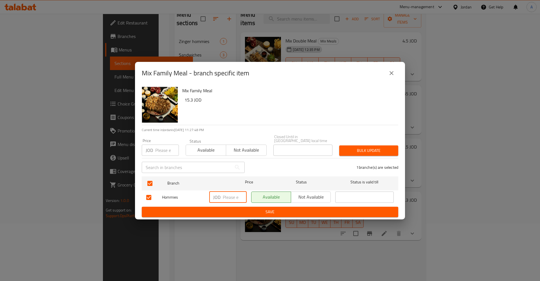
type button "0"
type button "1"
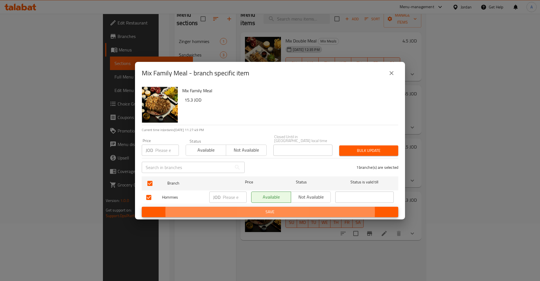
click at [142, 207] on button "Save" at bounding box center [270, 212] width 257 height 10
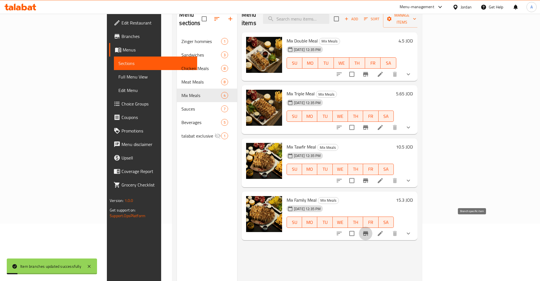
click at [413, 196] on h6 "15.3 JOD" at bounding box center [404, 200] width 17 height 8
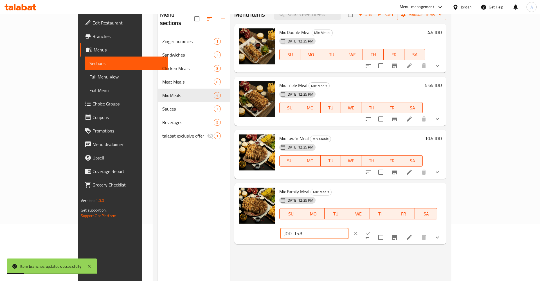
drag, startPoint x: 439, startPoint y: 194, endPoint x: 416, endPoint y: 196, distance: 22.6
click at [349, 228] on input "15.3" at bounding box center [321, 233] width 55 height 11
type input "15.9"
click button "ok" at bounding box center [368, 233] width 12 height 12
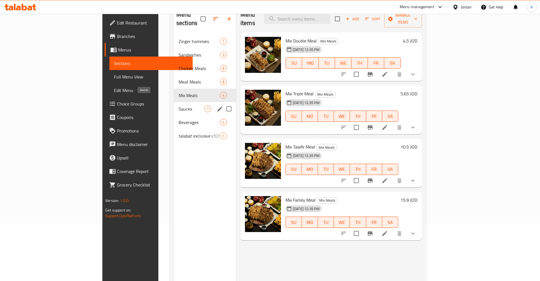
drag, startPoint x: 116, startPoint y: 97, endPoint x: 151, endPoint y: 105, distance: 36.1
click at [174, 102] on div "Sauces 7" at bounding box center [205, 109] width 62 height 14
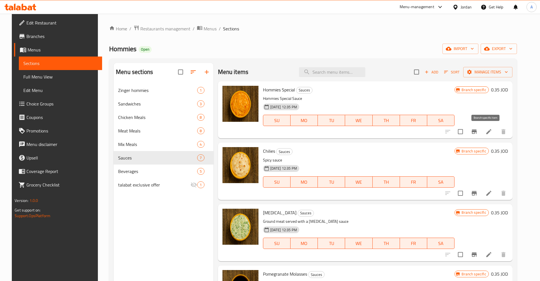
click at [481, 128] on button "Branch-specific-item" at bounding box center [475, 132] width 14 height 14
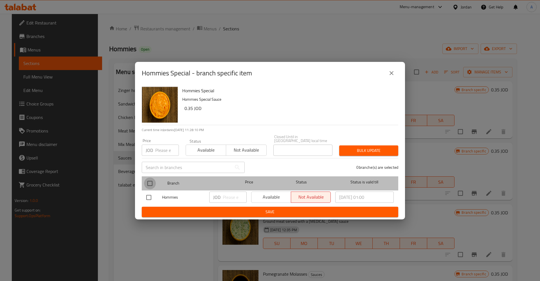
click at [151, 178] on input "checkbox" at bounding box center [150, 184] width 12 height 12
checkbox input "true"
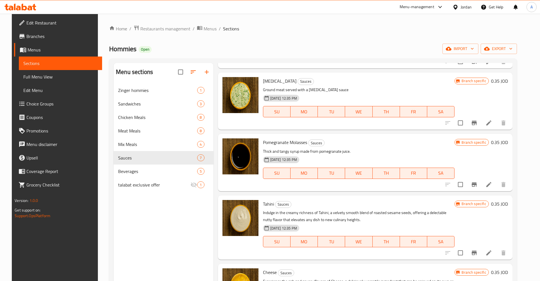
scroll to position [184, 0]
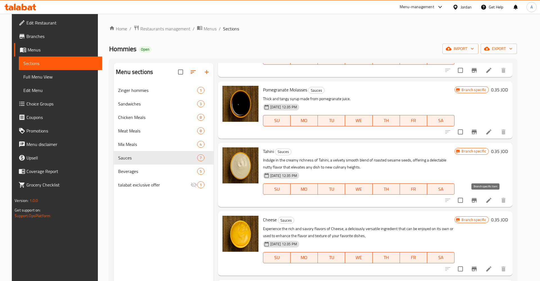
click at [477, 201] on icon "Branch-specific-item" at bounding box center [474, 200] width 5 height 5
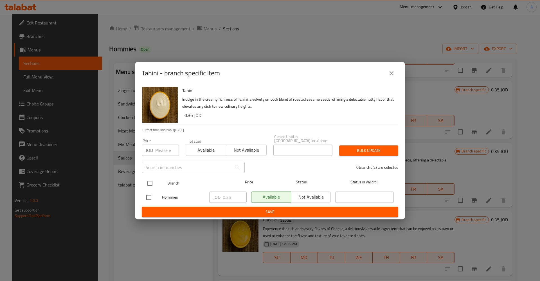
click at [148, 179] on input "checkbox" at bounding box center [150, 184] width 12 height 12
checkbox input "true"
type input "-0.65"
click at [238, 196] on input "-0.65" at bounding box center [235, 197] width 24 height 11
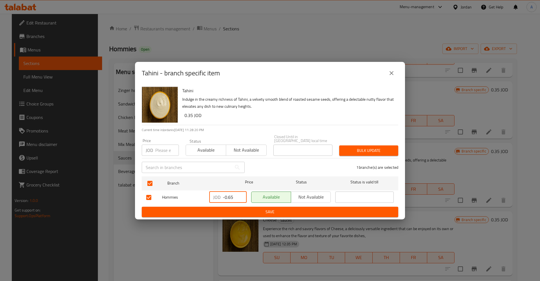
click at [234, 196] on input "-0.65" at bounding box center [235, 197] width 24 height 11
type button "0"
type button "1"
click at [243, 209] on span "Save" at bounding box center [270, 212] width 248 height 7
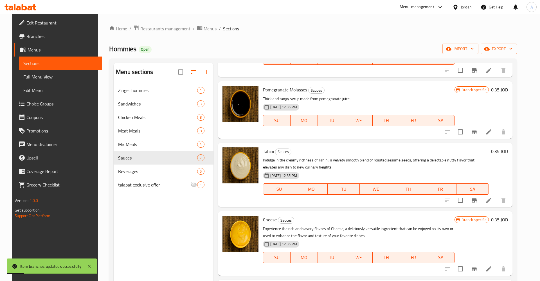
click at [492, 203] on icon at bounding box center [489, 200] width 7 height 7
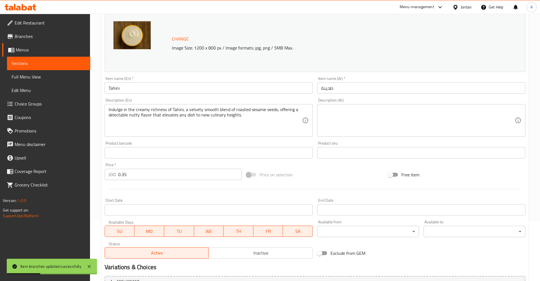
scroll to position [86, 0]
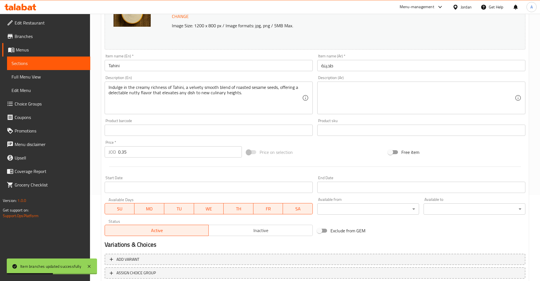
click at [27, 65] on span "Sections" at bounding box center [49, 63] width 74 height 7
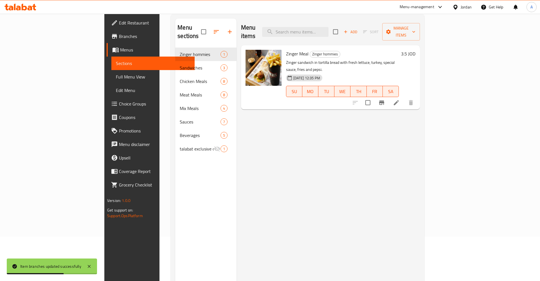
scroll to position [21, 0]
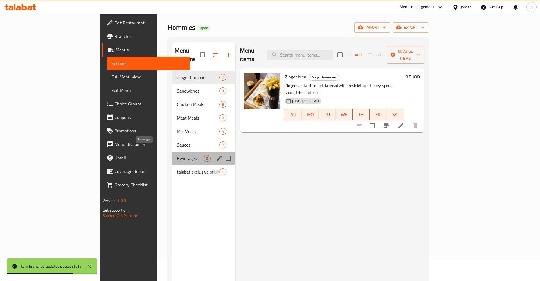
click at [177, 155] on span "Beverages" at bounding box center [190, 158] width 27 height 7
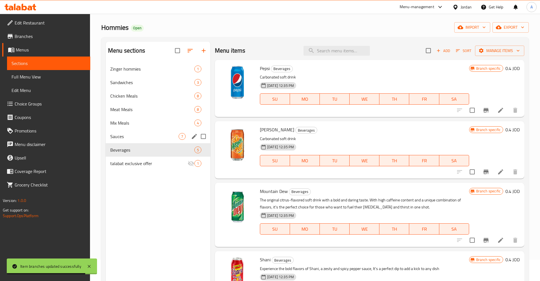
click at [122, 138] on span "Sauces" at bounding box center [144, 136] width 68 height 7
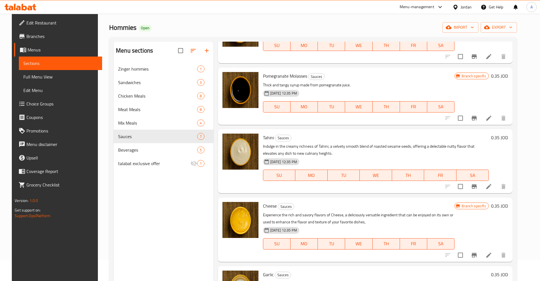
scroll to position [184, 0]
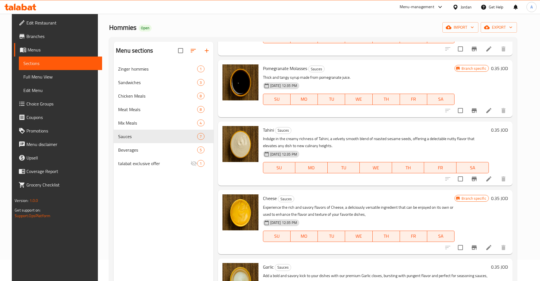
click at [504, 129] on h6 "0.35 JOD" at bounding box center [499, 130] width 17 height 8
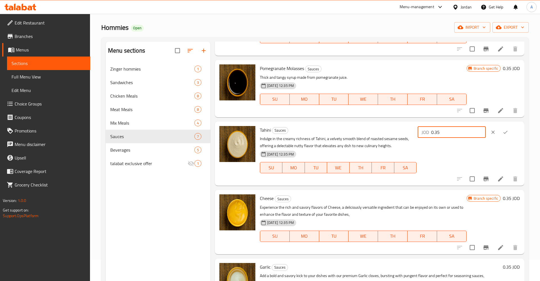
drag, startPoint x: 411, startPoint y: 132, endPoint x: 400, endPoint y: 133, distance: 11.9
click at [431, 133] on input "0.35" at bounding box center [458, 132] width 55 height 11
type input "0.5"
click button "ok" at bounding box center [506, 132] width 12 height 12
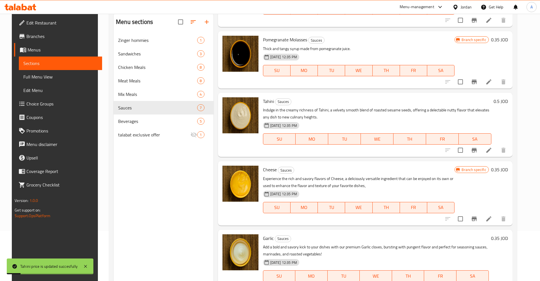
scroll to position [79, 0]
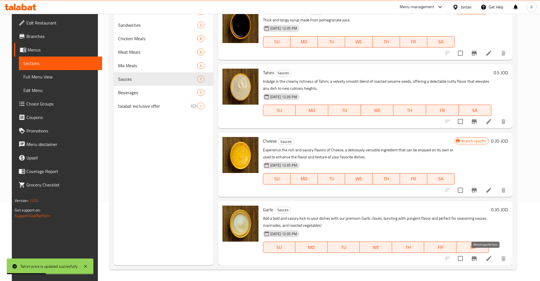
click at [478, 261] on icon "Branch-specific-item" at bounding box center [474, 258] width 7 height 7
click at [506, 208] on h6 "0.35 JOD" at bounding box center [499, 210] width 17 height 8
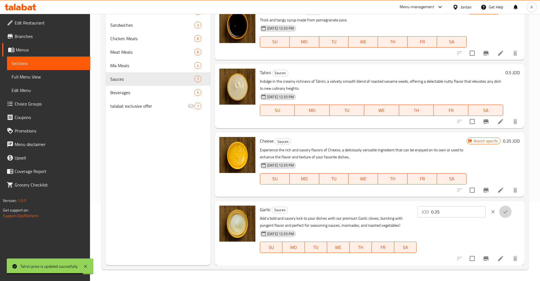
click at [506, 208] on button "ok" at bounding box center [506, 212] width 12 height 12
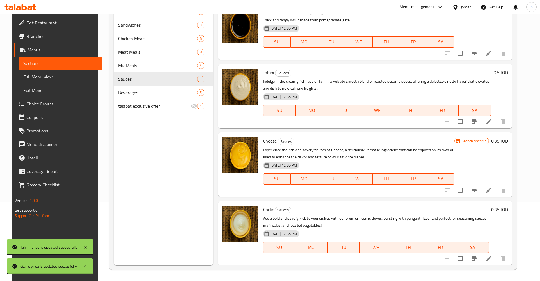
drag, startPoint x: 465, startPoint y: 212, endPoint x: 427, endPoint y: 214, distance: 37.2
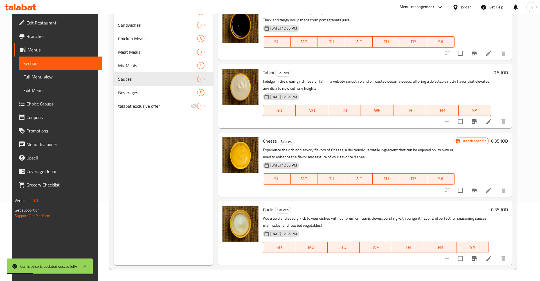
click at [504, 212] on h6 "0.35 JOD" at bounding box center [499, 210] width 17 height 8
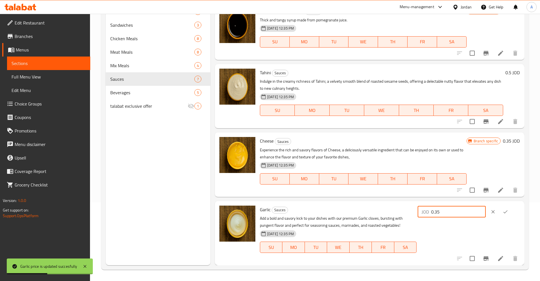
drag, startPoint x: 454, startPoint y: 213, endPoint x: 411, endPoint y: 213, distance: 42.8
click at [431, 213] on input "0.35" at bounding box center [458, 211] width 55 height 11
type input "0.5"
click button "ok" at bounding box center [506, 212] width 12 height 12
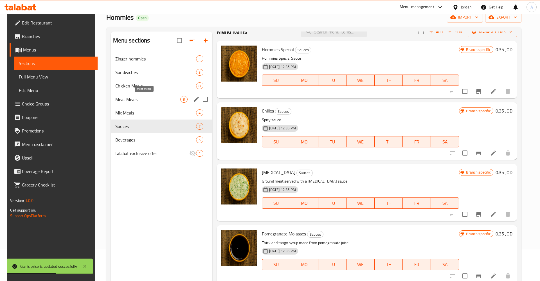
scroll to position [21, 0]
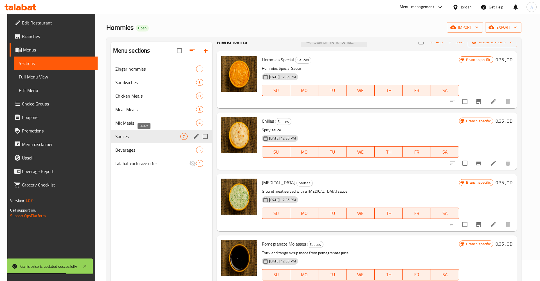
click at [129, 135] on span "Sauces" at bounding box center [147, 136] width 65 height 7
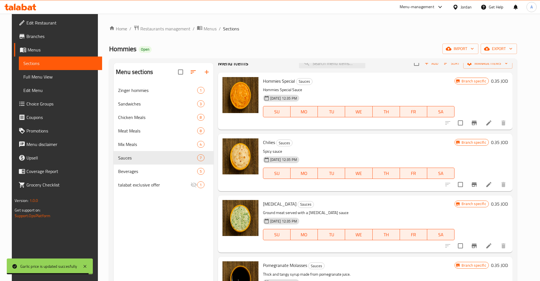
scroll to position [0, 0]
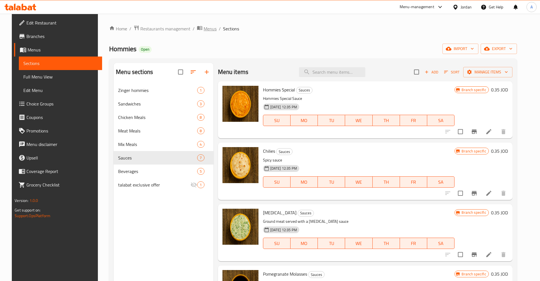
click at [204, 28] on span "Menus" at bounding box center [210, 28] width 13 height 7
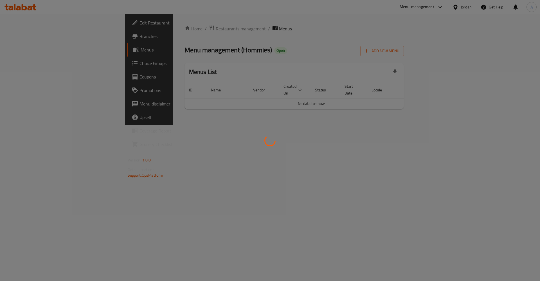
click at [159, 31] on div at bounding box center [270, 140] width 540 height 281
click at [155, 28] on div at bounding box center [270, 140] width 540 height 281
click at [350, 42] on div at bounding box center [270, 140] width 540 height 281
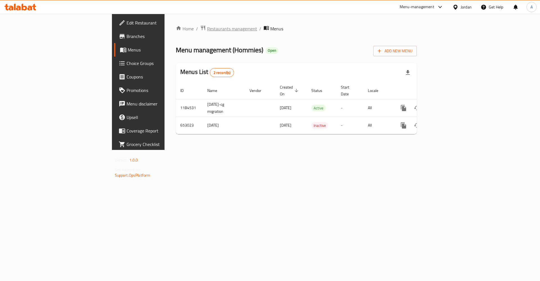
click at [207, 27] on span "Restaurants management" at bounding box center [232, 28] width 50 height 7
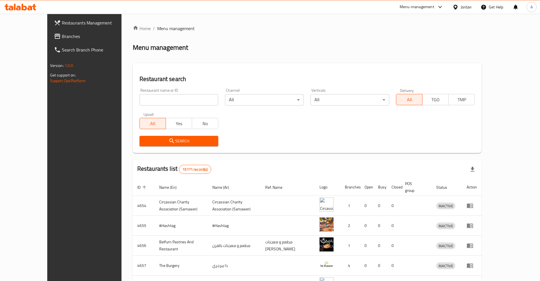
click at [151, 100] on div "Home / Menu management Menu management Restaurant search Restaurant name or ID …" at bounding box center [307, 220] width 349 height 390
click at [151, 100] on input "search" at bounding box center [179, 99] width 79 height 11
type input "هوميز"
click button "Search" at bounding box center [179, 141] width 79 height 10
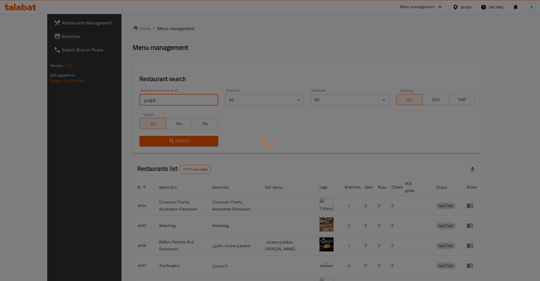
click button "Search" at bounding box center [179, 141] width 79 height 10
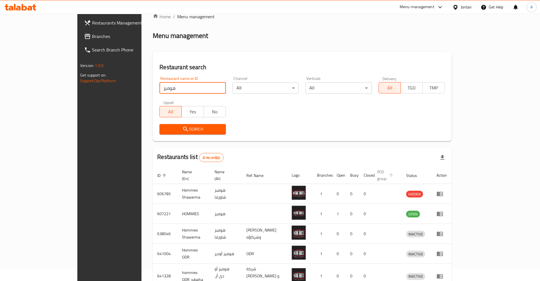
scroll to position [29, 0]
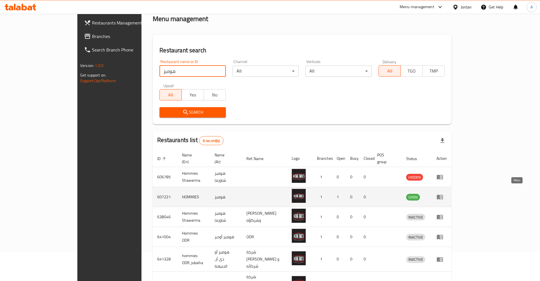
click at [444, 194] on icon "enhanced table" at bounding box center [440, 197] width 7 height 7
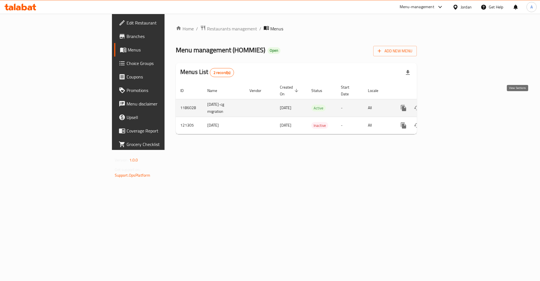
click at [448, 105] on icon "enhanced table" at bounding box center [444, 108] width 7 height 7
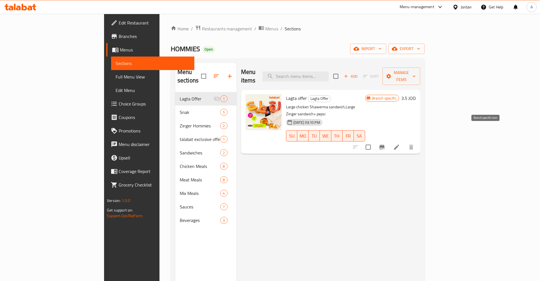
click at [386, 144] on icon "Branch-specific-item" at bounding box center [382, 147] width 7 height 7
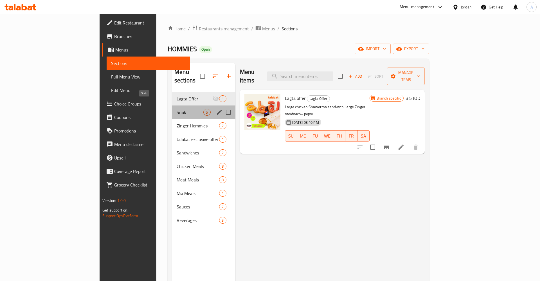
click at [177, 109] on span "Snak" at bounding box center [190, 112] width 27 height 7
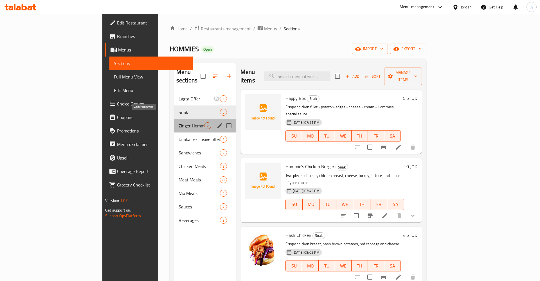
click at [179, 122] on span "Zinger Hommies" at bounding box center [192, 125] width 26 height 7
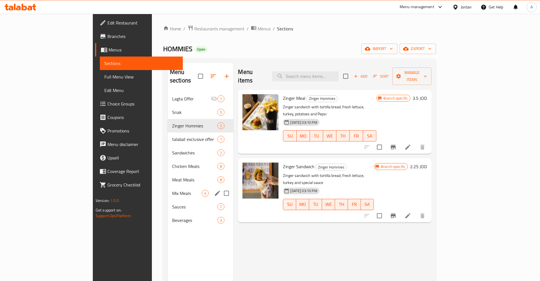
click at [168, 190] on div "Mix Meals 4" at bounding box center [201, 194] width 66 height 14
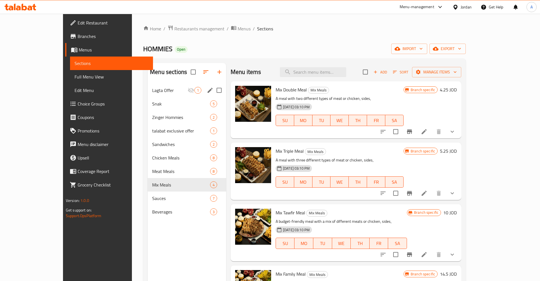
click at [148, 94] on div "Lagta Offer 1" at bounding box center [187, 91] width 79 height 14
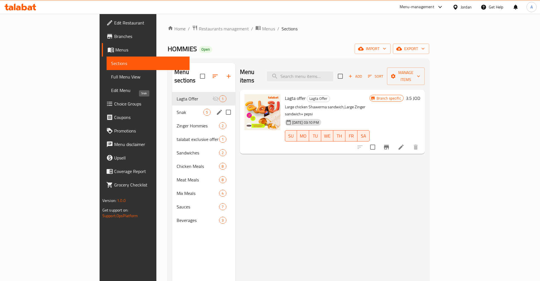
click at [177, 109] on span "Snak" at bounding box center [190, 112] width 27 height 7
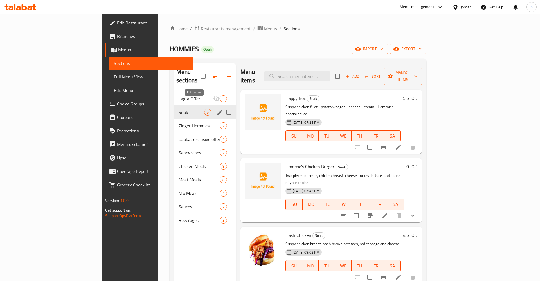
click at [223, 106] on input "Menu sections" at bounding box center [229, 112] width 12 height 12
checkbox input "false"
click at [218, 110] on icon "edit" at bounding box center [220, 112] width 5 height 5
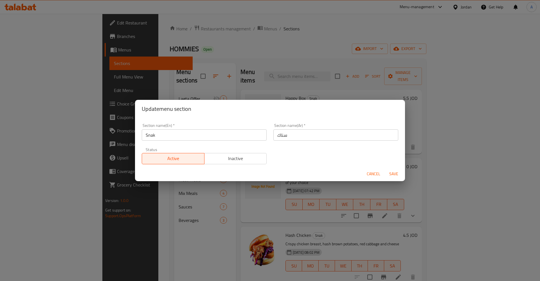
click at [169, 133] on input "Snak" at bounding box center [204, 134] width 125 height 11
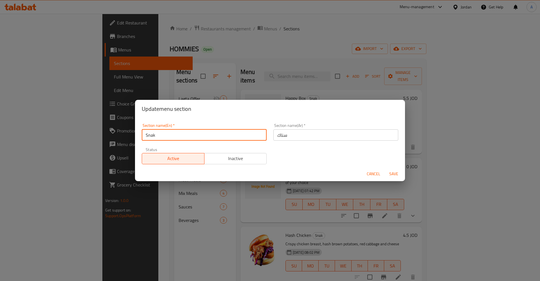
click at [155, 134] on input "Snak" at bounding box center [204, 134] width 125 height 11
type input "Snak"
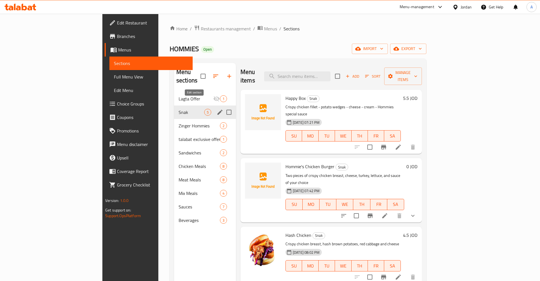
click at [218, 110] on icon "edit" at bounding box center [220, 112] width 5 height 5
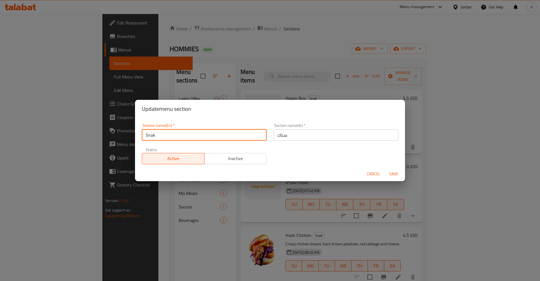
click at [153, 136] on input "Snak" at bounding box center [204, 134] width 125 height 11
type input "Snack"
click at [393, 176] on span "Save" at bounding box center [394, 174] width 14 height 7
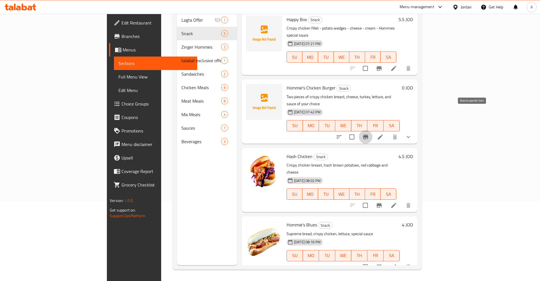
click at [368, 135] on icon "Branch-specific-item" at bounding box center [365, 137] width 5 height 5
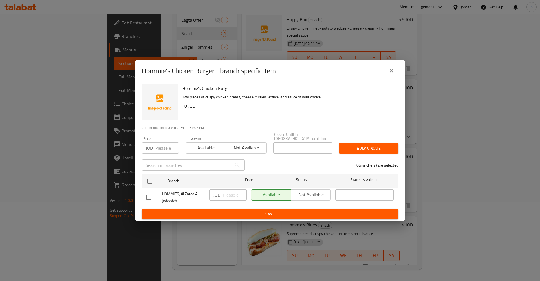
click at [393, 72] on icon "close" at bounding box center [392, 71] width 4 height 4
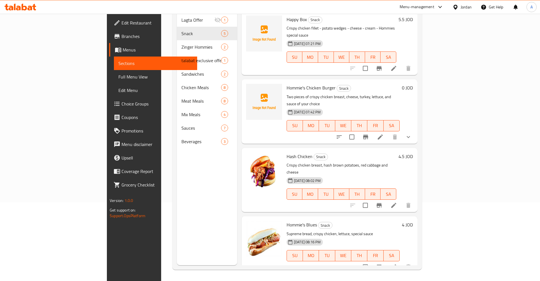
click at [388, 132] on li at bounding box center [381, 137] width 16 height 10
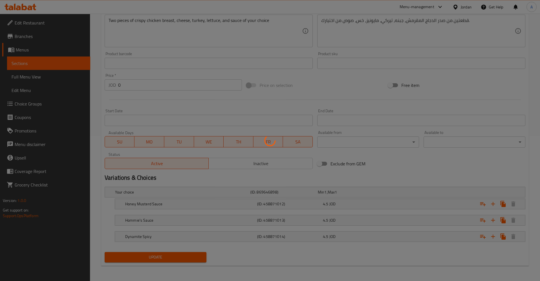
scroll to position [145, 0]
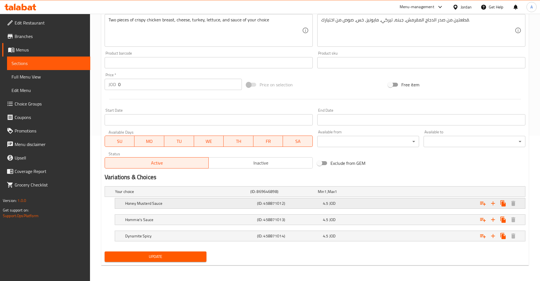
click at [248, 194] on h5 "Honey Musterd Sauce" at bounding box center [181, 192] width 133 height 6
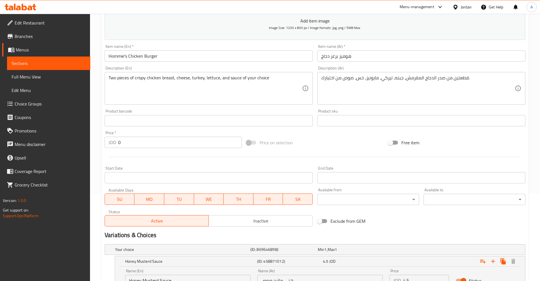
scroll to position [84, 0]
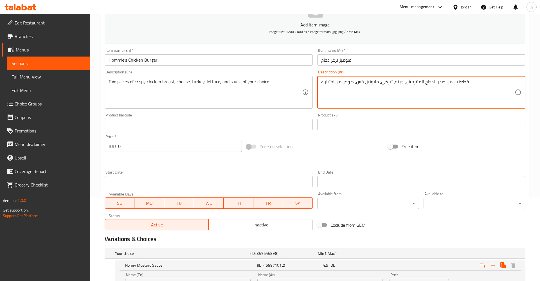
click at [492, 94] on textarea "قطعتين من صدر الدجاج المقرمش، جبنه، تيركي، مايونيز، خس، صوص من اختيارك." at bounding box center [418, 92] width 194 height 27
click at [366, 61] on input "هوميز برغر دجاج" at bounding box center [421, 59] width 208 height 11
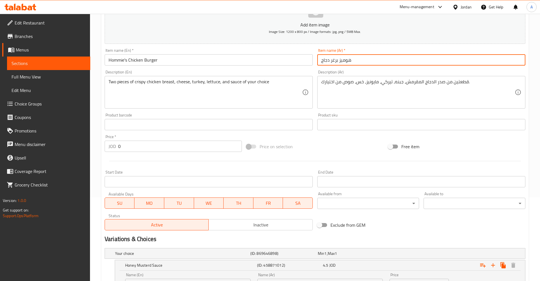
click at [177, 62] on input "Hommie's Chicken Burger" at bounding box center [209, 59] width 208 height 11
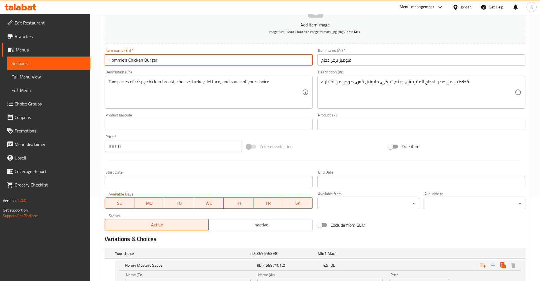
type input "Hommie's Chicken Burger"
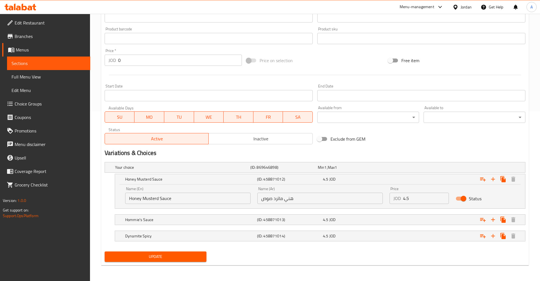
click at [433, 151] on h2 "Variations & Choices" at bounding box center [315, 153] width 421 height 8
click at [118, 166] on h5 "Your choice" at bounding box center [181, 168] width 133 height 6
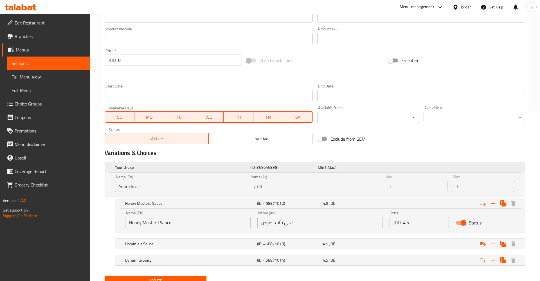
click at [131, 166] on h5 "Your choice" at bounding box center [181, 168] width 133 height 6
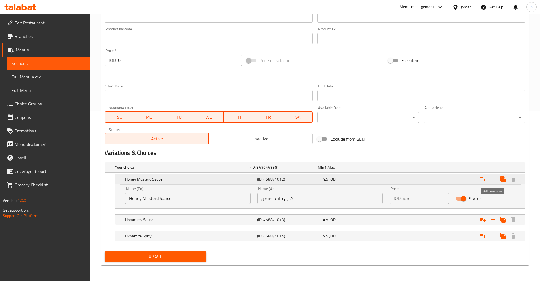
click at [494, 179] on icon "Expand" at bounding box center [493, 179] width 7 height 7
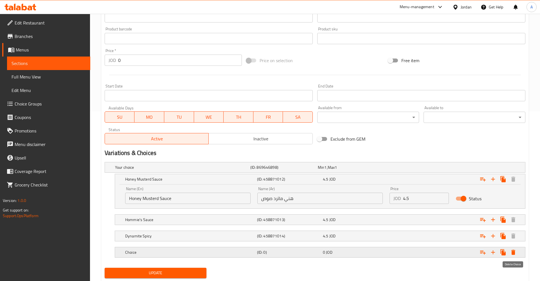
click at [516, 253] on icon "Expand" at bounding box center [513, 252] width 7 height 7
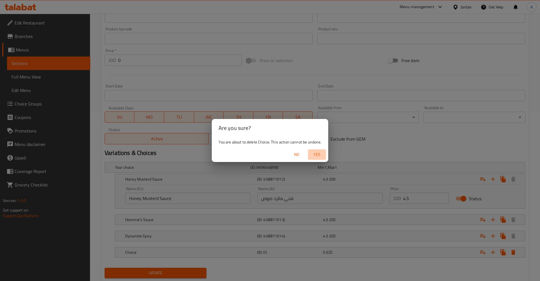
click at [316, 156] on span "Yes" at bounding box center [317, 154] width 14 height 7
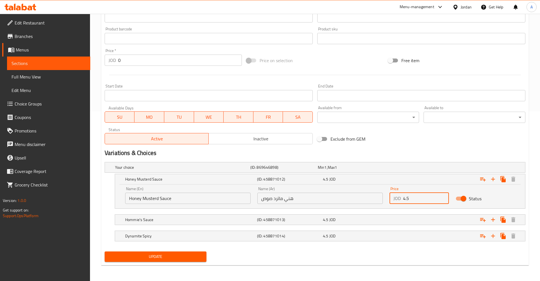
drag, startPoint x: 414, startPoint y: 198, endPoint x: 401, endPoint y: 195, distance: 13.0
click at [403, 195] on input "4.5" at bounding box center [426, 198] width 46 height 11
type input "3.25"
click at [354, 170] on div "4.5 JOD" at bounding box center [350, 168] width 65 height 6
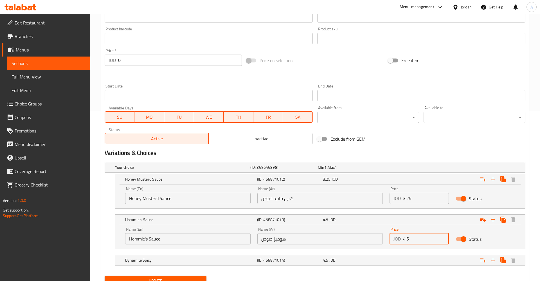
drag, startPoint x: 419, startPoint y: 236, endPoint x: 372, endPoint y: 235, distance: 47.0
click at [403, 236] on input "4.5" at bounding box center [426, 238] width 46 height 11
type input "3.25"
click at [401, 169] on div "Expand" at bounding box center [451, 167] width 135 height 2
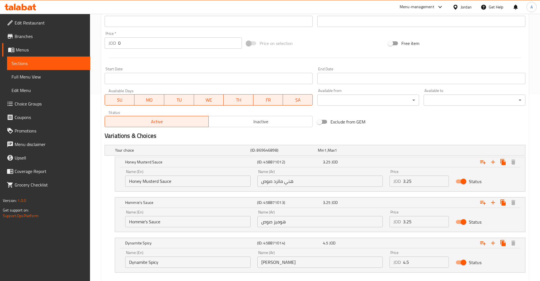
scroll to position [198, 0]
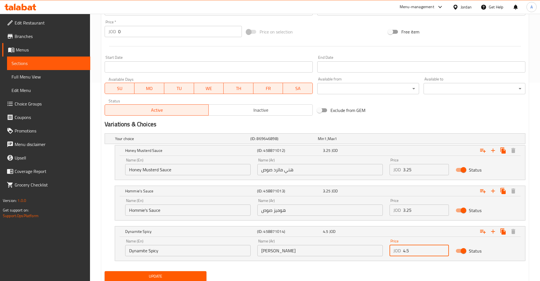
drag, startPoint x: 420, startPoint y: 249, endPoint x: 377, endPoint y: 248, distance: 43.6
click at [403, 248] on input "4.5" at bounding box center [426, 250] width 46 height 11
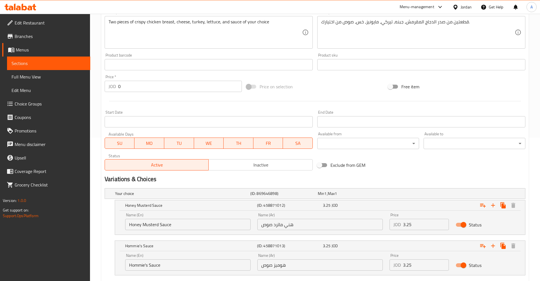
scroll to position [218, 0]
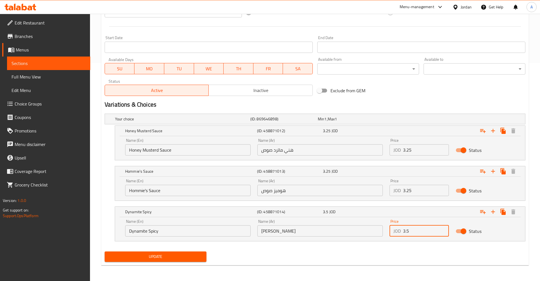
type input "3.5"
click at [158, 258] on span "Update" at bounding box center [155, 256] width 93 height 7
click at [142, 265] on div "Update Hommie's Chicken Burger Add item image Image Size: 1200 x 800 px / Image…" at bounding box center [315, 50] width 428 height 429
click at [165, 257] on span "Update" at bounding box center [155, 256] width 93 height 7
click at [165, 257] on div at bounding box center [270, 140] width 540 height 281
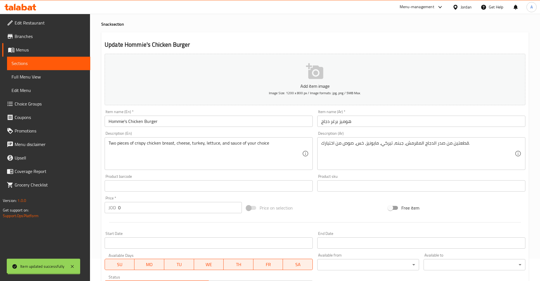
scroll to position [0, 0]
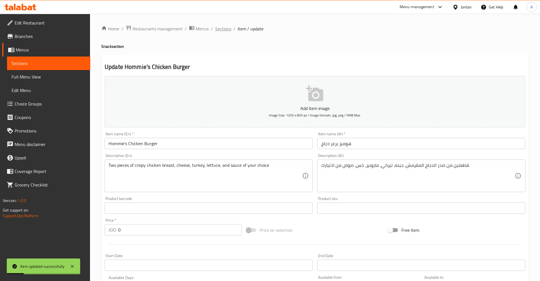
click at [223, 32] on span "Sections" at bounding box center [223, 28] width 16 height 7
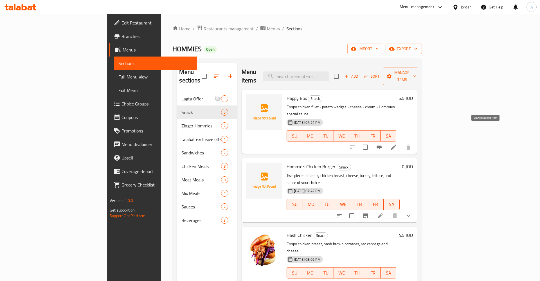
click at [382, 145] on icon "Branch-specific-item" at bounding box center [379, 147] width 5 height 5
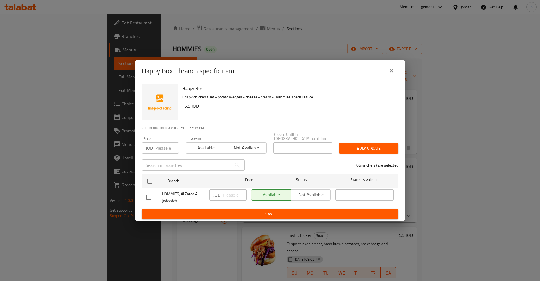
click at [389, 72] on icon "close" at bounding box center [391, 71] width 7 height 7
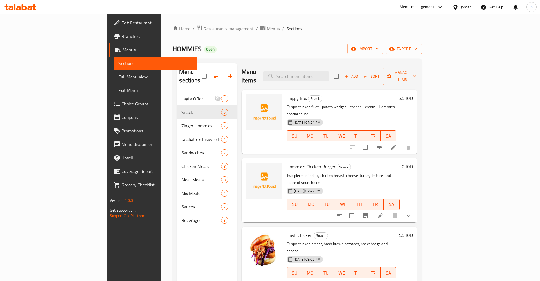
click at [413, 94] on h6 "5.5 JOD" at bounding box center [406, 98] width 14 height 8
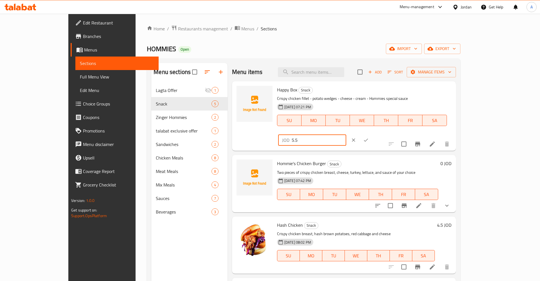
drag, startPoint x: 465, startPoint y: 91, endPoint x: 407, endPoint y: 92, distance: 58.0
click at [346, 135] on input "5.5" at bounding box center [319, 140] width 55 height 11
type input "4.5"
click at [369, 137] on icon "ok" at bounding box center [366, 140] width 6 height 6
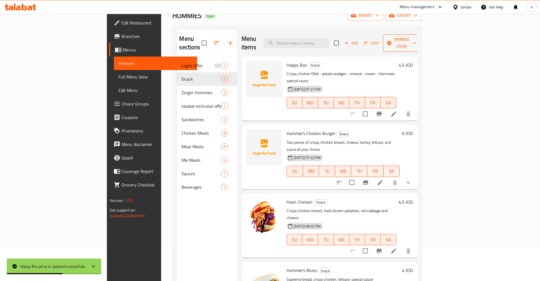
scroll to position [29, 0]
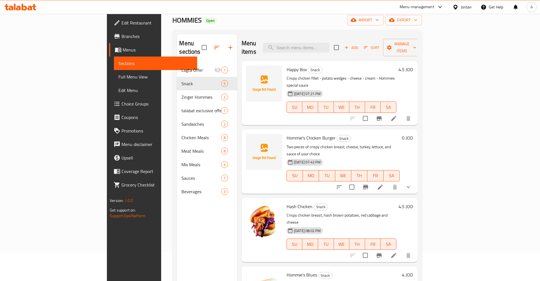
click at [413, 66] on h6 "4.5 JOD" at bounding box center [406, 70] width 14 height 8
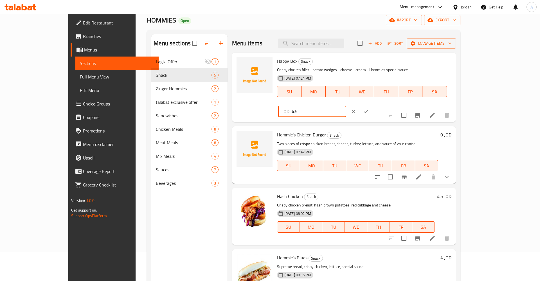
drag, startPoint x: 461, startPoint y: 63, endPoint x: 390, endPoint y: 63, distance: 70.9
click at [346, 106] on input "4.5" at bounding box center [319, 111] width 55 height 11
type input "5.5"
click at [369, 109] on icon "ok" at bounding box center [366, 112] width 6 height 6
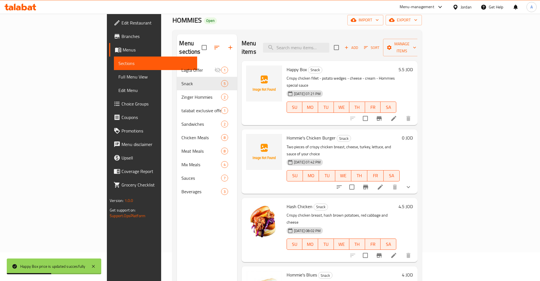
click at [413, 66] on div "5.5 JOD" at bounding box center [405, 70] width 17 height 8
click at [413, 66] on h6 "5.5 JOD" at bounding box center [406, 70] width 14 height 8
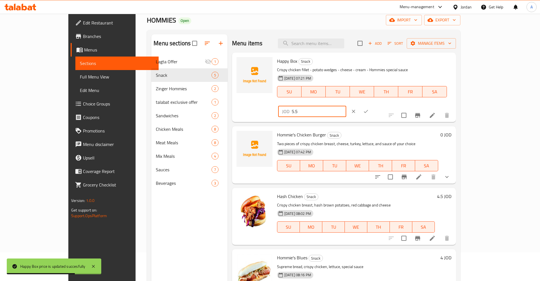
drag, startPoint x: 453, startPoint y: 63, endPoint x: 416, endPoint y: 63, distance: 36.6
click at [346, 106] on input "5.5" at bounding box center [319, 111] width 55 height 11
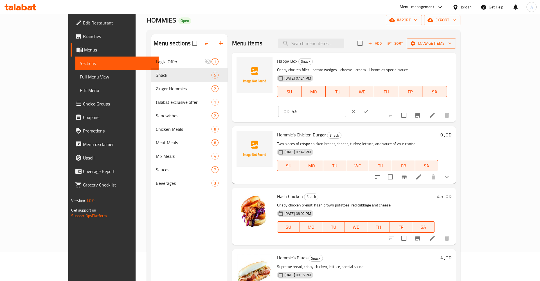
click at [248, 21] on div "HOMMIES Open import export" at bounding box center [303, 20] width 313 height 10
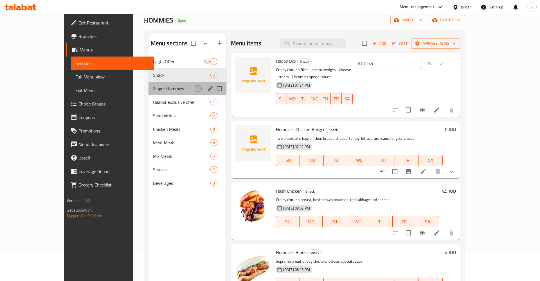
click at [149, 93] on div "Zinger Hommies 2" at bounding box center [188, 89] width 78 height 14
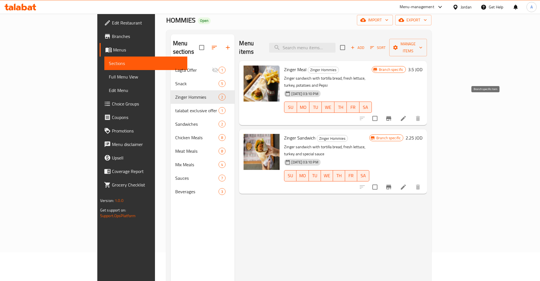
click at [392, 115] on icon "Branch-specific-item" at bounding box center [389, 118] width 7 height 7
click at [423, 96] on div "Branch specific 3.5 JOD" at bounding box center [397, 93] width 51 height 55
click at [391, 116] on icon "Branch-specific-item" at bounding box center [388, 118] width 5 height 5
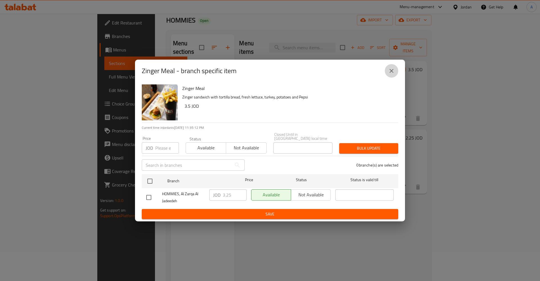
click at [390, 72] on icon "close" at bounding box center [391, 71] width 7 height 7
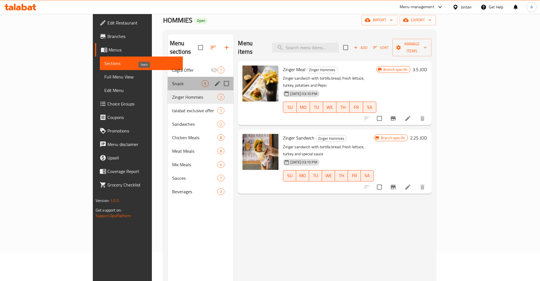
click at [172, 80] on span "Snack" at bounding box center [187, 83] width 30 height 7
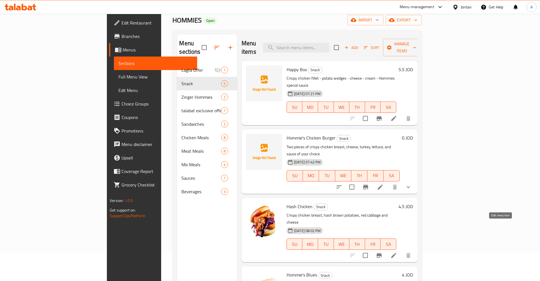
click at [397, 253] on icon at bounding box center [393, 255] width 5 height 5
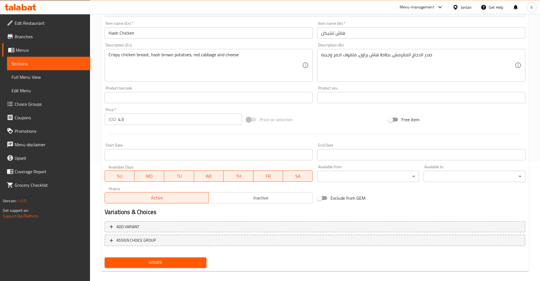
scroll to position [125, 0]
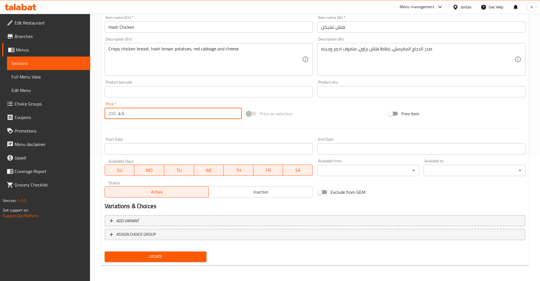
drag, startPoint x: 130, startPoint y: 114, endPoint x: 83, endPoint y: 115, distance: 46.7
click at [118, 115] on input "4.5" at bounding box center [180, 113] width 124 height 11
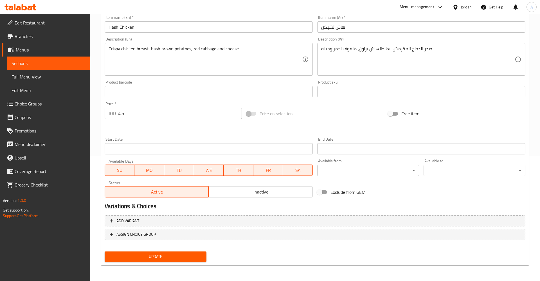
click at [341, 113] on div "Price on selection" at bounding box center [315, 113] width 142 height 15
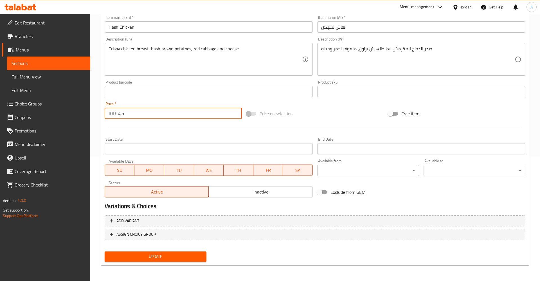
drag, startPoint x: 133, startPoint y: 117, endPoint x: 88, endPoint y: 113, distance: 44.7
click at [118, 114] on input "4.5" at bounding box center [180, 113] width 124 height 11
type input "2.75"
click at [173, 257] on span "Update" at bounding box center [155, 256] width 93 height 7
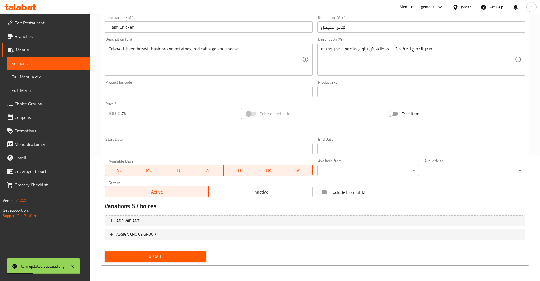
click at [23, 59] on link "Sections" at bounding box center [48, 64] width 83 height 14
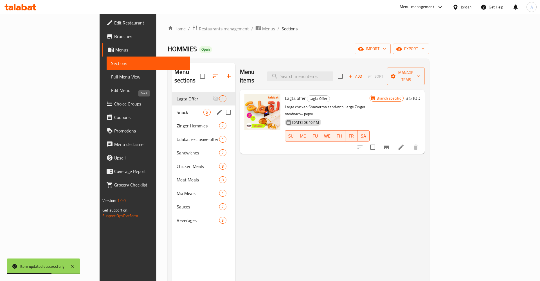
click at [177, 109] on span "Snack" at bounding box center [190, 112] width 27 height 7
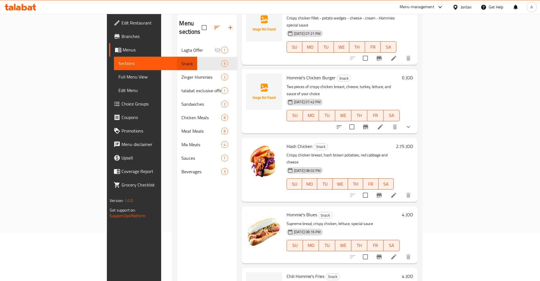
scroll to position [57, 0]
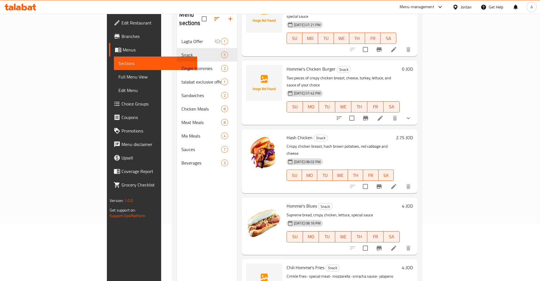
click at [402, 243] on li at bounding box center [394, 248] width 16 height 10
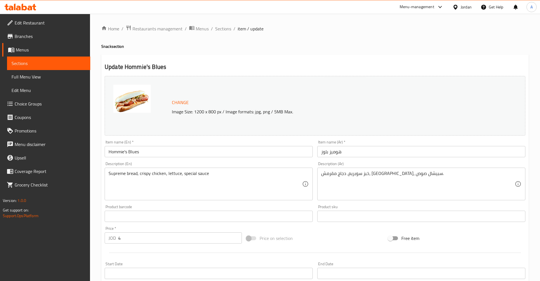
scroll to position [29, 0]
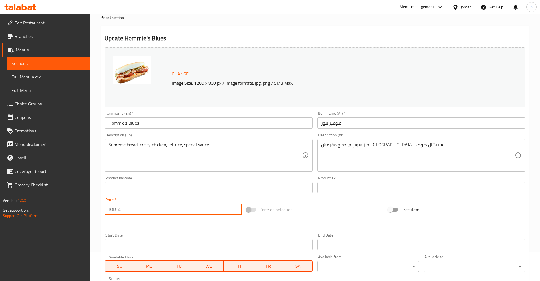
drag, startPoint x: 130, startPoint y: 211, endPoint x: 93, endPoint y: 209, distance: 37.4
click at [118, 209] on input "4" at bounding box center [180, 209] width 124 height 11
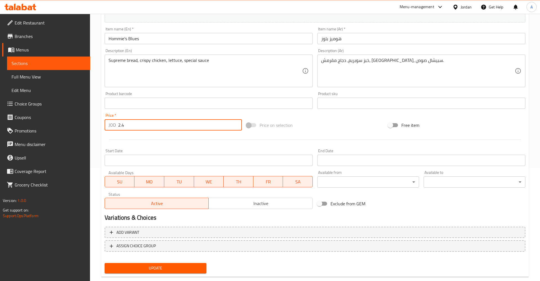
scroll to position [125, 0]
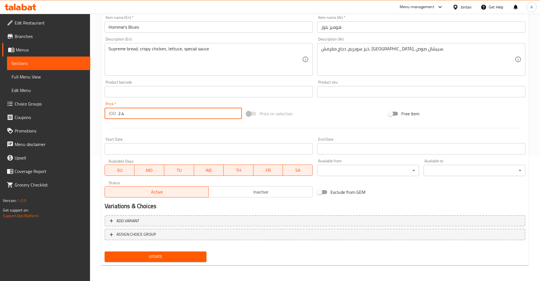
type input "2.4"
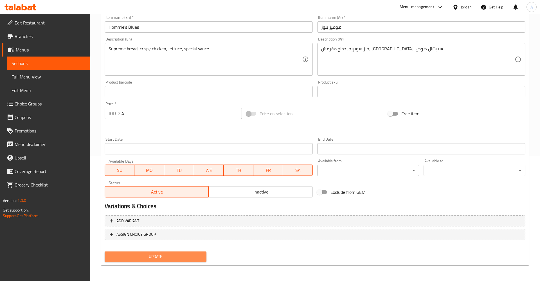
click at [188, 256] on span "Update" at bounding box center [155, 256] width 93 height 7
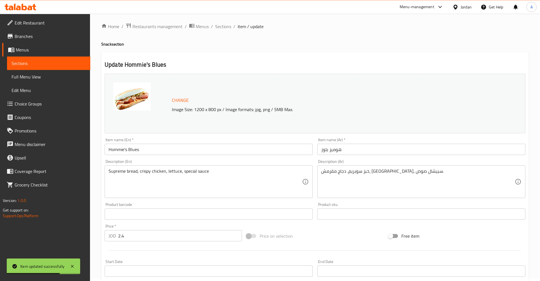
scroll to position [0, 0]
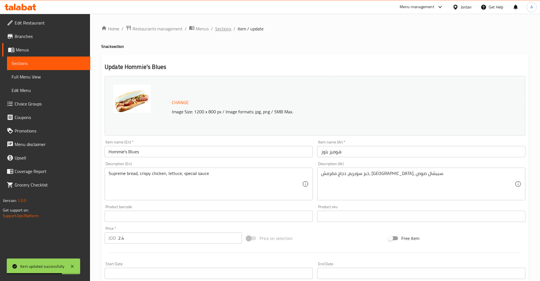
click at [220, 25] on span "Sections" at bounding box center [223, 28] width 16 height 7
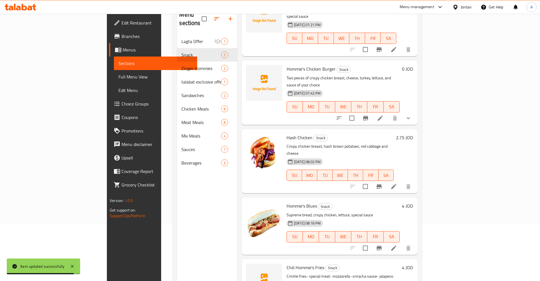
scroll to position [79, 0]
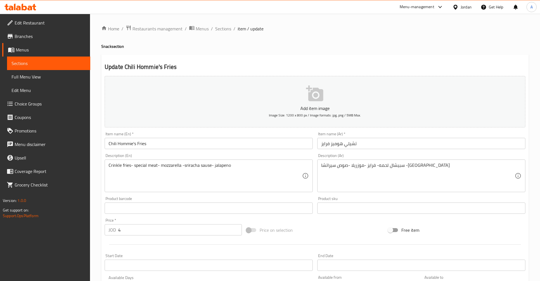
click at [118, 236] on input "4" at bounding box center [180, 229] width 124 height 11
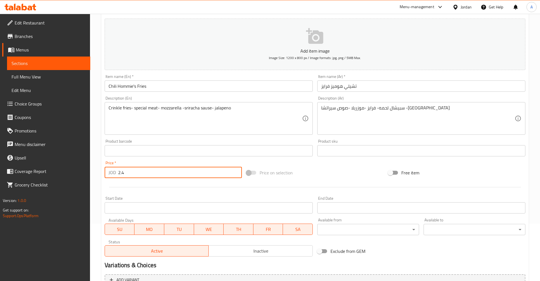
scroll to position [117, 0]
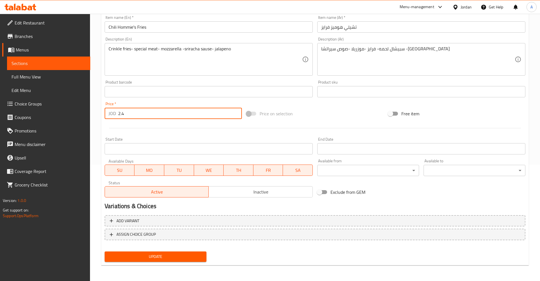
type input "2.4"
click at [159, 257] on span "Update" at bounding box center [155, 256] width 93 height 7
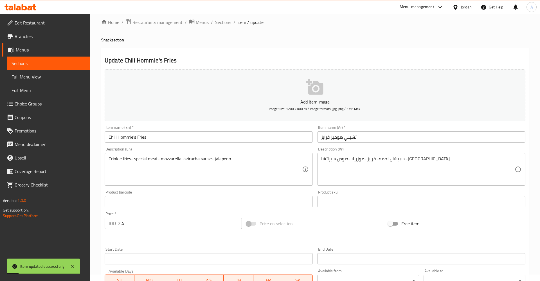
scroll to position [2, 0]
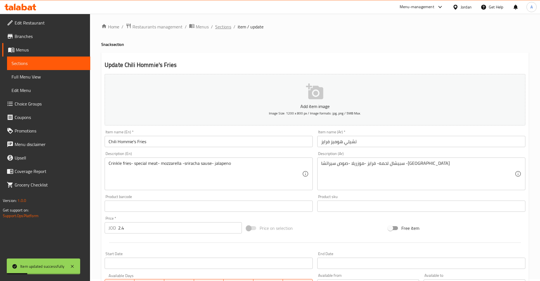
click at [225, 28] on span "Sections" at bounding box center [223, 26] width 16 height 7
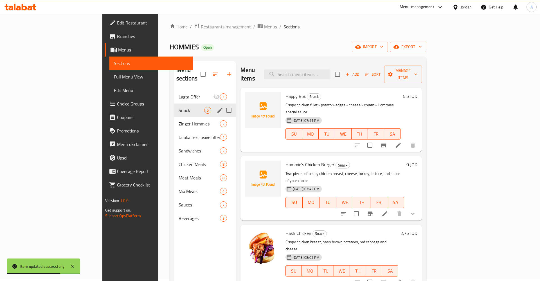
click at [223, 104] on input "Menu sections" at bounding box center [229, 110] width 12 height 12
checkbox input "true"
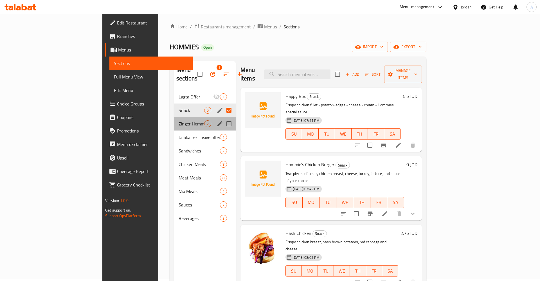
click at [174, 119] on div "Zinger Hommies 2" at bounding box center [205, 124] width 62 height 14
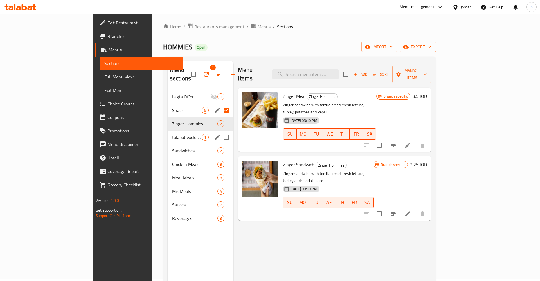
click at [168, 132] on div "talabat exclusive offer 1" at bounding box center [201, 138] width 66 height 14
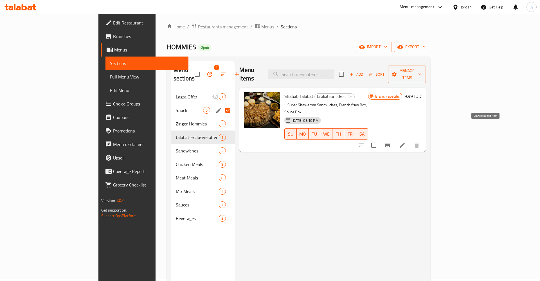
click at [390, 143] on icon "Branch-specific-item" at bounding box center [387, 145] width 5 height 5
click at [216, 134] on icon "edit" at bounding box center [219, 137] width 7 height 7
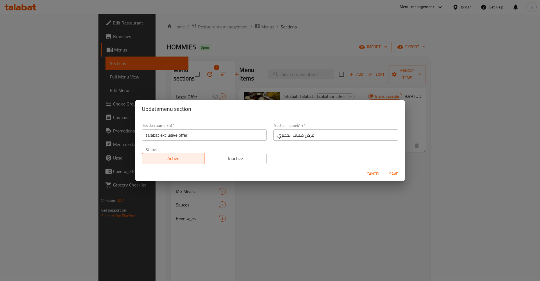
click at [221, 156] on span "Inactive" at bounding box center [236, 158] width 58 height 8
click at [397, 173] on span "Save" at bounding box center [394, 174] width 14 height 7
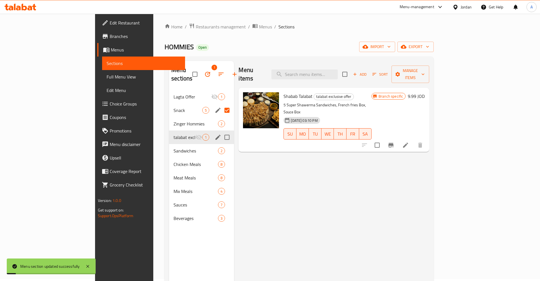
click at [221, 104] on input "Menu sections" at bounding box center [227, 110] width 12 height 12
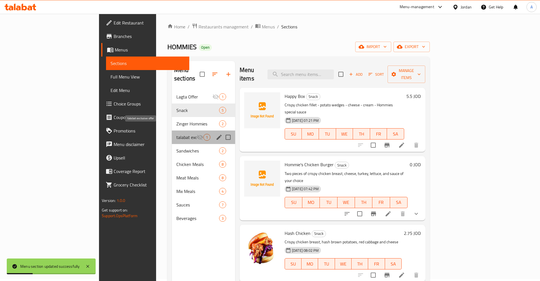
drag, startPoint x: 163, startPoint y: 130, endPoint x: 197, endPoint y: 126, distance: 34.8
click at [176, 134] on span "talabat exclusive offer" at bounding box center [186, 137] width 20 height 7
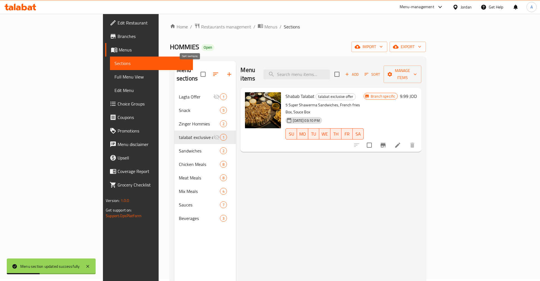
click at [212, 71] on icon "button" at bounding box center [215, 74] width 7 height 7
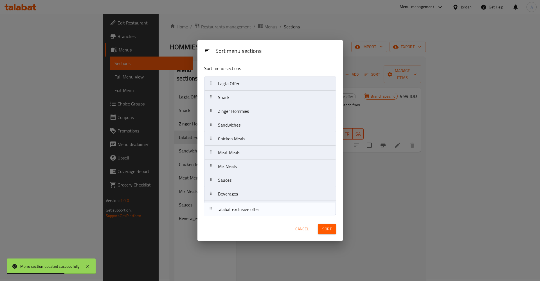
drag, startPoint x: 210, startPoint y: 125, endPoint x: 210, endPoint y: 213, distance: 87.5
click at [210, 213] on nav "Lagta Offer Snack Zinger Hommies talabat exclusive offer Sandwiches Chicken Mea…" at bounding box center [270, 146] width 132 height 138
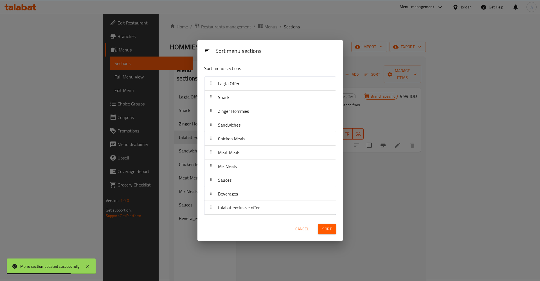
click at [324, 227] on span "Sort" at bounding box center [327, 229] width 9 height 7
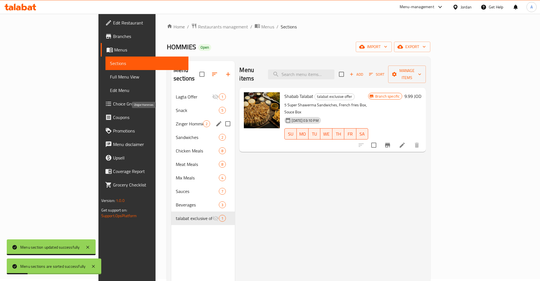
click at [176, 120] on span "Zinger Hommies" at bounding box center [189, 123] width 27 height 7
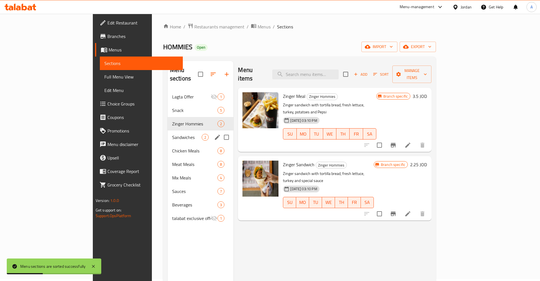
click at [172, 134] on span "Sandwiches" at bounding box center [187, 137] width 30 height 7
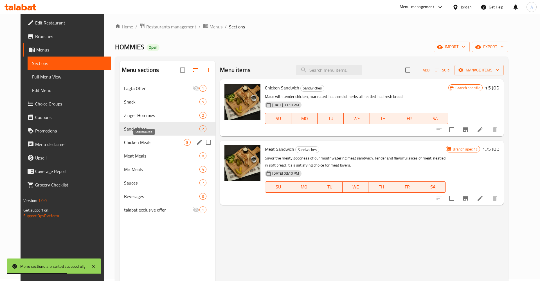
click at [135, 144] on span "Chicken Meals" at bounding box center [154, 142] width 60 height 7
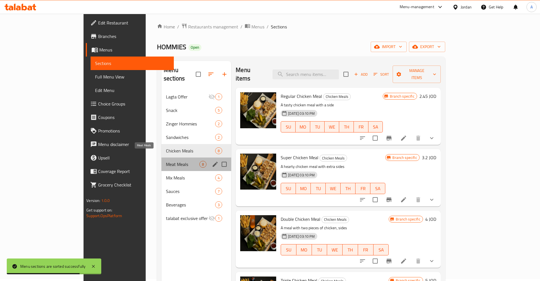
click at [166, 161] on span "Meat Meals" at bounding box center [182, 164] width 33 height 7
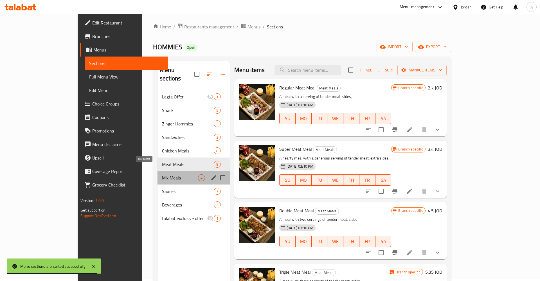
click at [162, 174] on span "Mix Meals" at bounding box center [180, 177] width 36 height 7
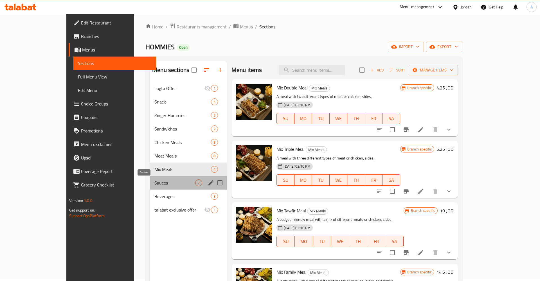
click at [154, 180] on span "Sauces" at bounding box center [174, 183] width 41 height 7
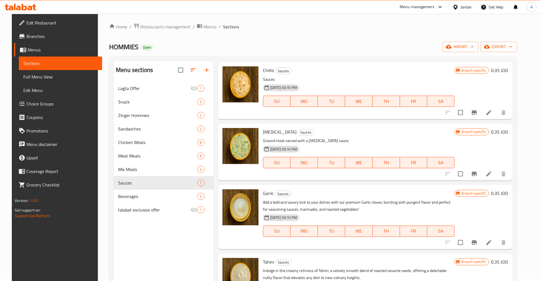
scroll to position [176, 0]
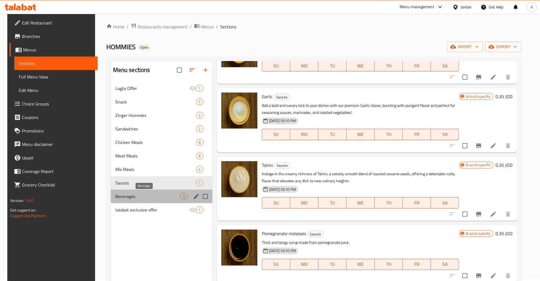
click at [140, 194] on span "Beverages" at bounding box center [147, 196] width 65 height 7
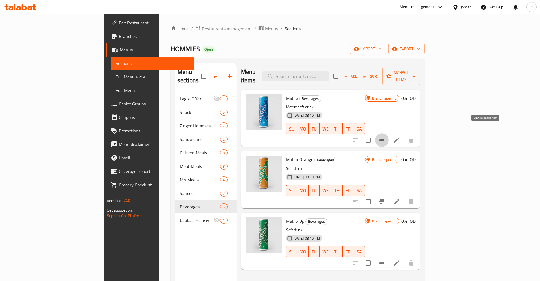
click at [386, 137] on icon "Branch-specific-item" at bounding box center [382, 140] width 7 height 7
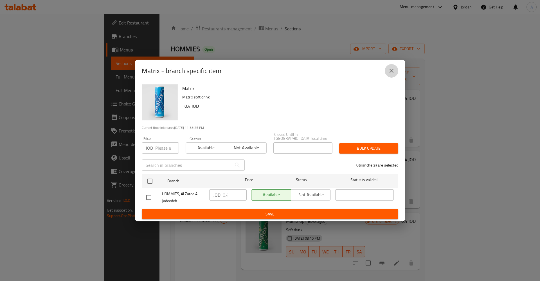
click at [393, 71] on icon "close" at bounding box center [391, 71] width 7 height 7
